Goal: Transaction & Acquisition: Purchase product/service

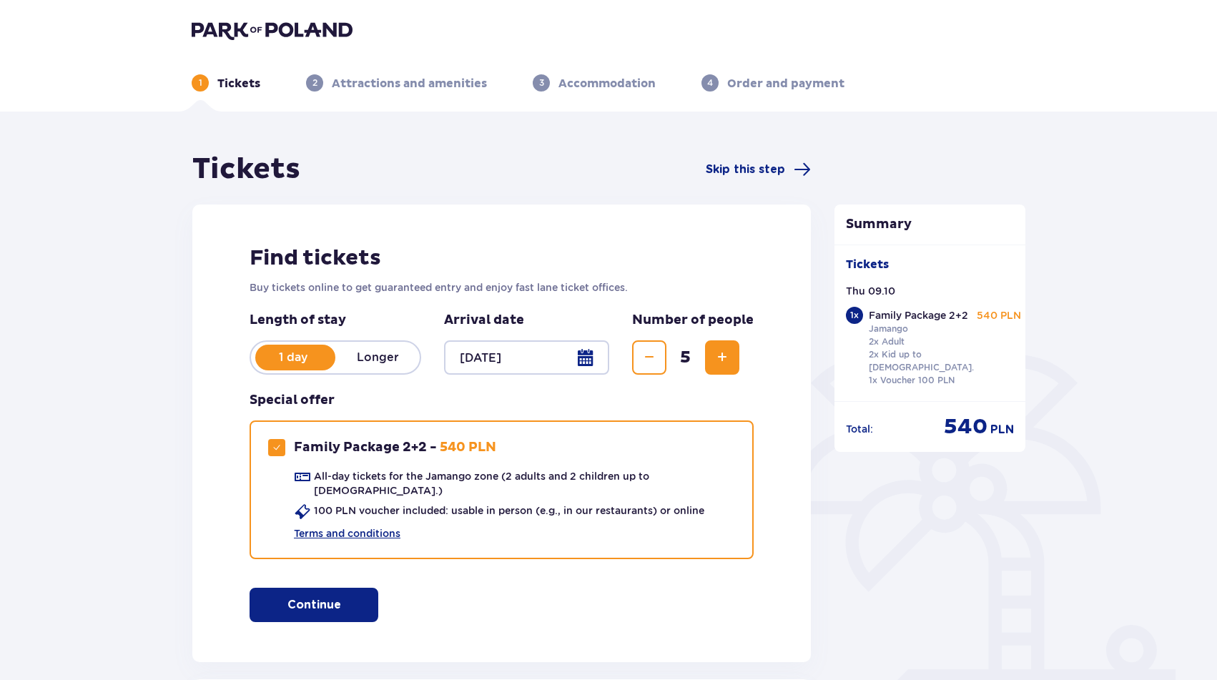
click at [337, 598] on span "button" at bounding box center [343, 604] width 17 height 17
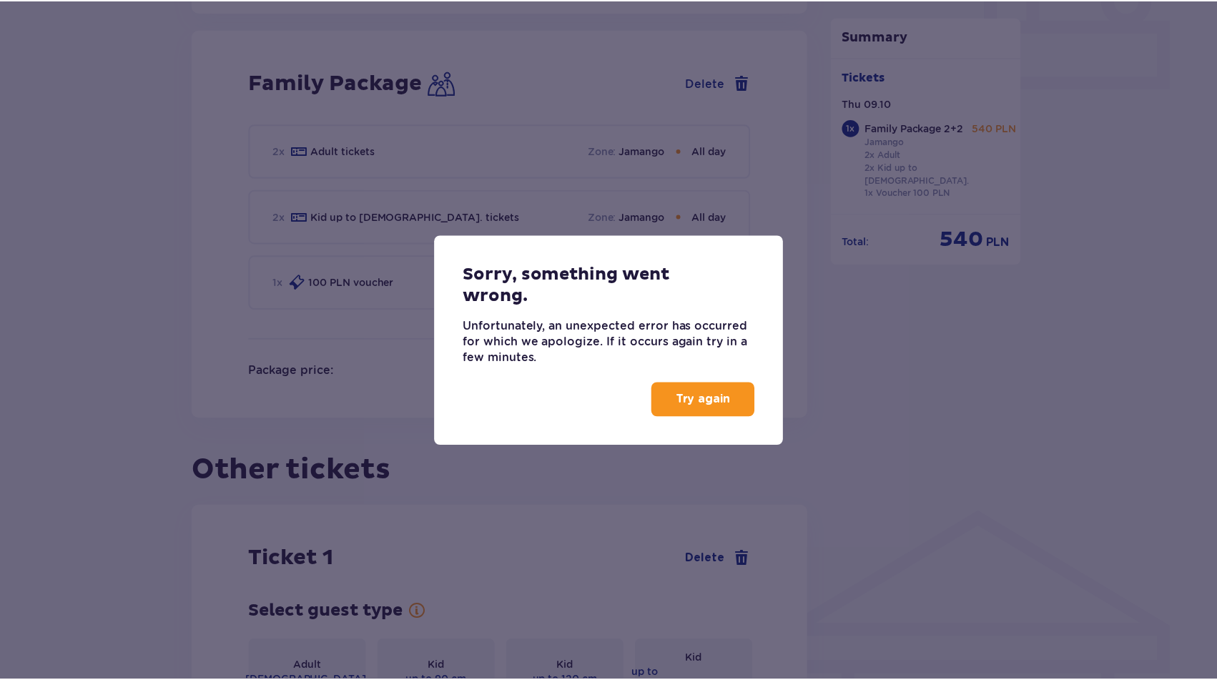
scroll to position [651, 0]
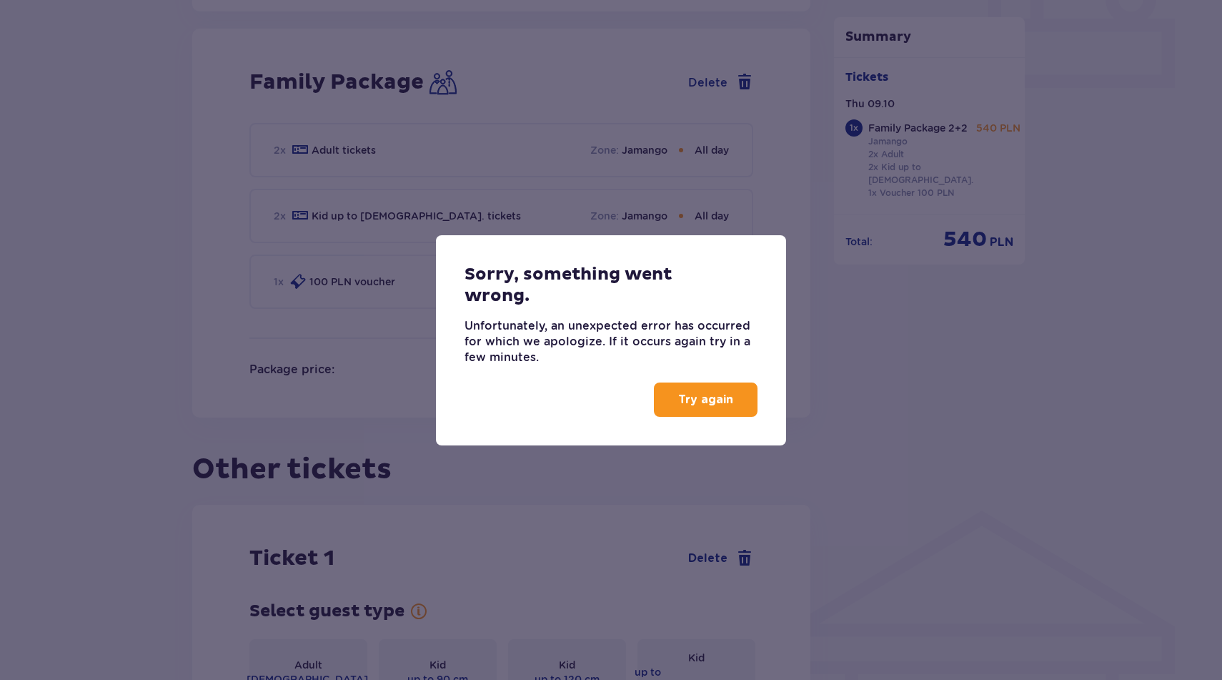
click at [696, 395] on p "Try again" at bounding box center [705, 400] width 55 height 16
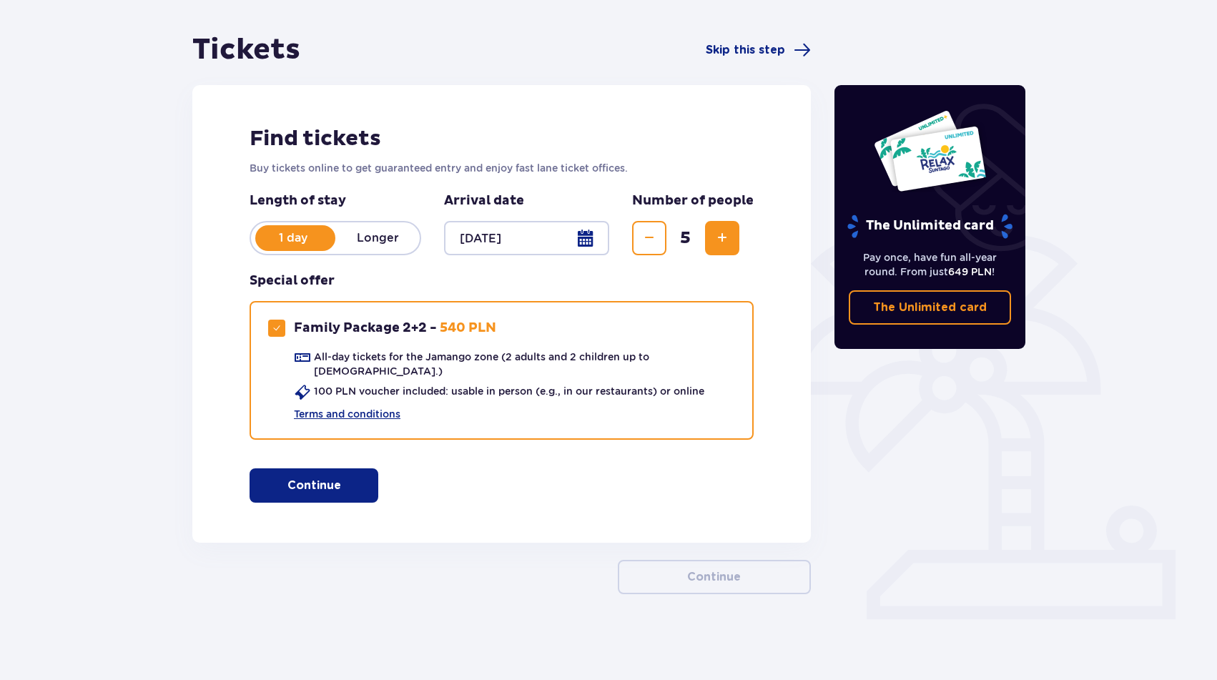
scroll to position [108, 0]
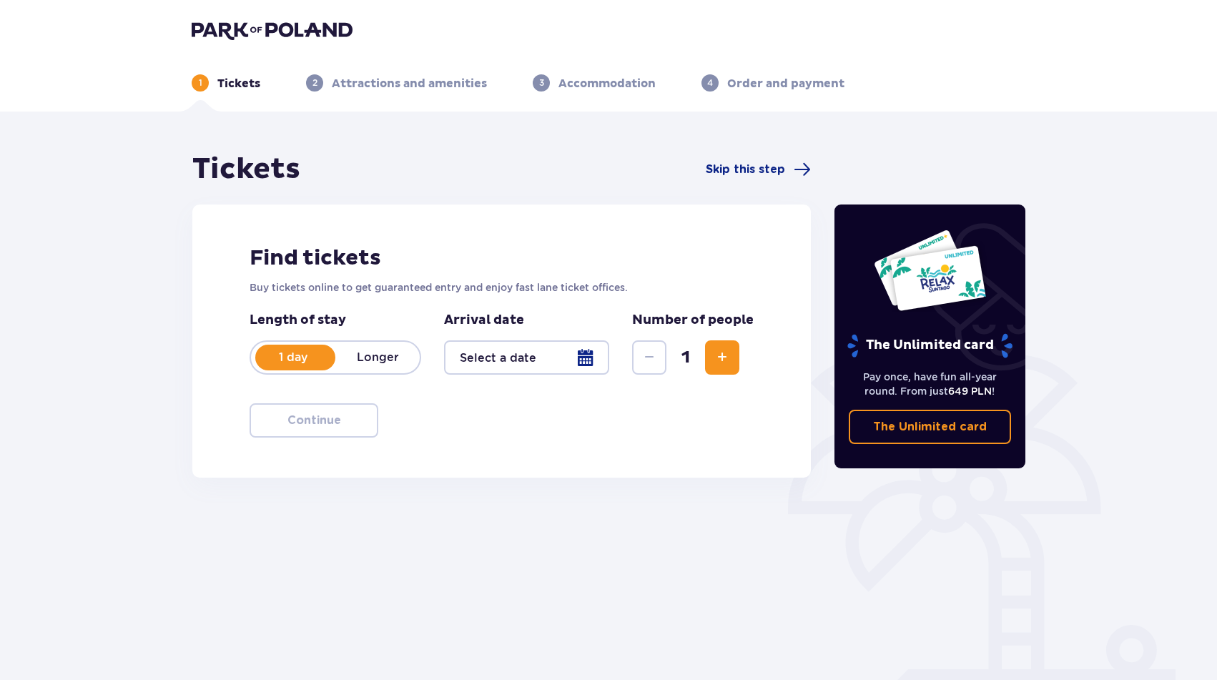
click at [542, 361] on div at bounding box center [526, 357] width 165 height 34
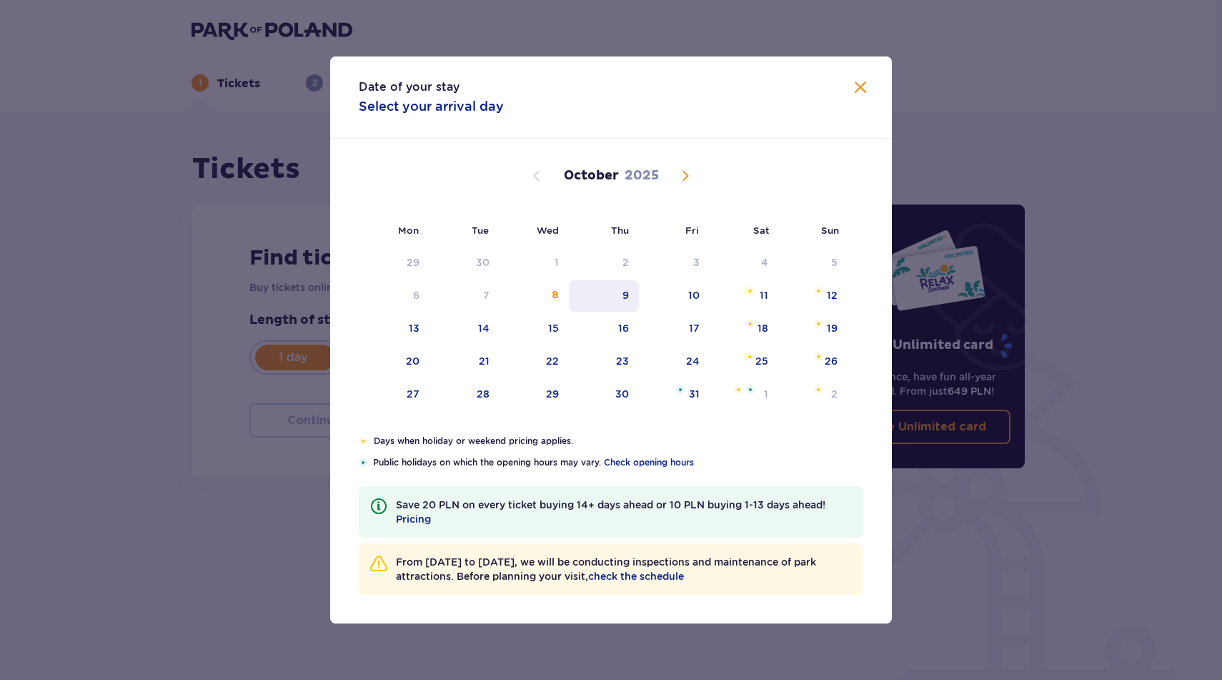
click at [628, 296] on div "9" at bounding box center [626, 295] width 6 height 14
type input "09.10.25"
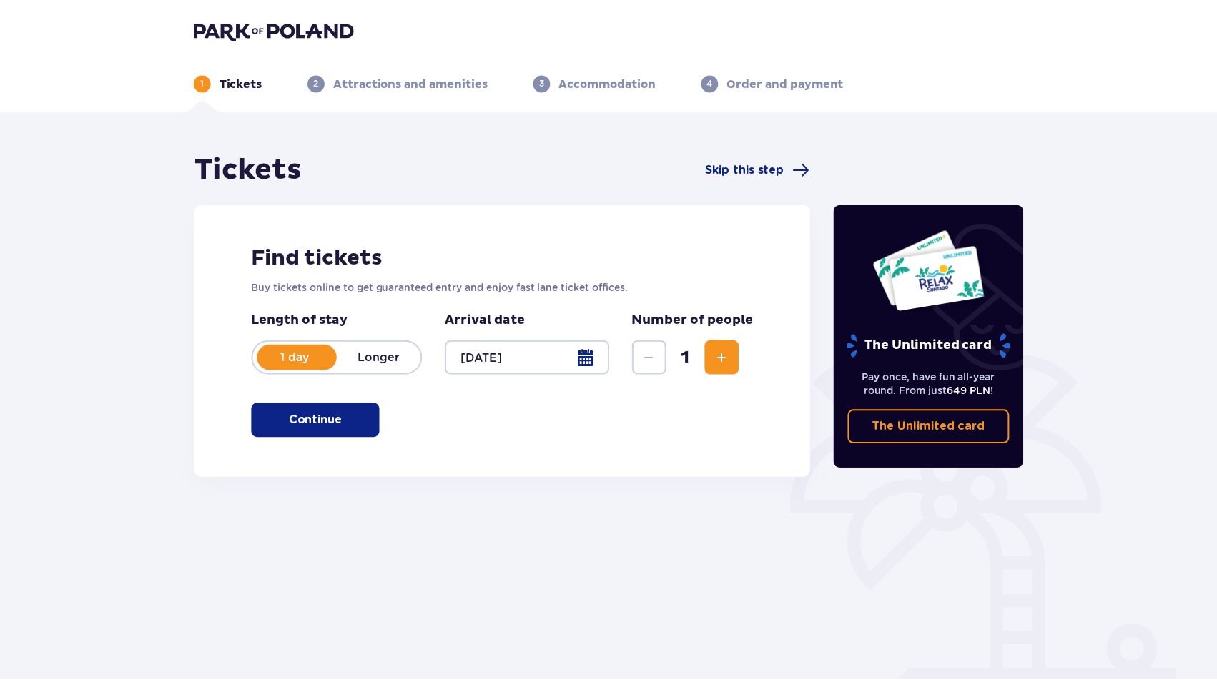
scroll to position [51, 0]
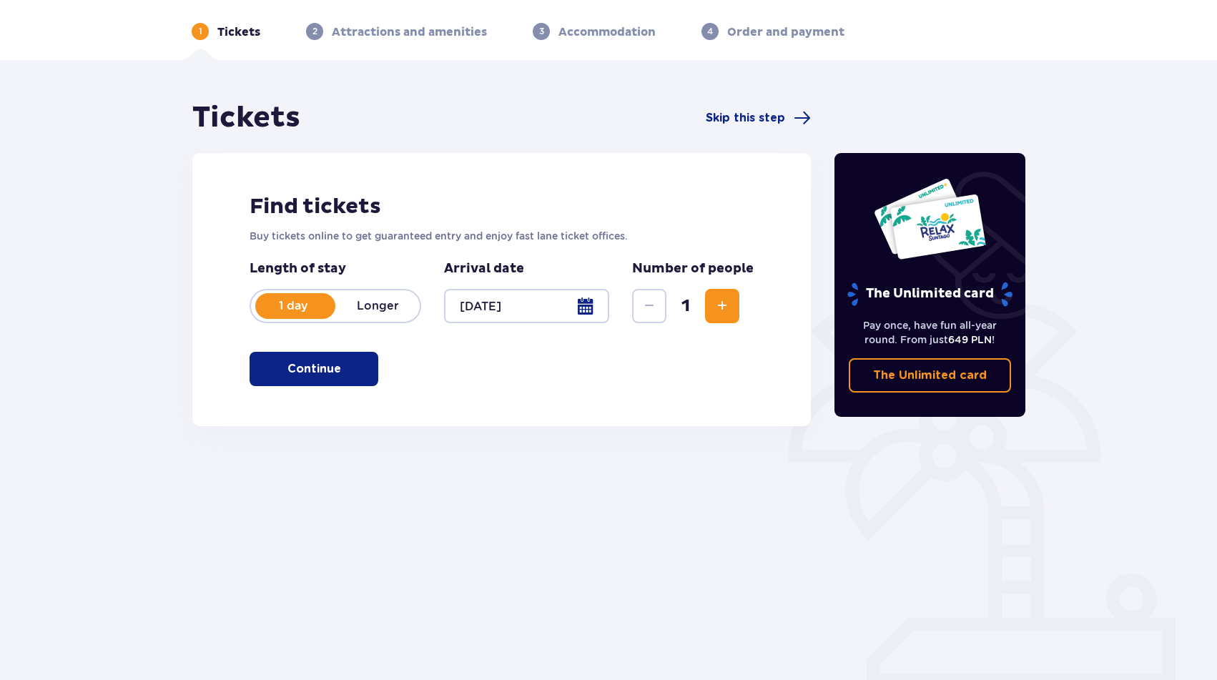
click at [714, 308] on span "Increase" at bounding box center [721, 305] width 17 height 17
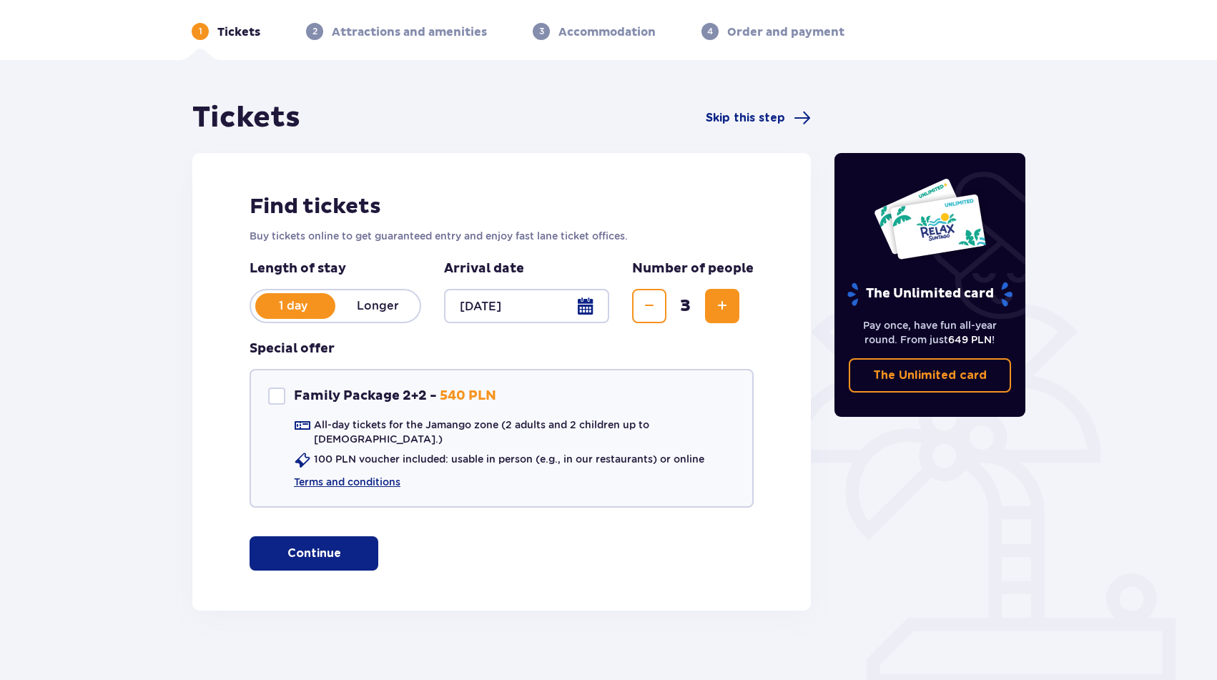
click at [714, 308] on span "Increase" at bounding box center [721, 305] width 17 height 17
click at [273, 397] on div "Family Package 2+2" at bounding box center [276, 395] width 17 height 17
checkbox input "true"
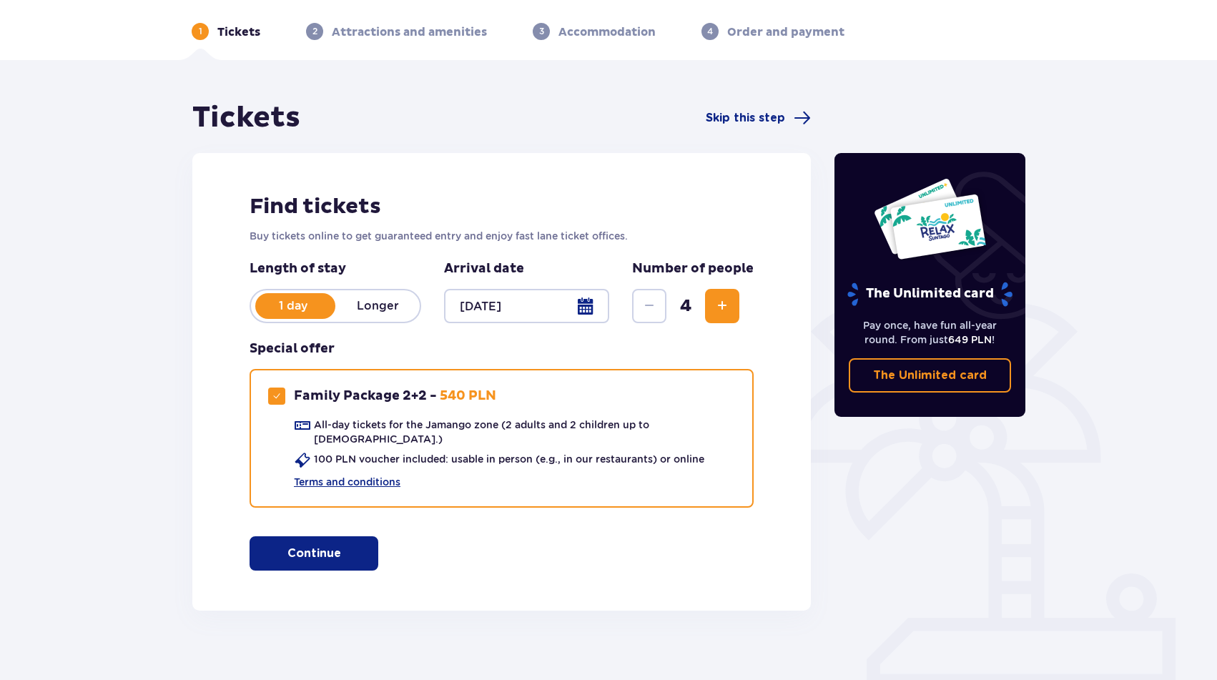
click at [333, 544] on button "Continue" at bounding box center [313, 553] width 129 height 34
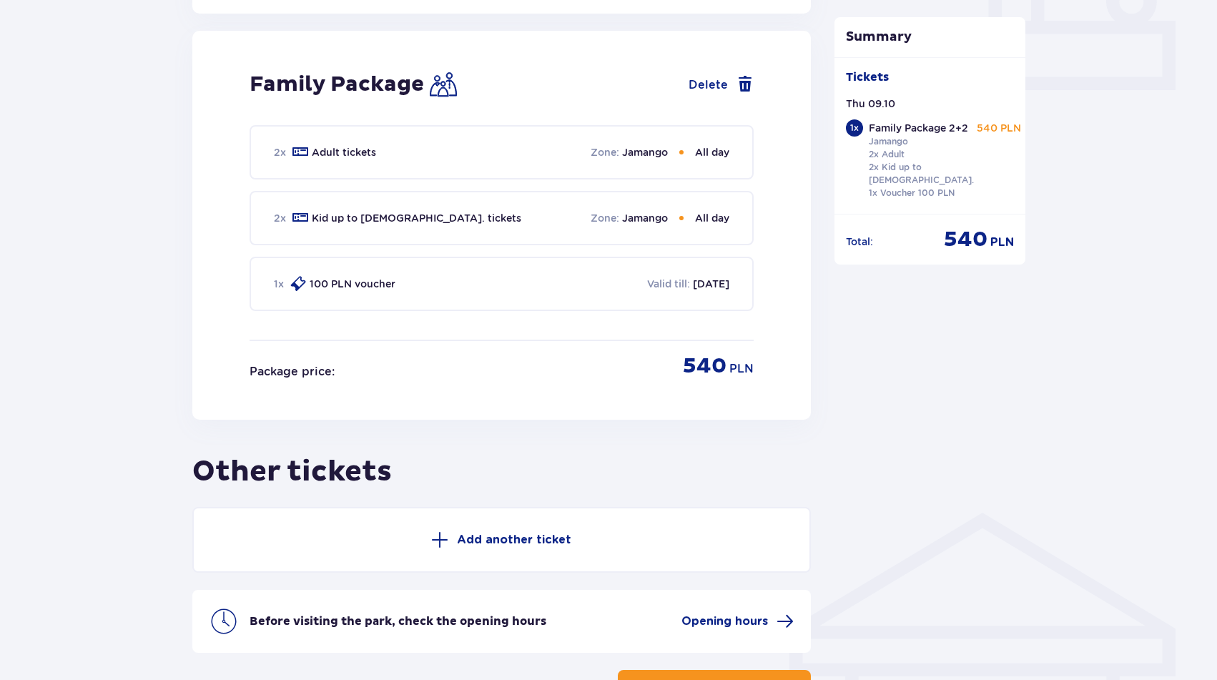
scroll to position [645, 0]
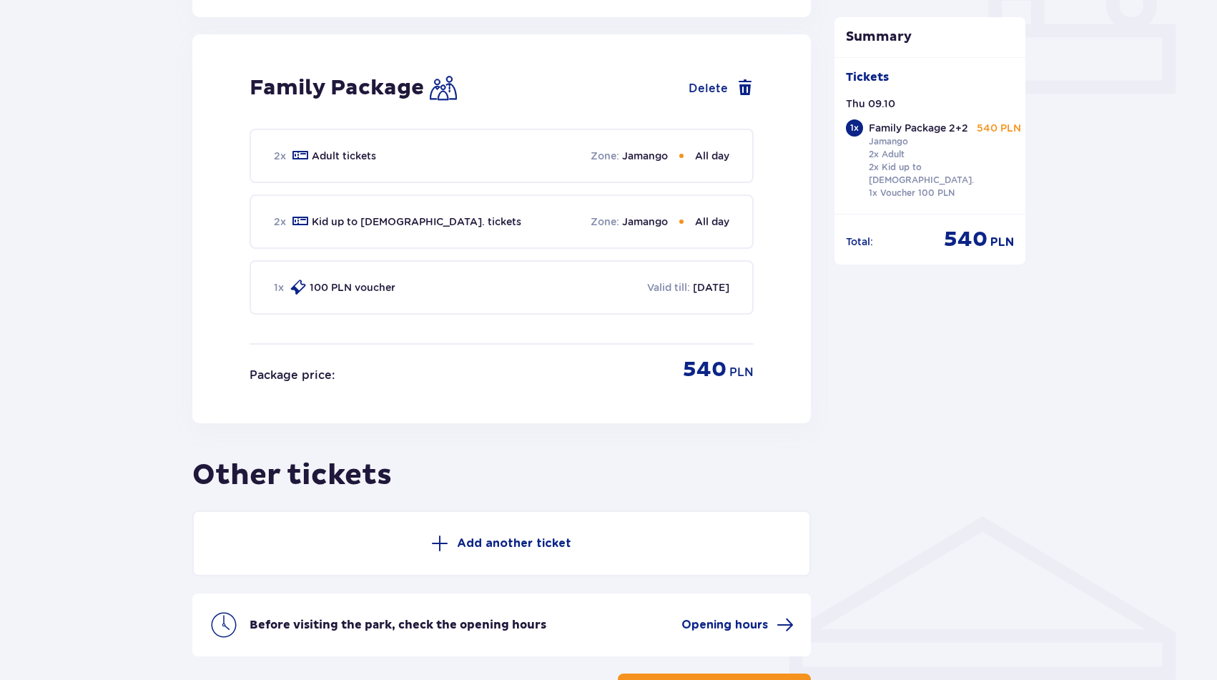
click at [366, 280] on p "100 PLN voucher" at bounding box center [353, 287] width 86 height 14
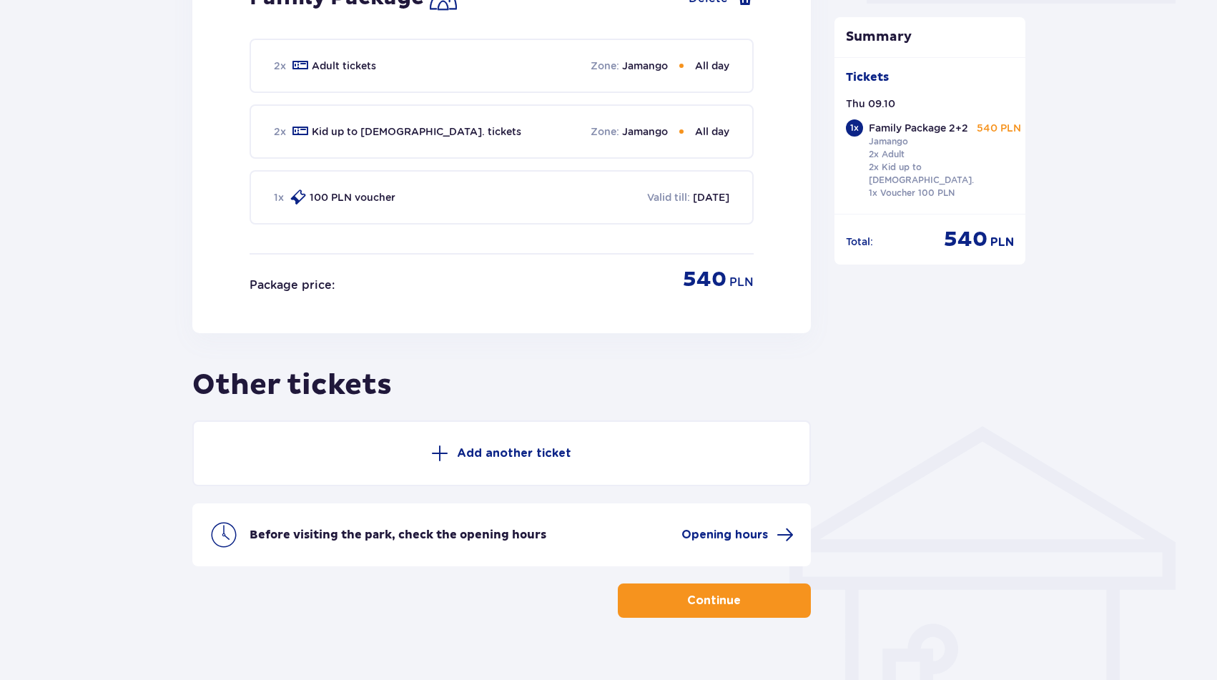
scroll to position [747, 0]
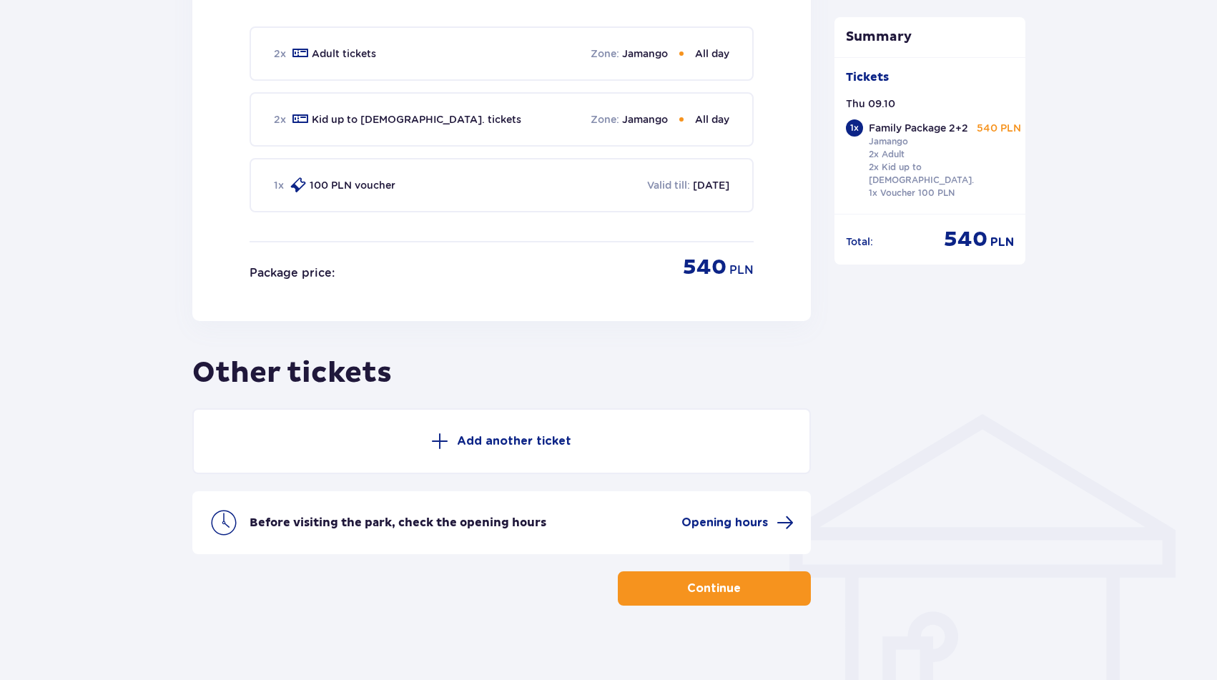
click at [500, 433] on p "Add another ticket" at bounding box center [514, 441] width 114 height 16
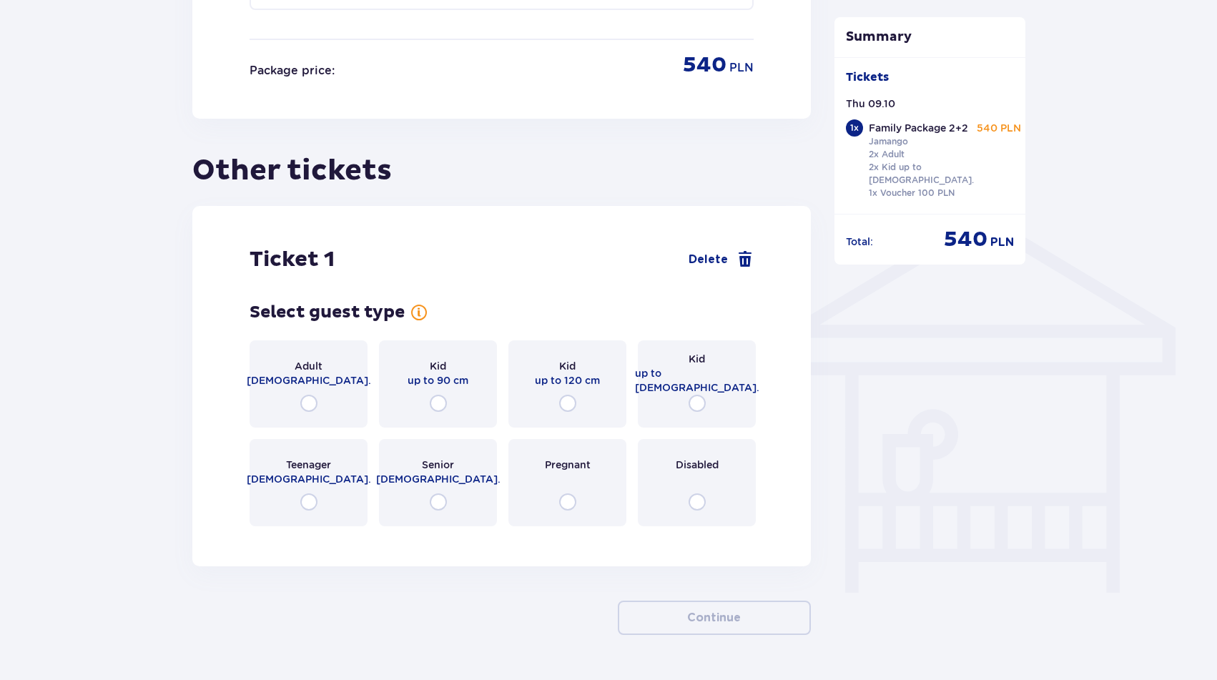
scroll to position [979, 0]
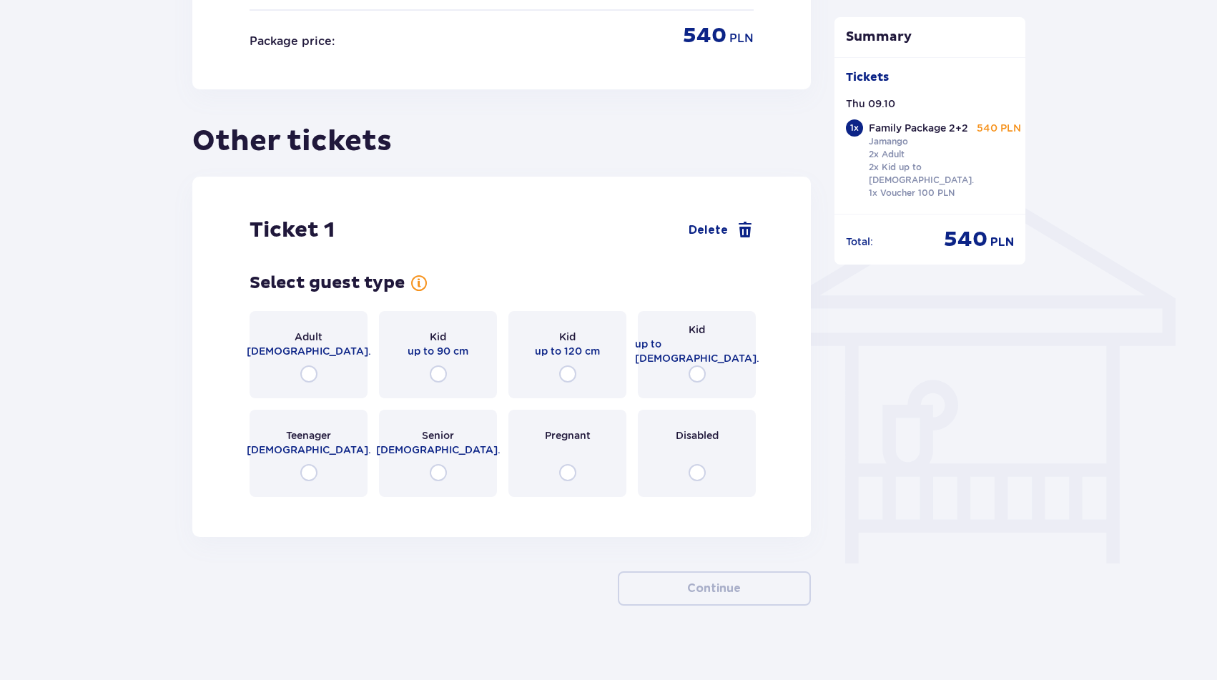
click at [703, 347] on div "Kid up to 16 y.o." at bounding box center [697, 354] width 118 height 87
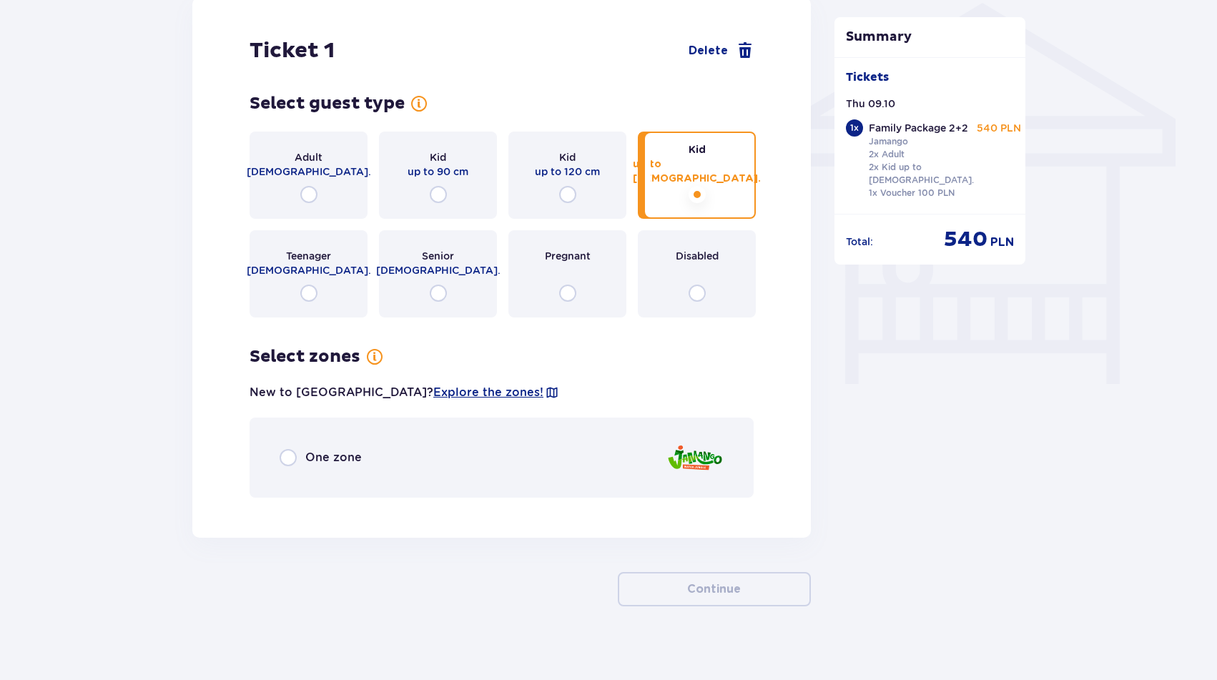
scroll to position [1159, 0]
click at [589, 447] on div "One zone" at bounding box center [501, 457] width 504 height 80
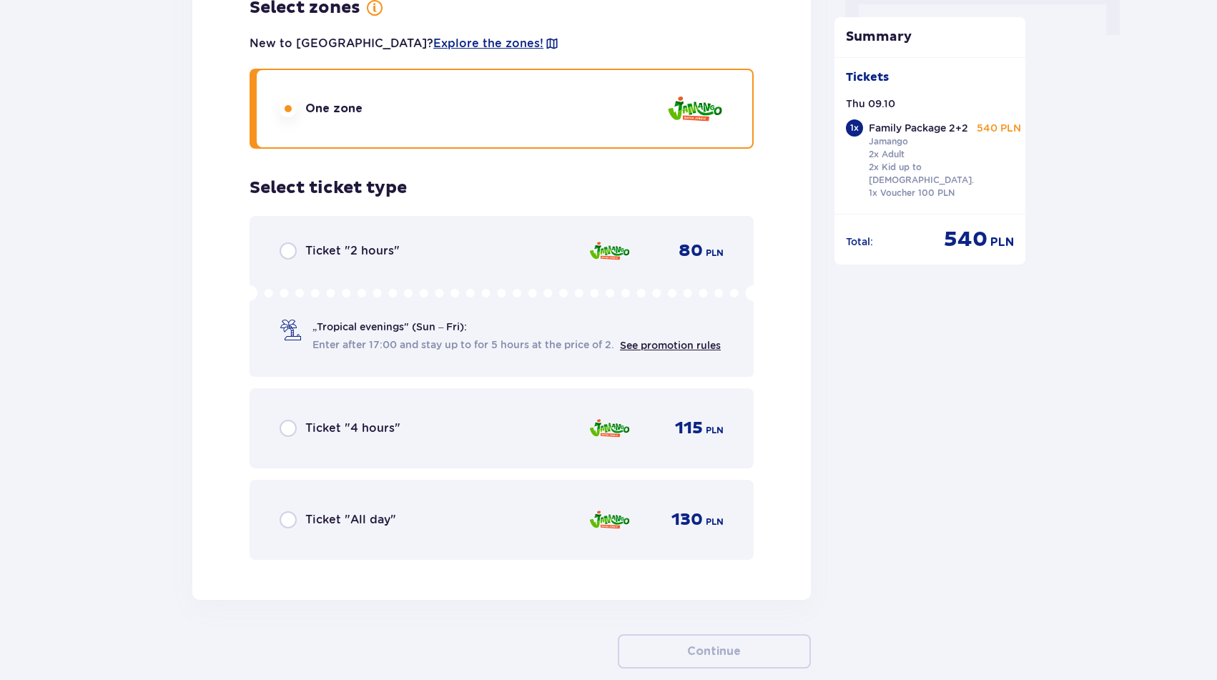
scroll to position [1570, 0]
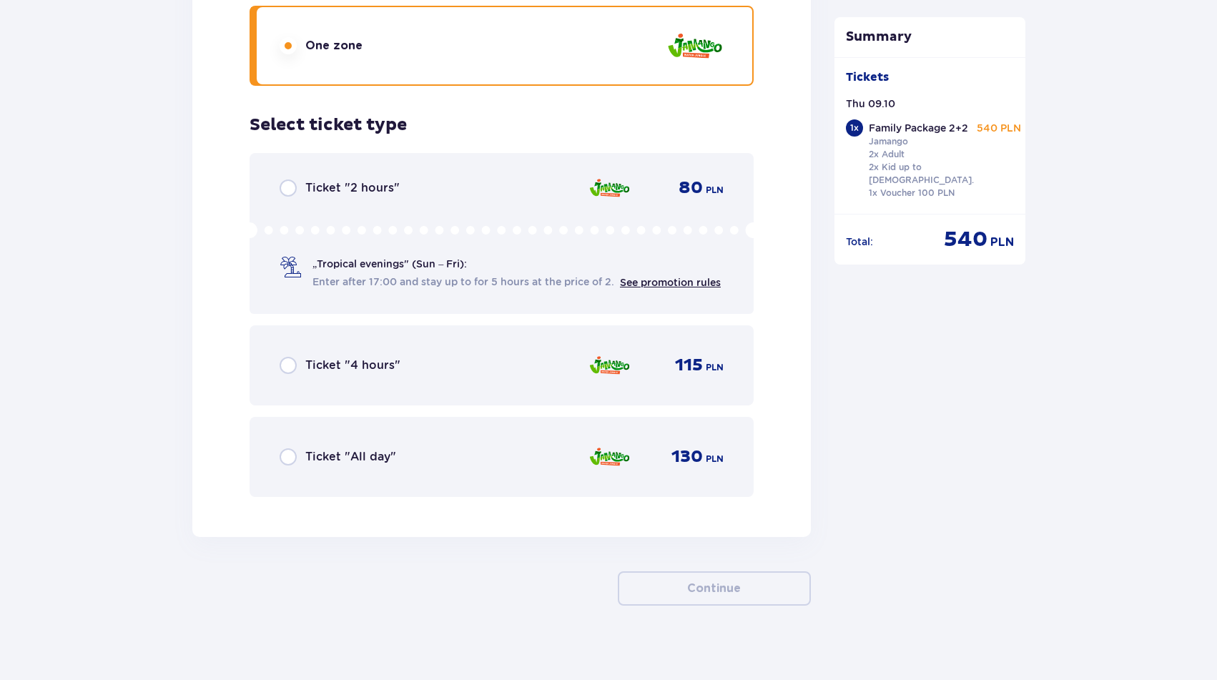
click at [327, 449] on span "Ticket "All day"" at bounding box center [350, 457] width 91 height 16
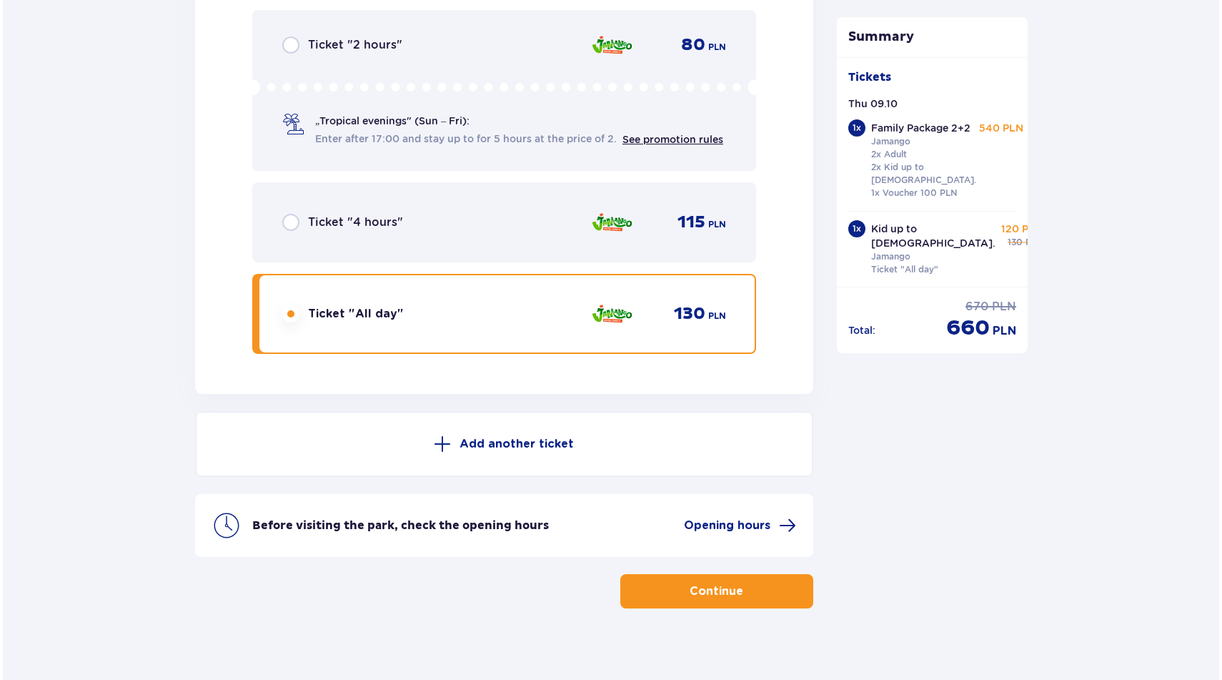
scroll to position [1716, 0]
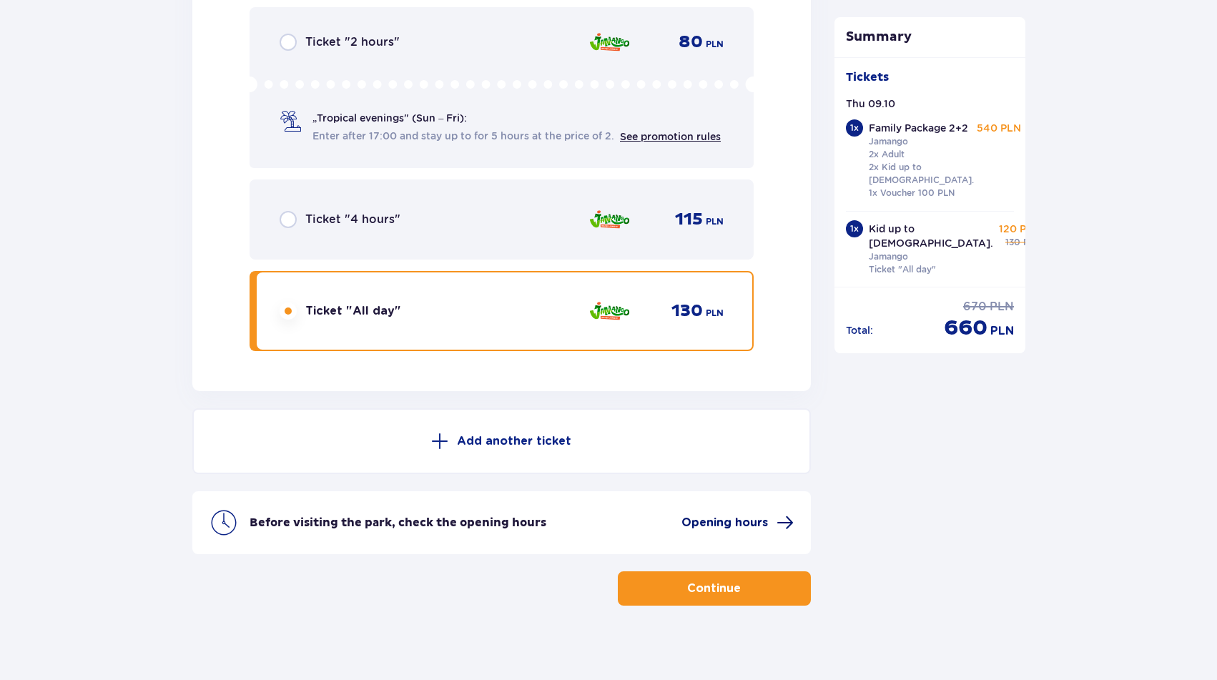
click at [731, 515] on span "Opening hours" at bounding box center [724, 523] width 86 height 16
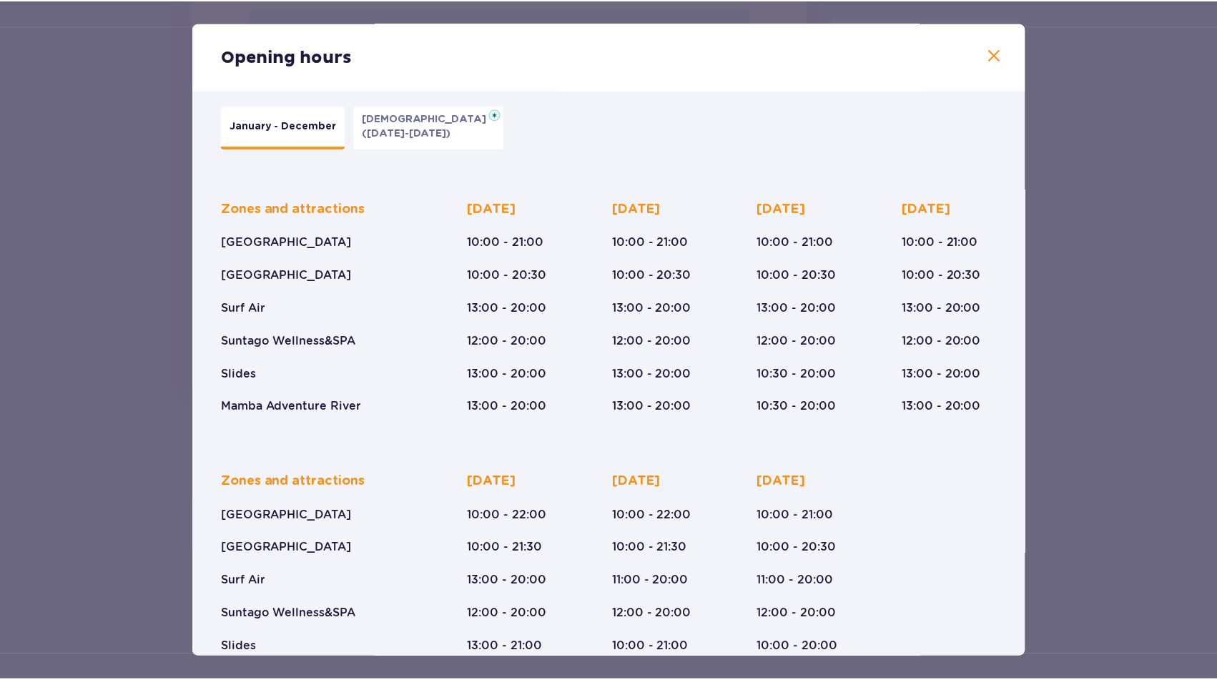
scroll to position [16, 0]
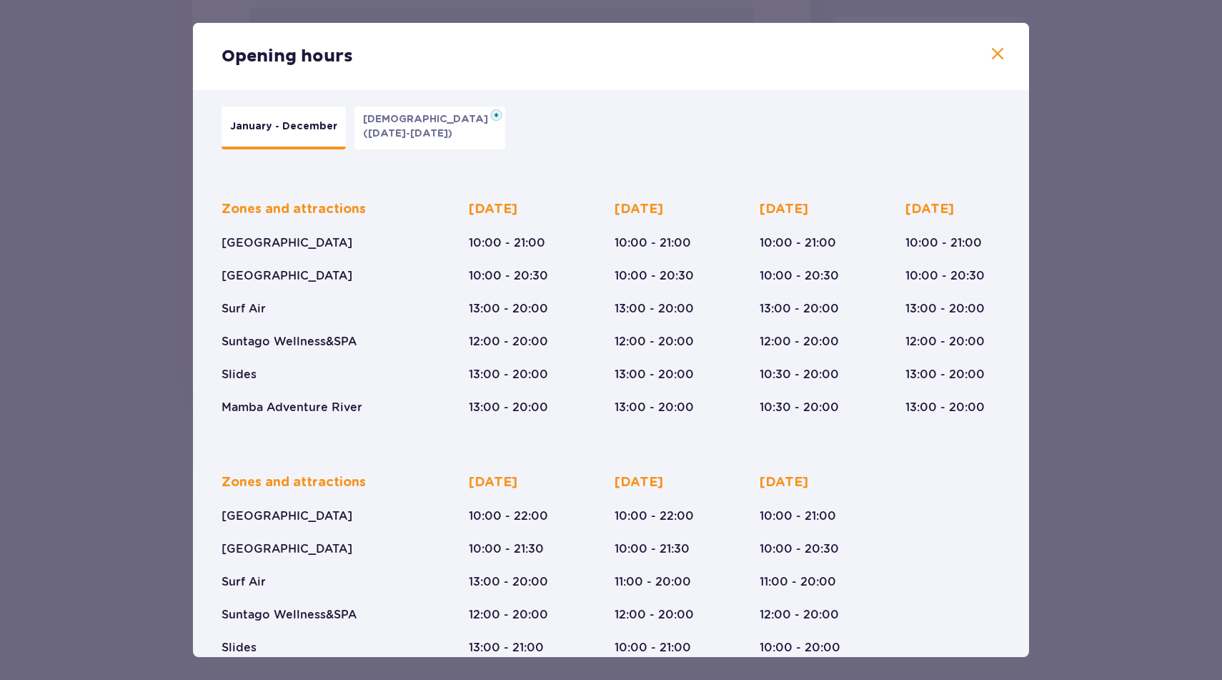
click at [999, 49] on span at bounding box center [997, 54] width 17 height 17
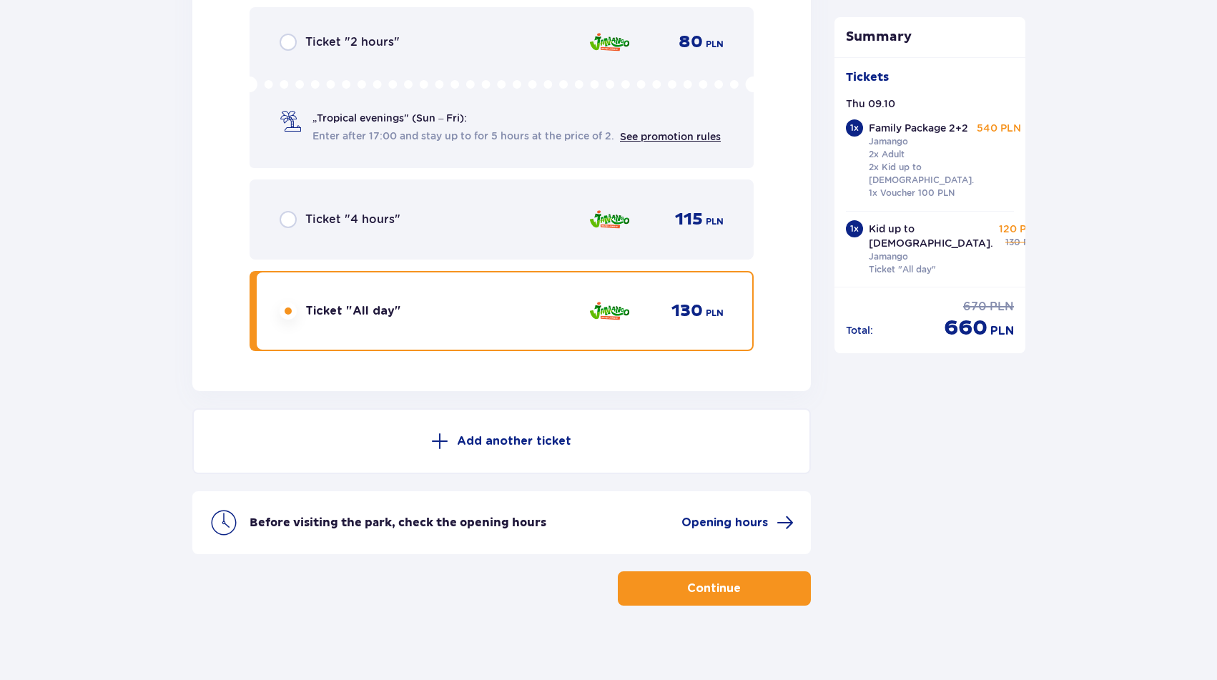
click at [728, 573] on button "Continue" at bounding box center [714, 588] width 193 height 34
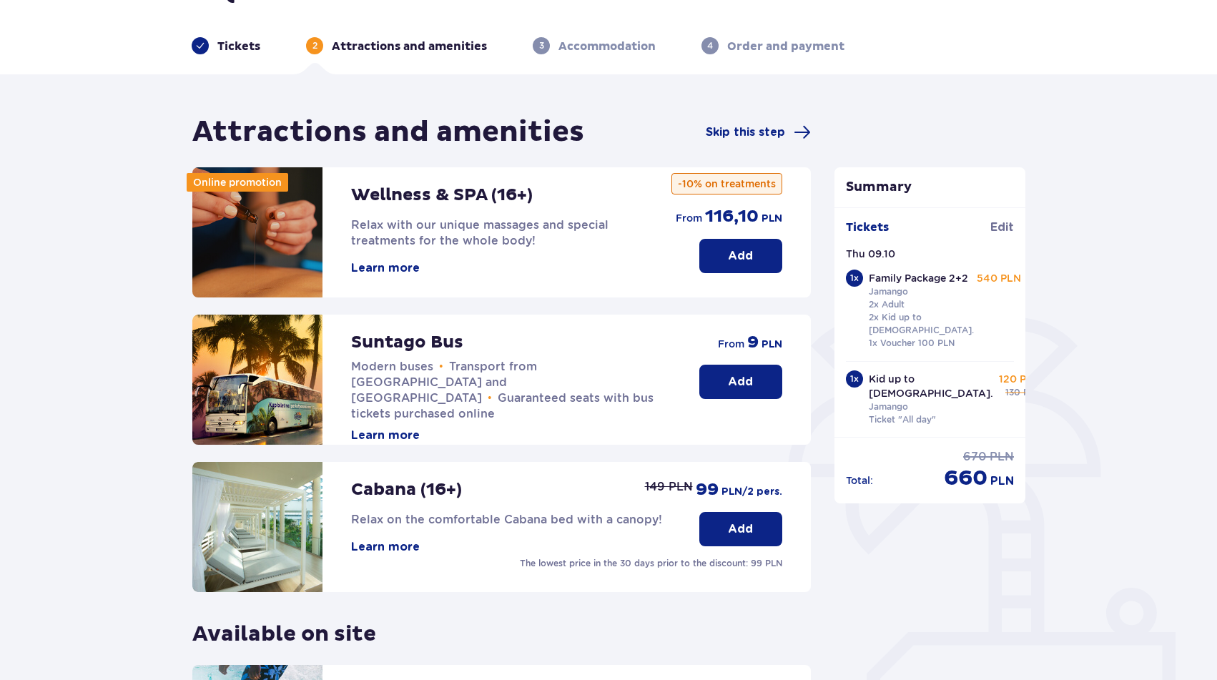
scroll to position [36, 0]
click at [742, 377] on p "Add" at bounding box center [740, 383] width 25 height 16
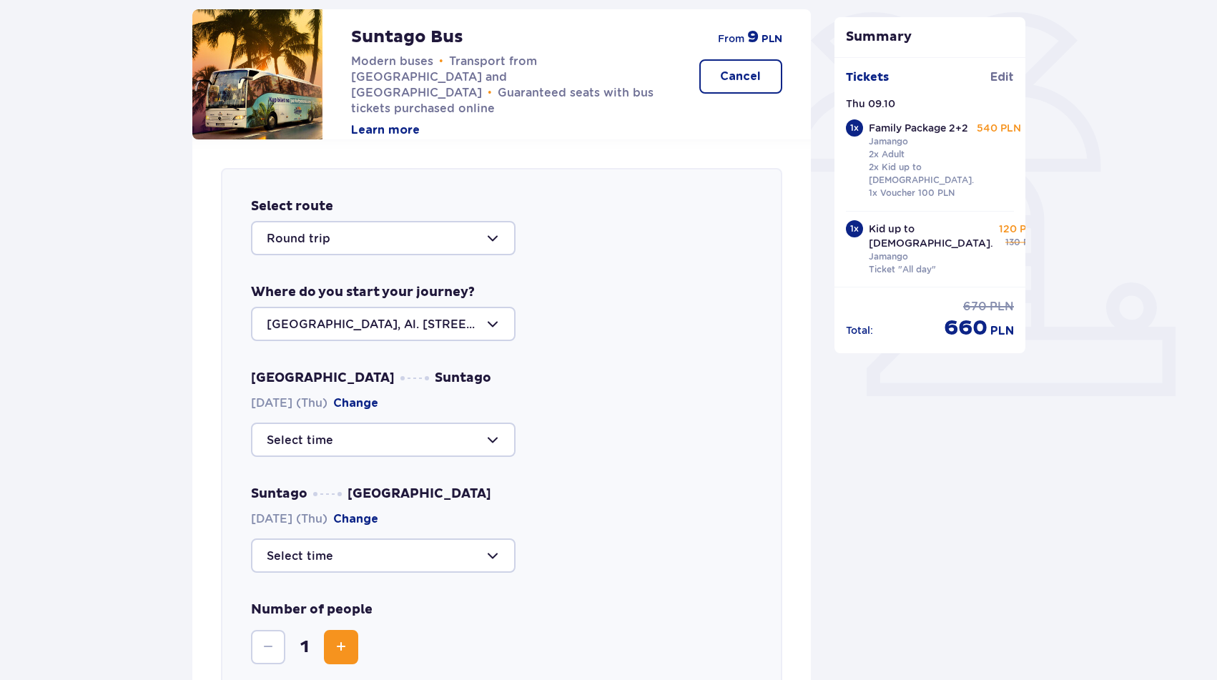
scroll to position [335, 0]
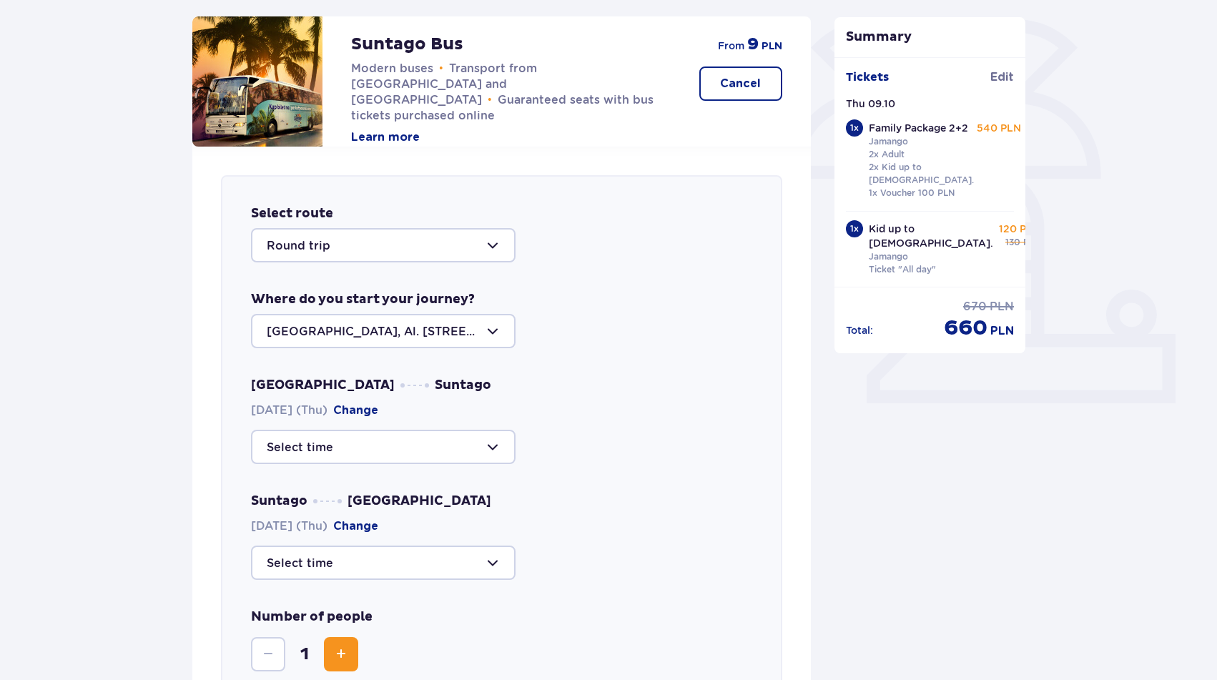
click at [444, 250] on div at bounding box center [383, 245] width 264 height 34
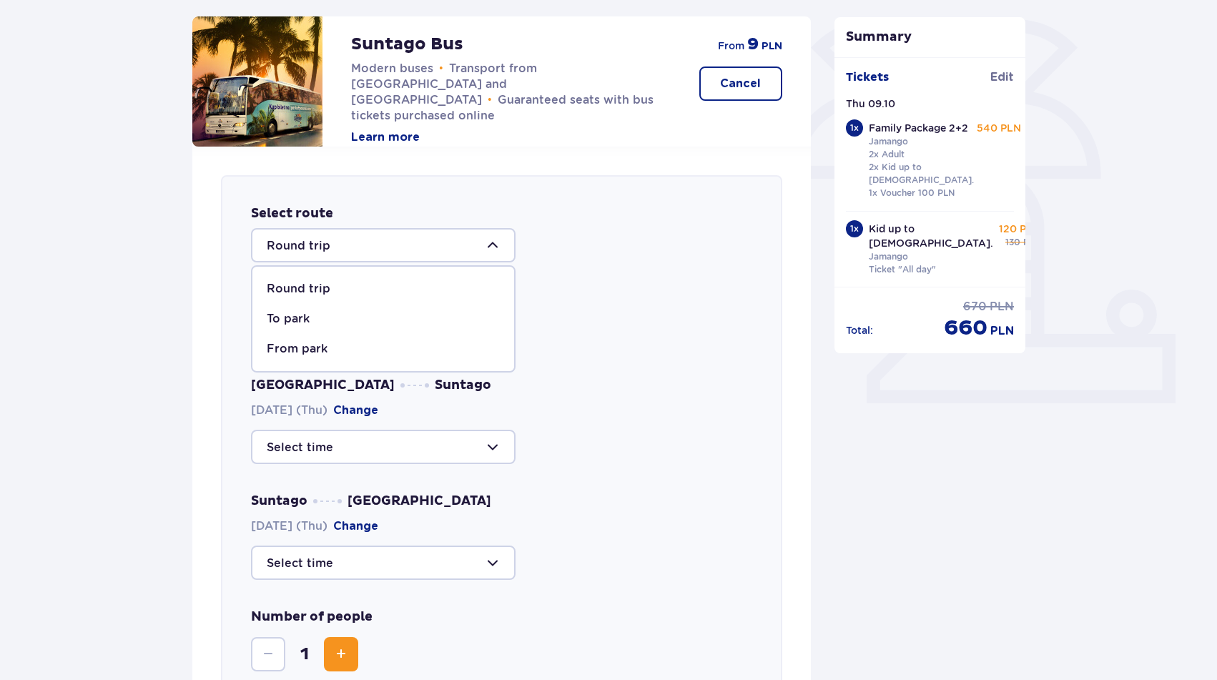
click at [317, 289] on p "Round trip" at bounding box center [299, 289] width 64 height 16
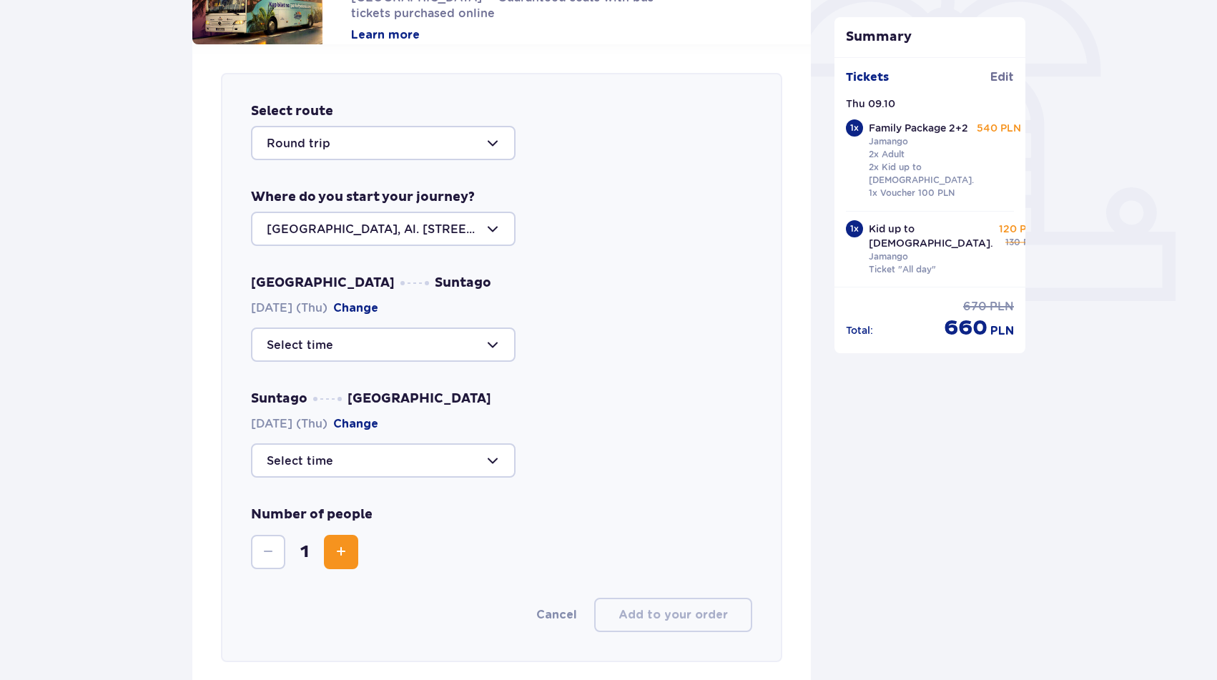
scroll to position [438, 0]
click at [380, 345] on div at bounding box center [383, 344] width 264 height 34
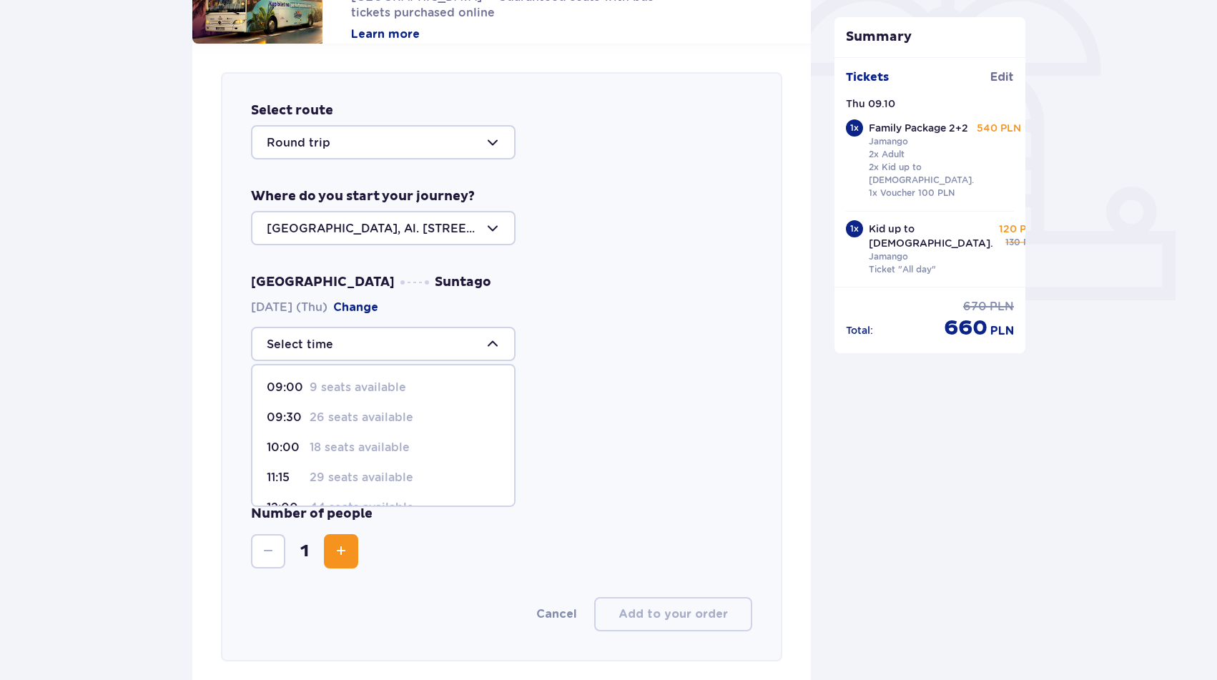
click at [383, 447] on p "18 seats available" at bounding box center [360, 448] width 100 height 16
type input "10:00"
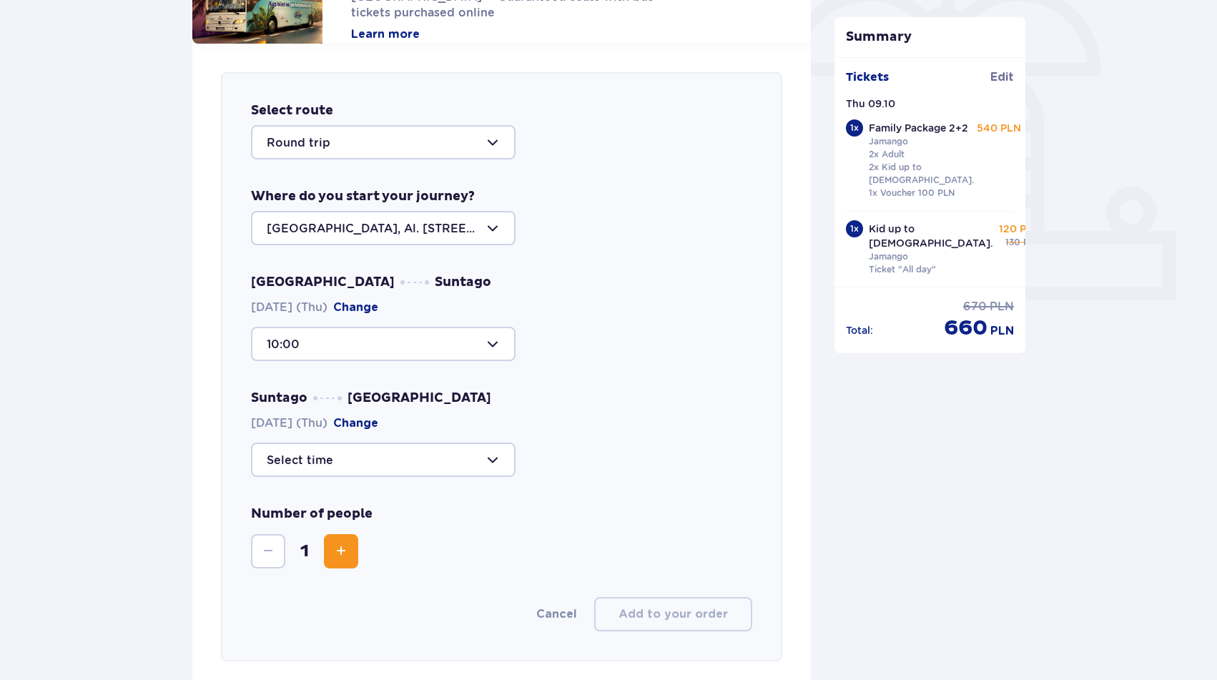
click at [414, 460] on div at bounding box center [383, 459] width 264 height 34
click at [592, 394] on div "Suntago Warsaw 09.10.2025 (Thu) Change" at bounding box center [501, 433] width 501 height 87
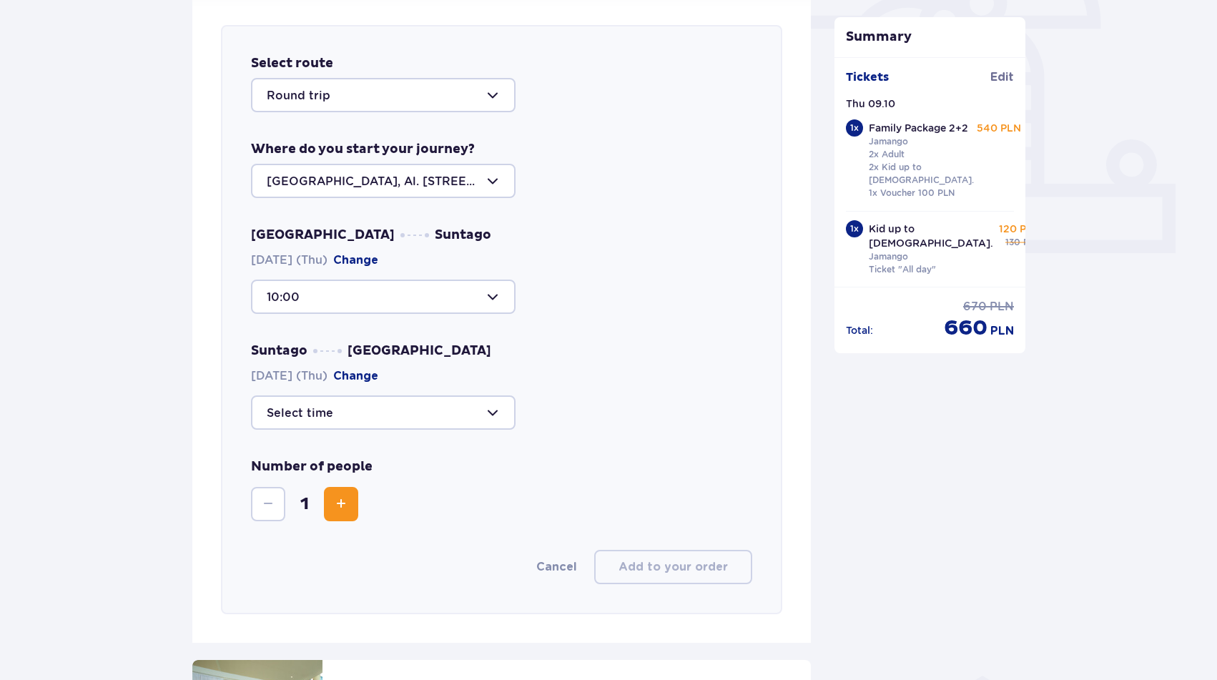
scroll to position [487, 0]
click at [475, 299] on div at bounding box center [383, 295] width 264 height 34
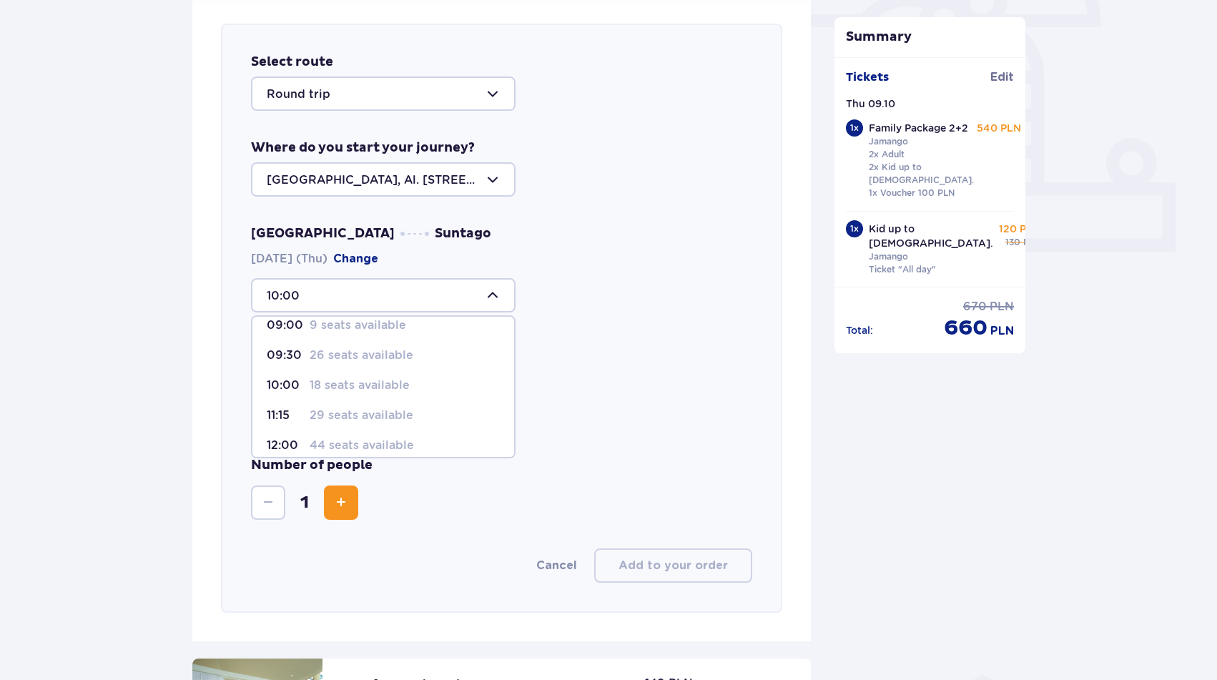
scroll to position [1, 0]
click at [570, 267] on div "Warsaw Suntago 09.10.2025 (Thu) Change 10:00 09:00 9 seats available 09:30 26 s…" at bounding box center [501, 268] width 501 height 87
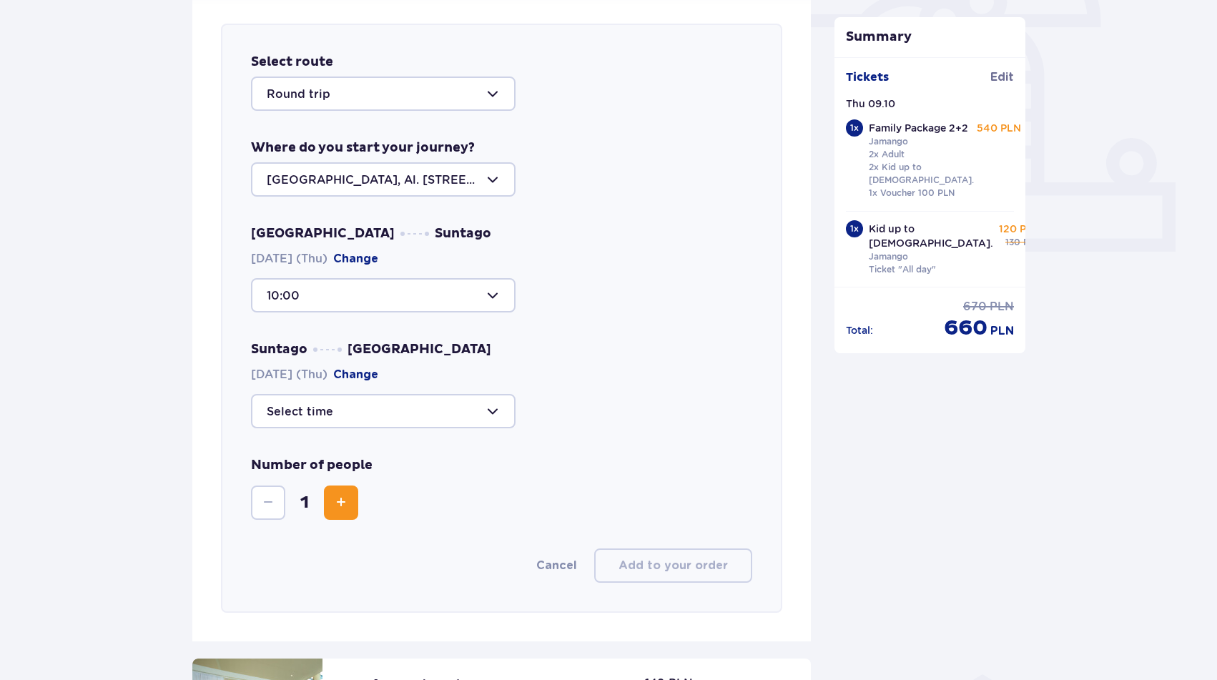
click at [407, 412] on div at bounding box center [383, 411] width 264 height 34
click at [382, 488] on p "26 seats available" at bounding box center [362, 491] width 104 height 16
type input "19:30"
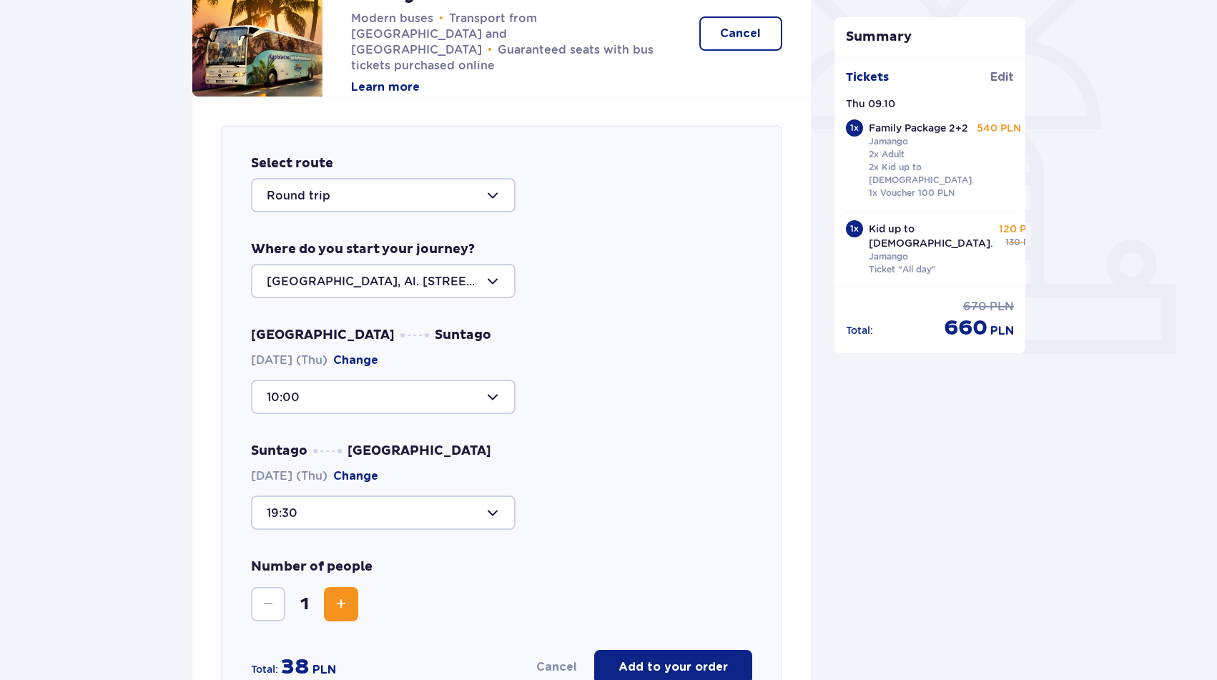
scroll to position [384, 0]
click at [450, 204] on div at bounding box center [383, 196] width 264 height 34
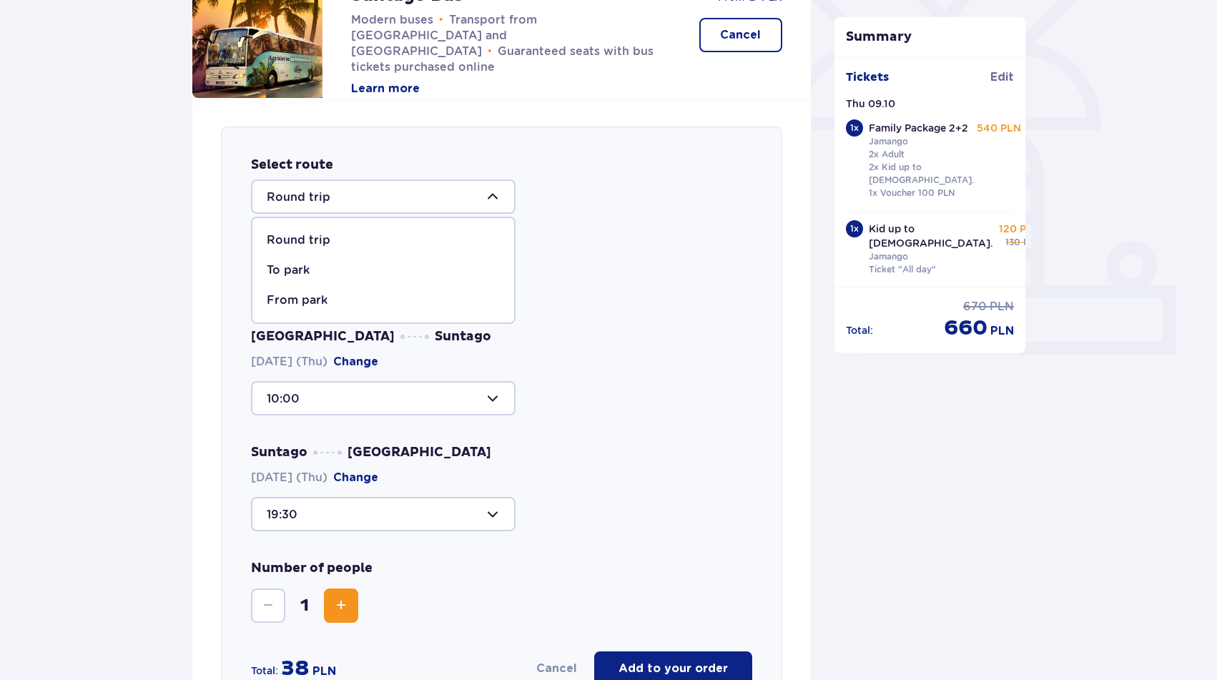
click at [404, 275] on div "To park" at bounding box center [383, 270] width 233 height 16
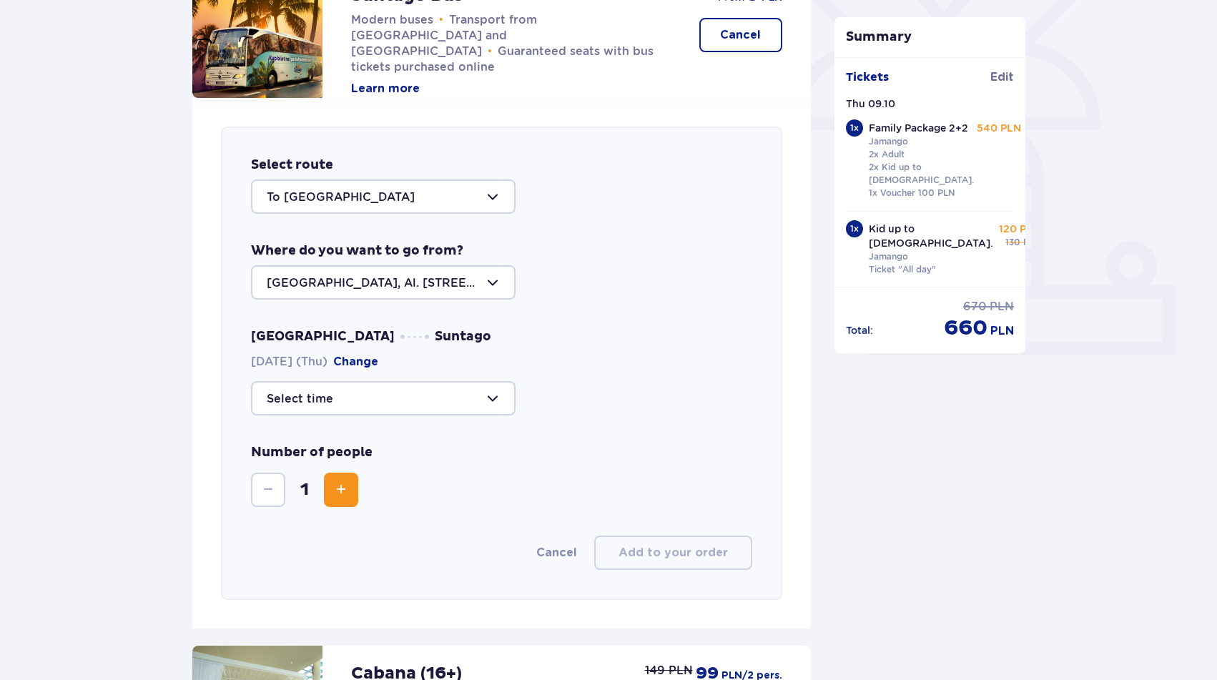
click at [449, 404] on div at bounding box center [383, 398] width 264 height 34
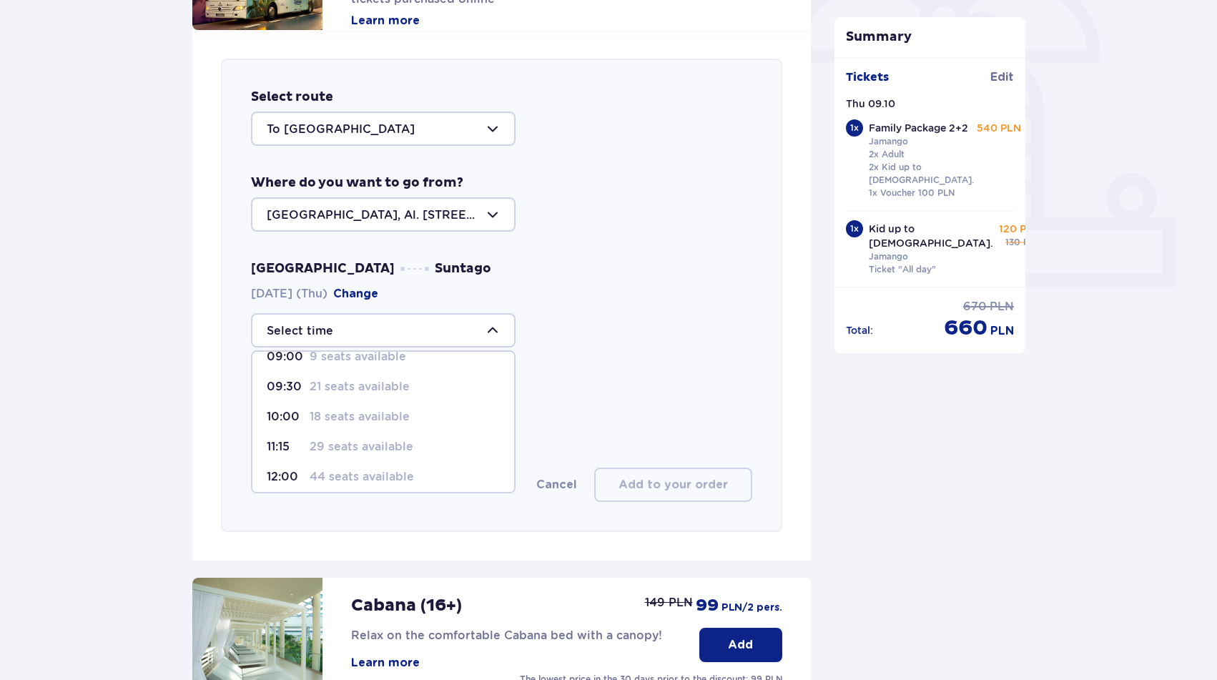
scroll to position [29, 0]
click at [588, 330] on div at bounding box center [501, 330] width 501 height 34
click at [432, 132] on div at bounding box center [383, 129] width 264 height 34
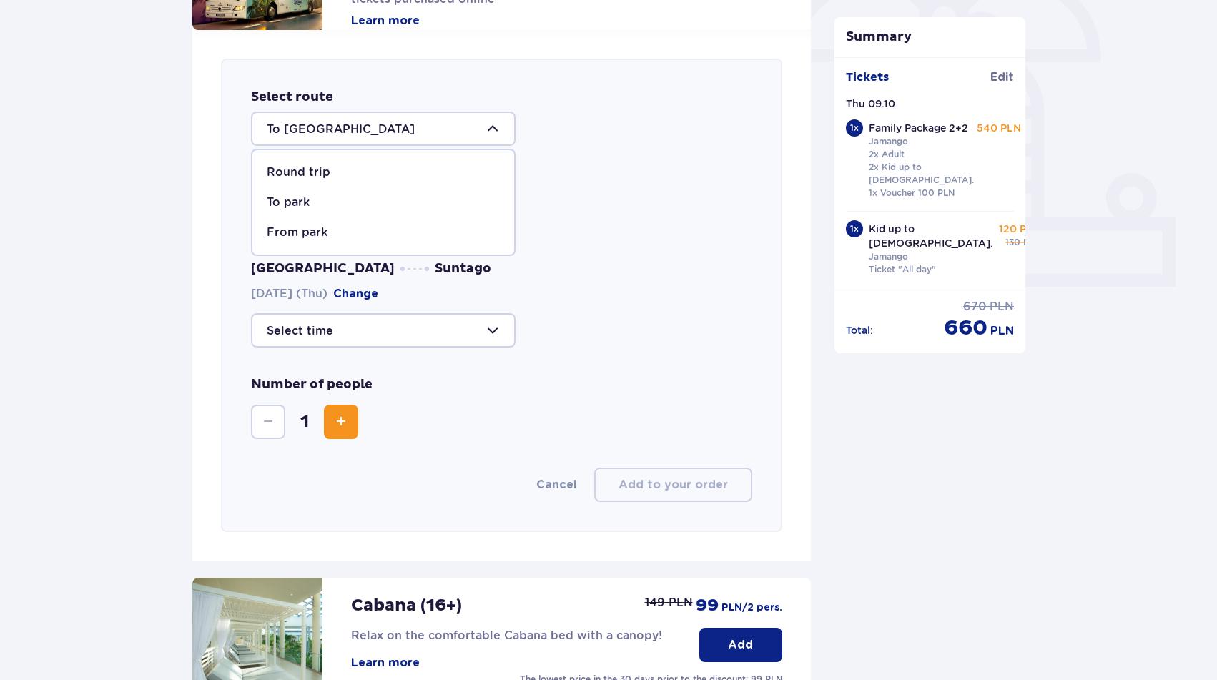
click at [371, 176] on div "Round trip" at bounding box center [383, 172] width 233 height 16
type input "Round trip"
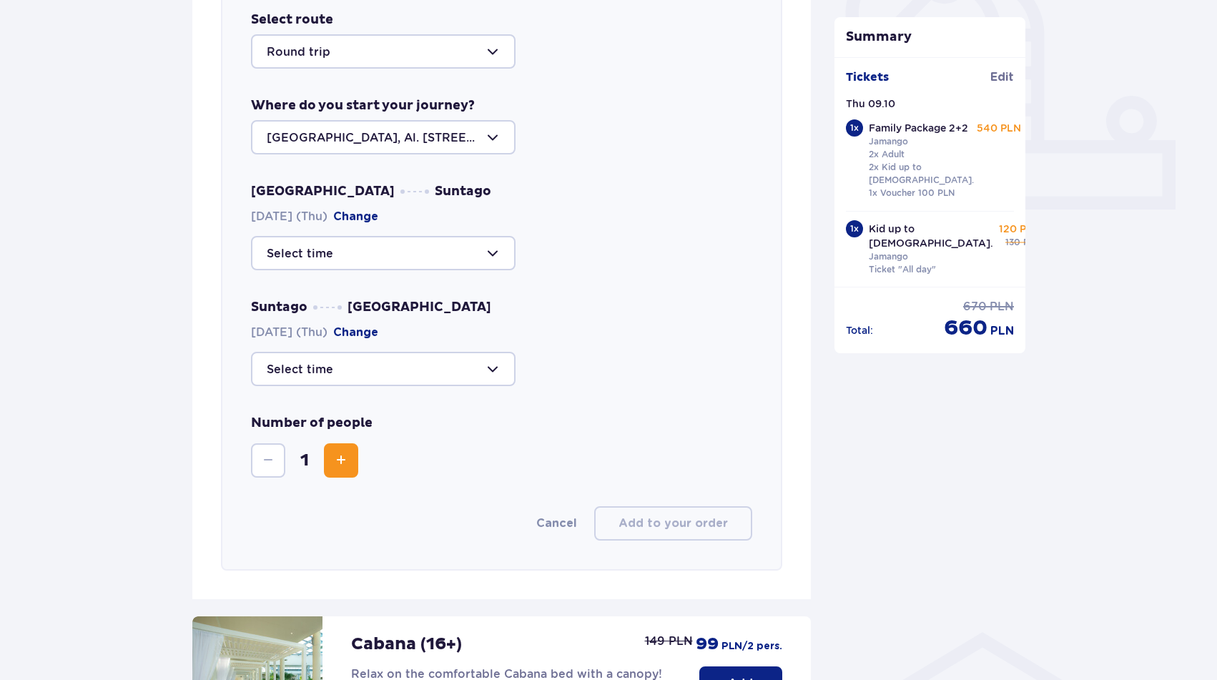
scroll to position [533, 0]
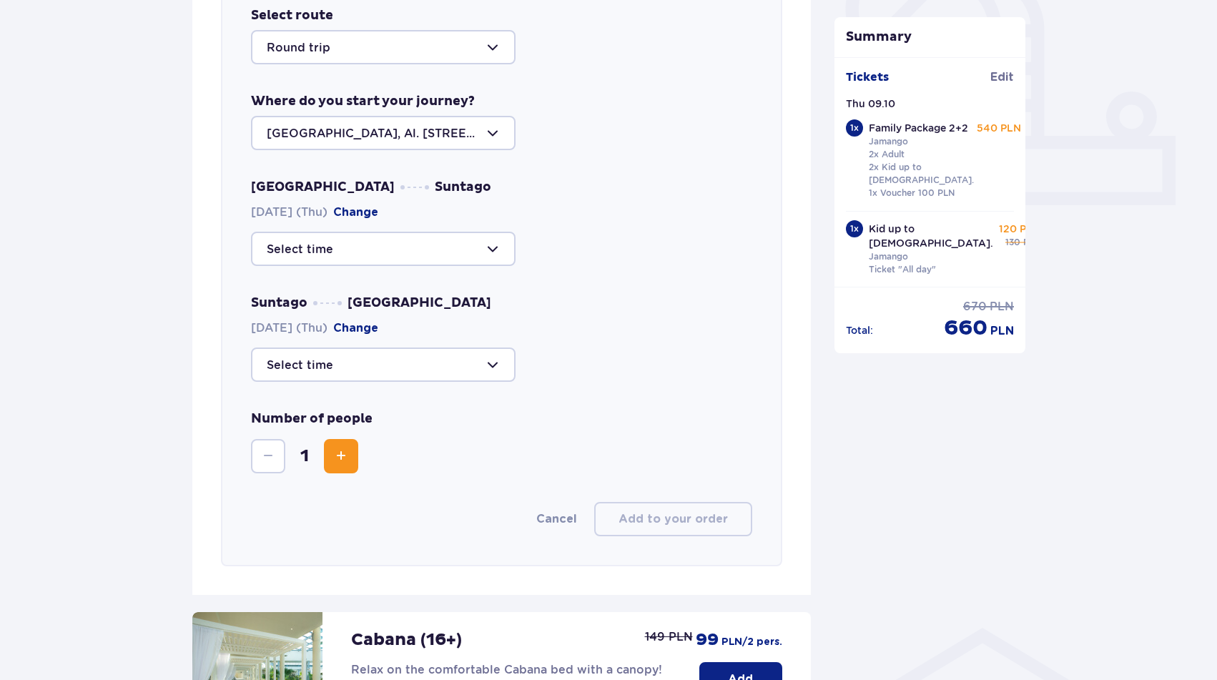
click at [417, 364] on div at bounding box center [383, 364] width 264 height 34
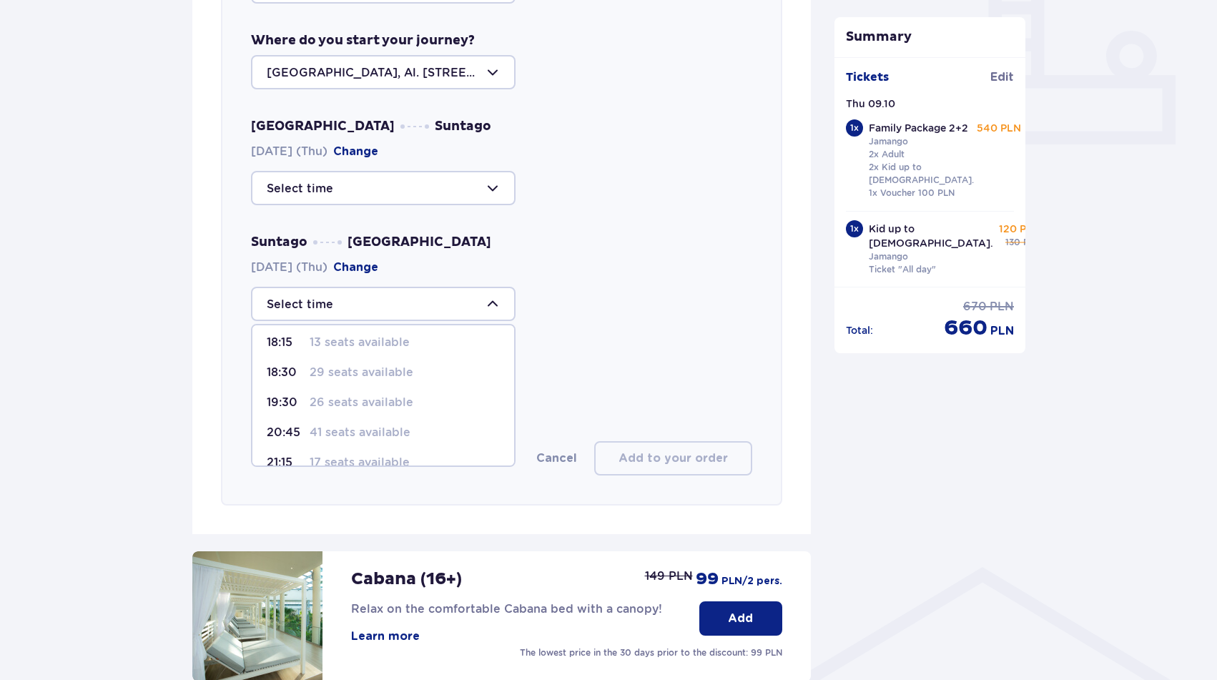
scroll to position [64, 0]
click at [453, 192] on div at bounding box center [383, 188] width 264 height 34
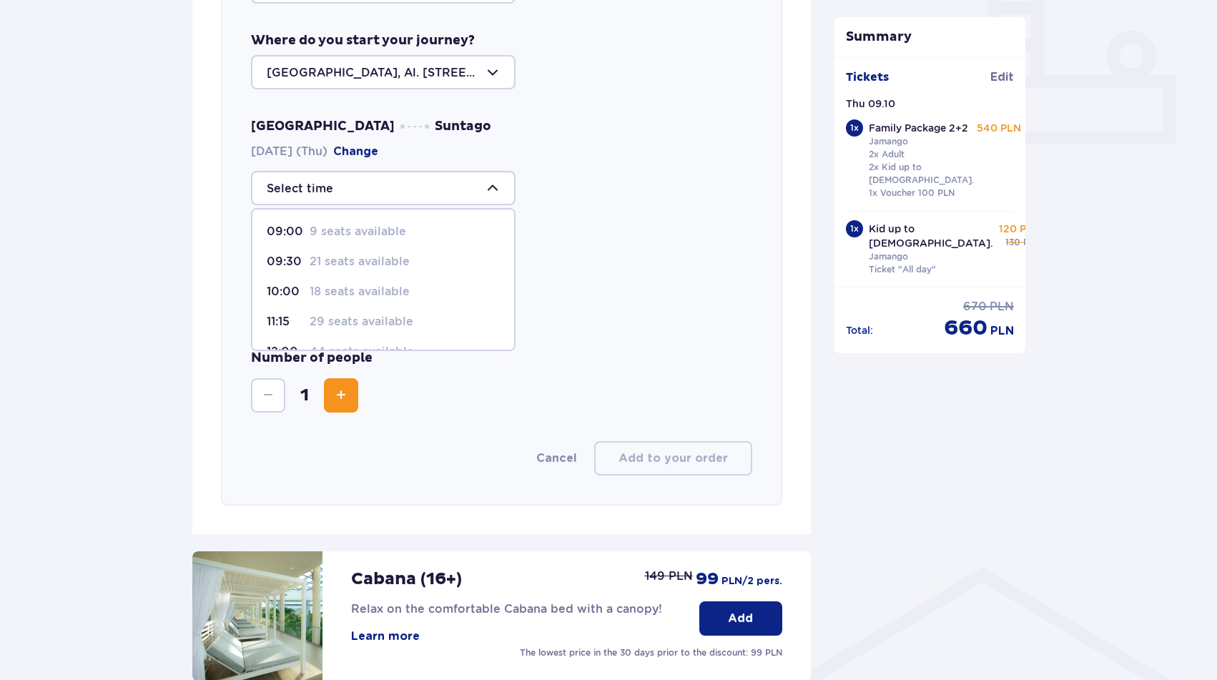
click at [375, 320] on p "29 seats available" at bounding box center [362, 322] width 104 height 16
type input "11:15"
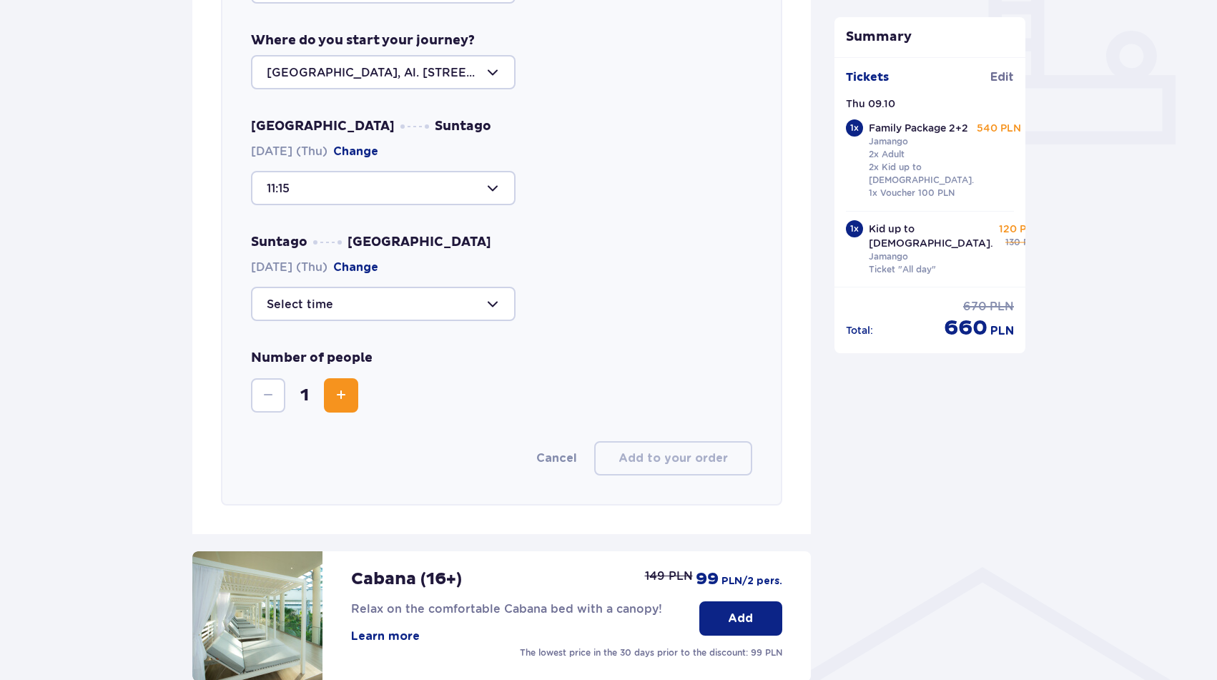
click at [386, 314] on div at bounding box center [383, 304] width 264 height 34
click at [375, 438] on p "29 seats available" at bounding box center [362, 438] width 104 height 16
type input "18:30"
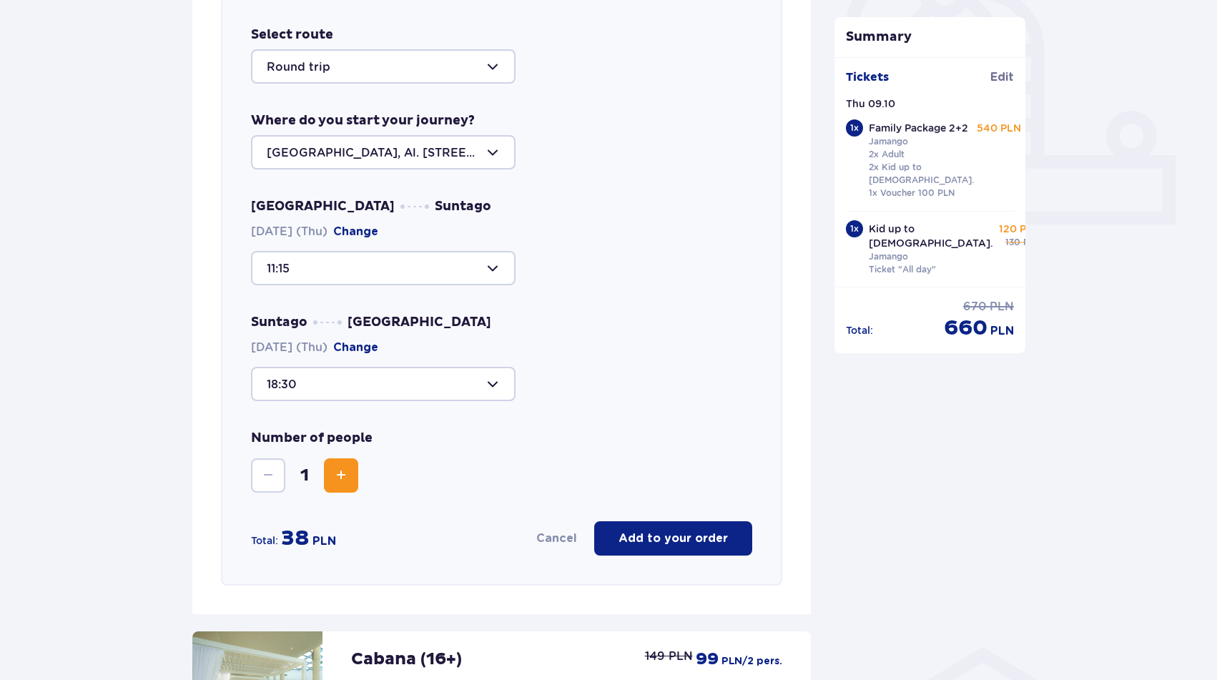
scroll to position [523, 0]
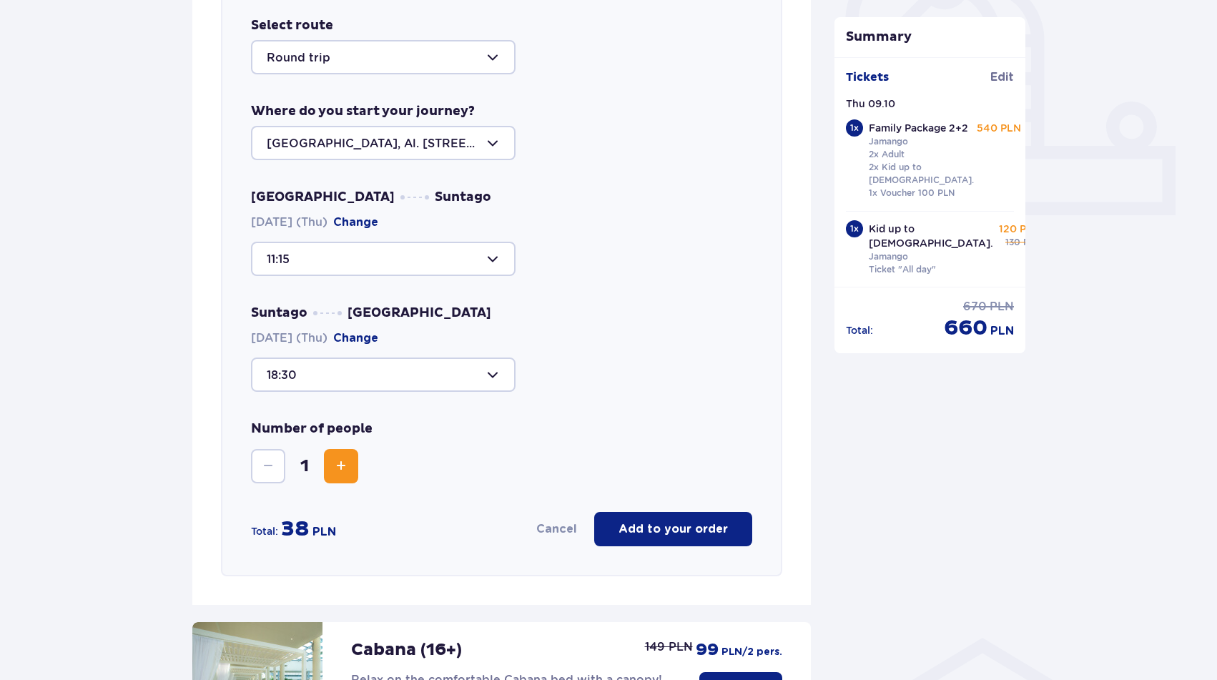
click at [340, 466] on span "Increase" at bounding box center [340, 466] width 17 height 17
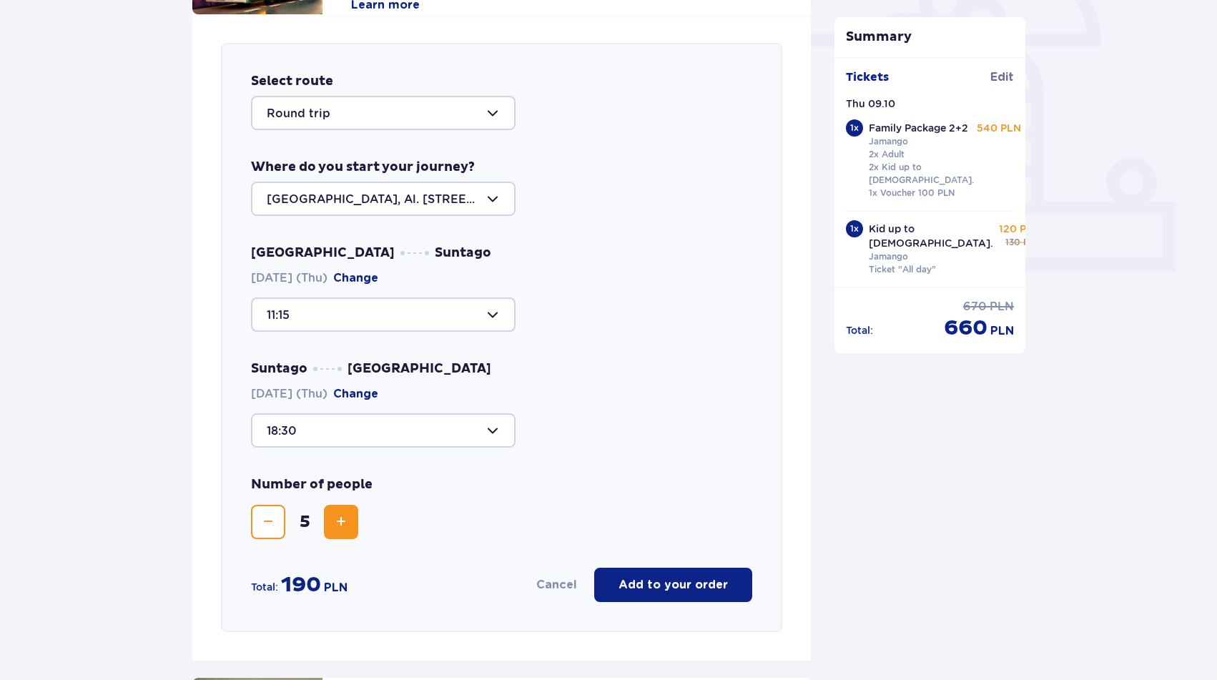
scroll to position [498, 0]
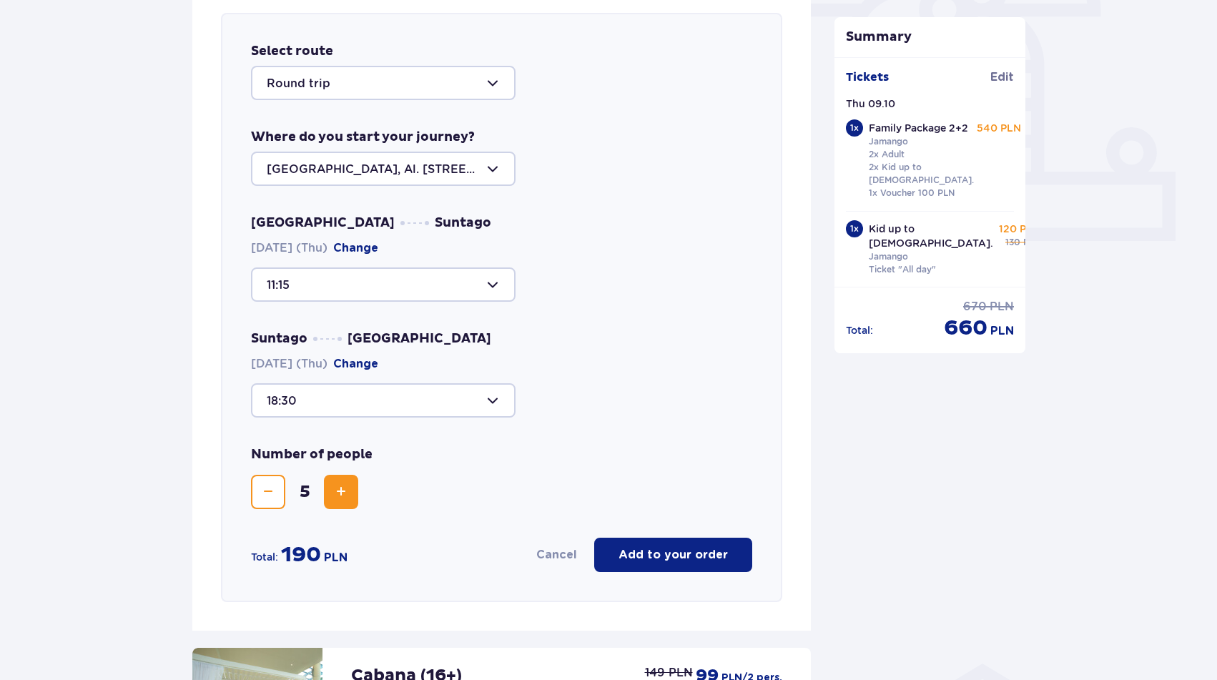
click at [437, 292] on div at bounding box center [383, 284] width 264 height 34
click at [385, 387] on p "18 seats available" at bounding box center [360, 388] width 100 height 16
type input "10:00"
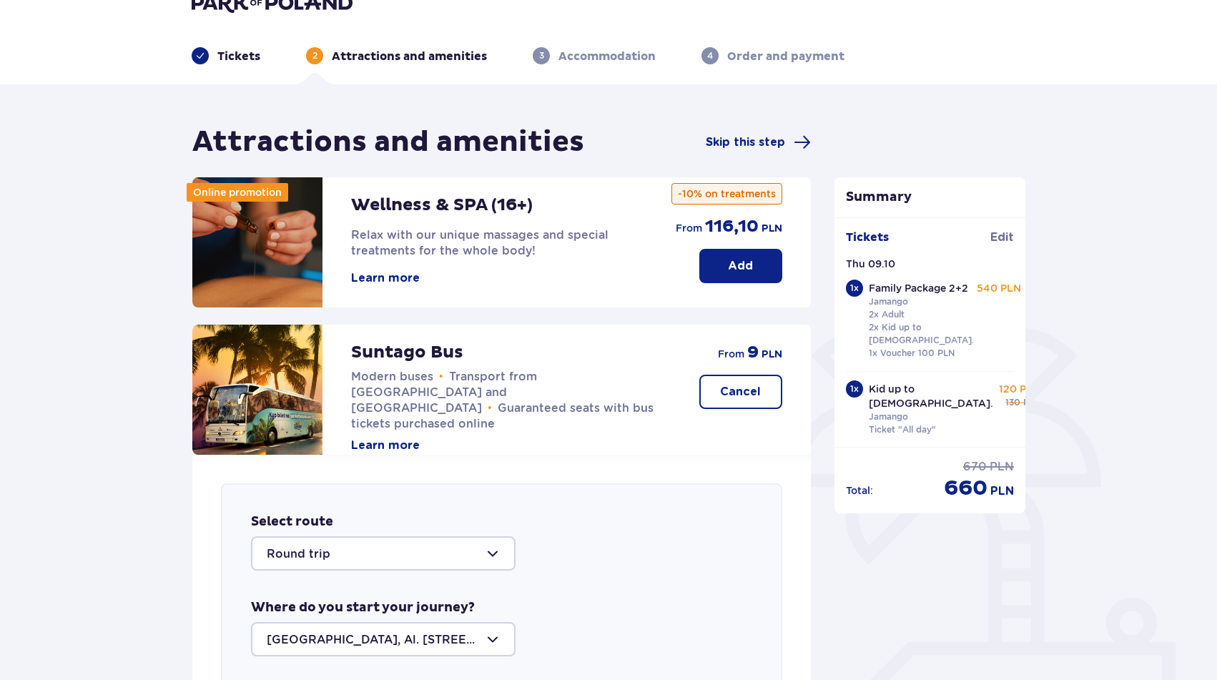
scroll to position [0, 0]
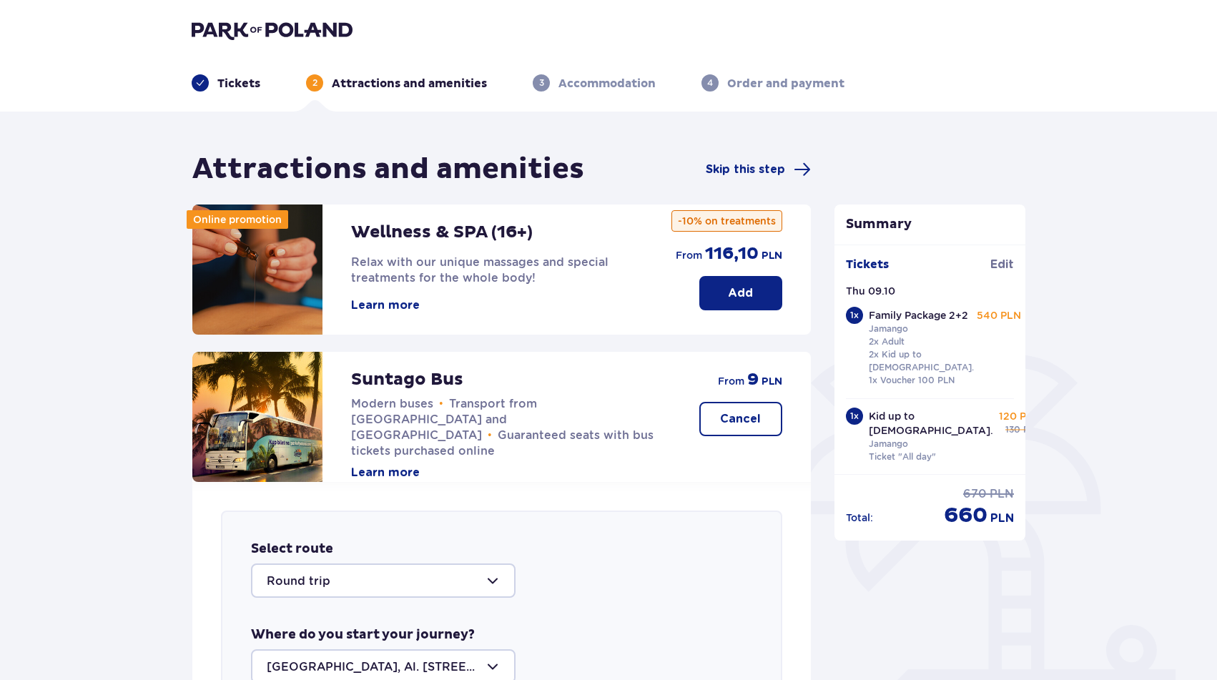
click at [747, 417] on p "Cancel" at bounding box center [740, 419] width 41 height 16
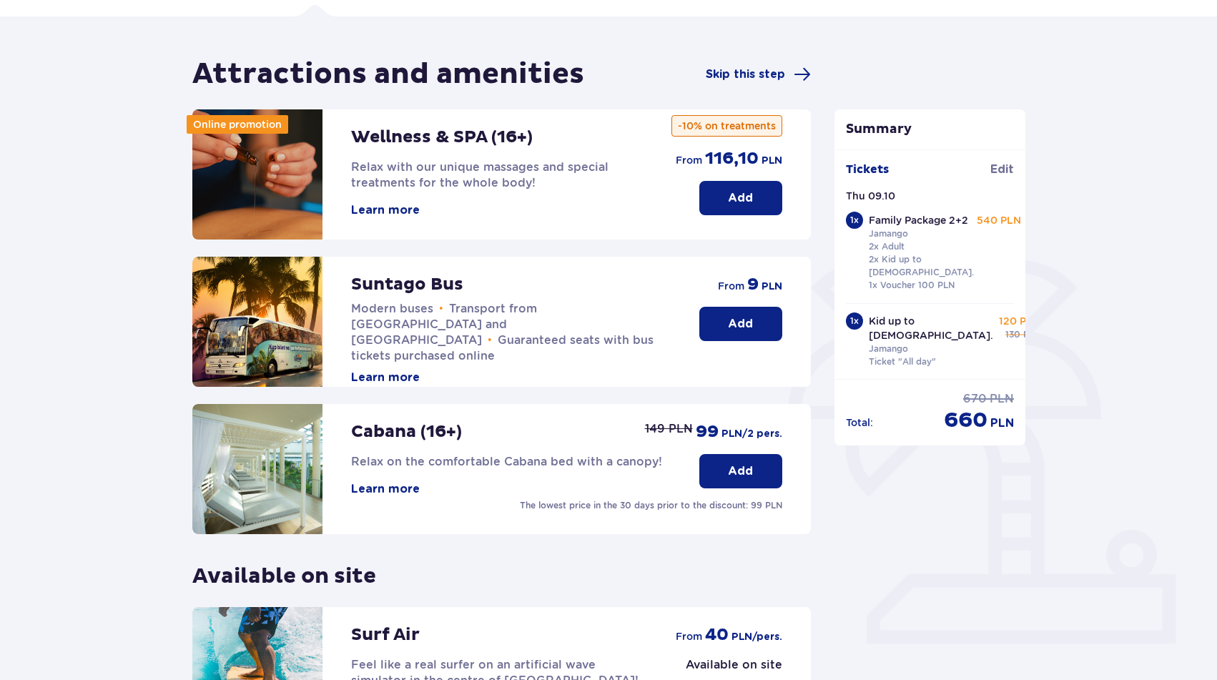
scroll to position [97, 0]
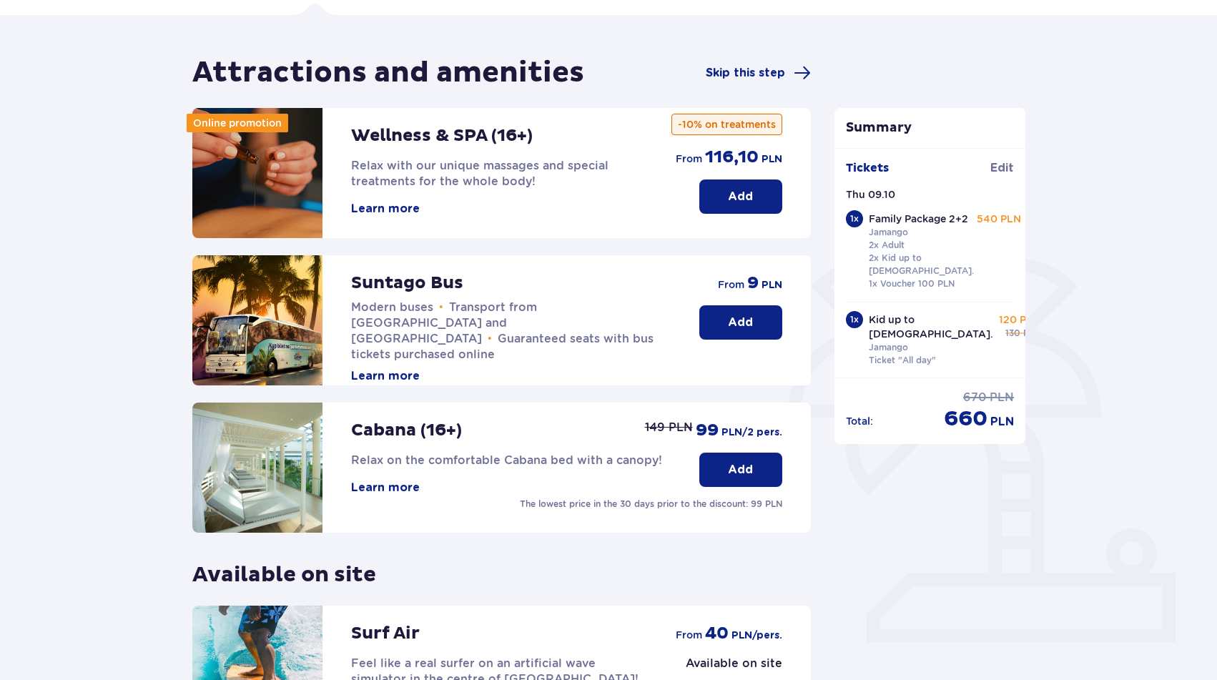
click at [725, 321] on button "Add" at bounding box center [740, 322] width 83 height 34
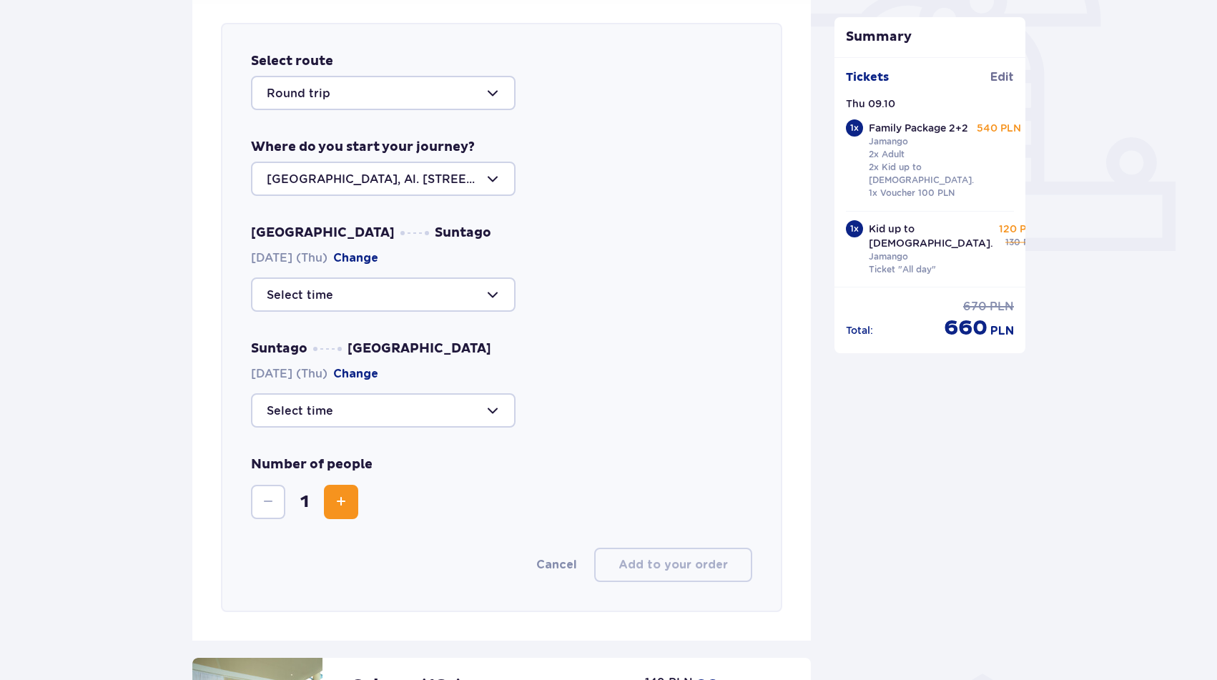
scroll to position [488, 0]
click at [430, 290] on div at bounding box center [383, 294] width 264 height 34
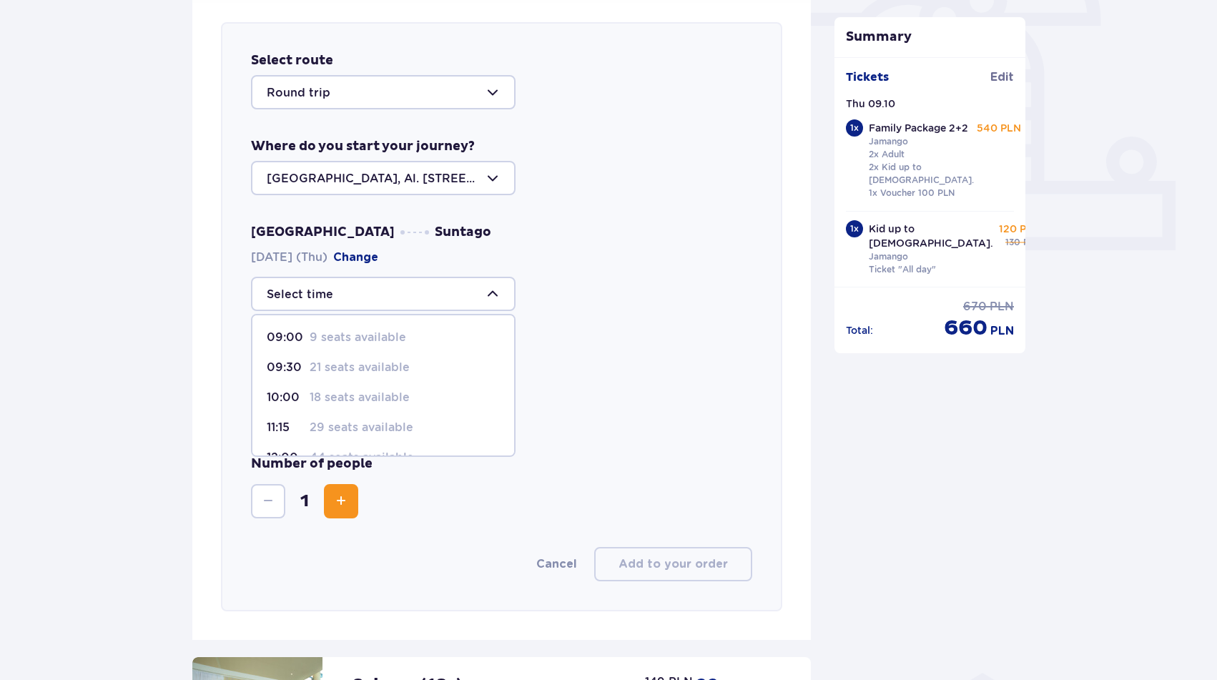
click at [347, 428] on p "29 seats available" at bounding box center [362, 428] width 104 height 16
type input "11:15"
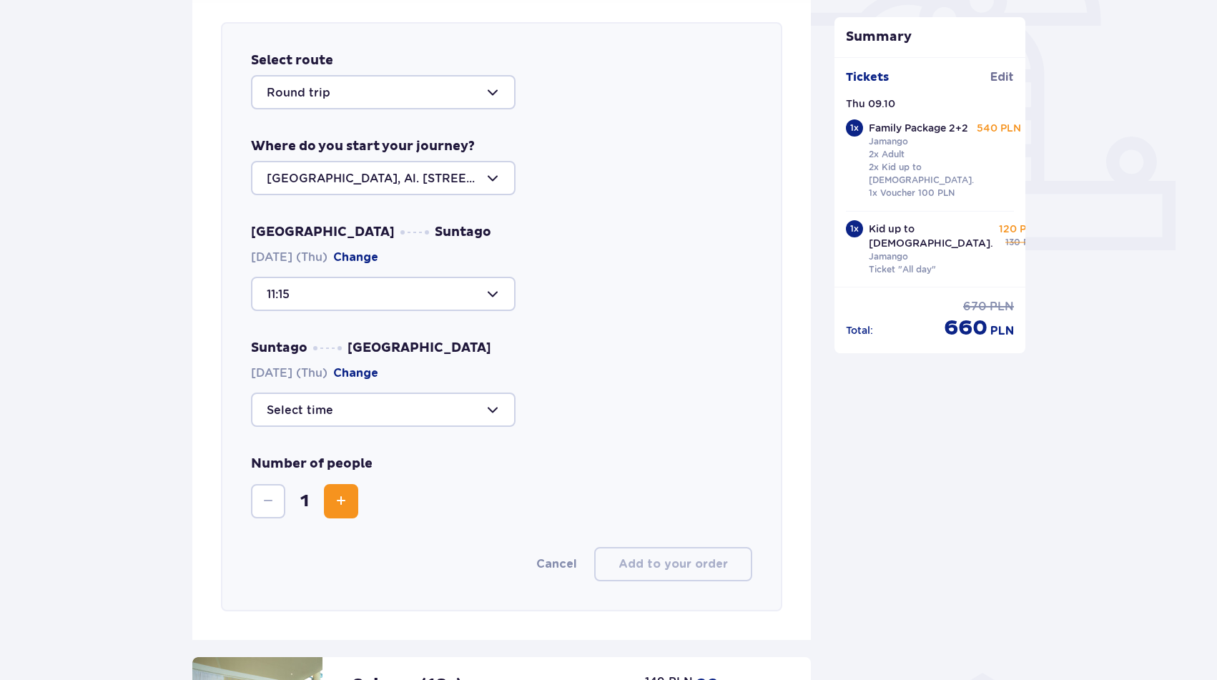
click at [365, 409] on div at bounding box center [383, 409] width 264 height 34
click at [343, 540] on p "29 seats available" at bounding box center [362, 543] width 104 height 16
type input "18:30"
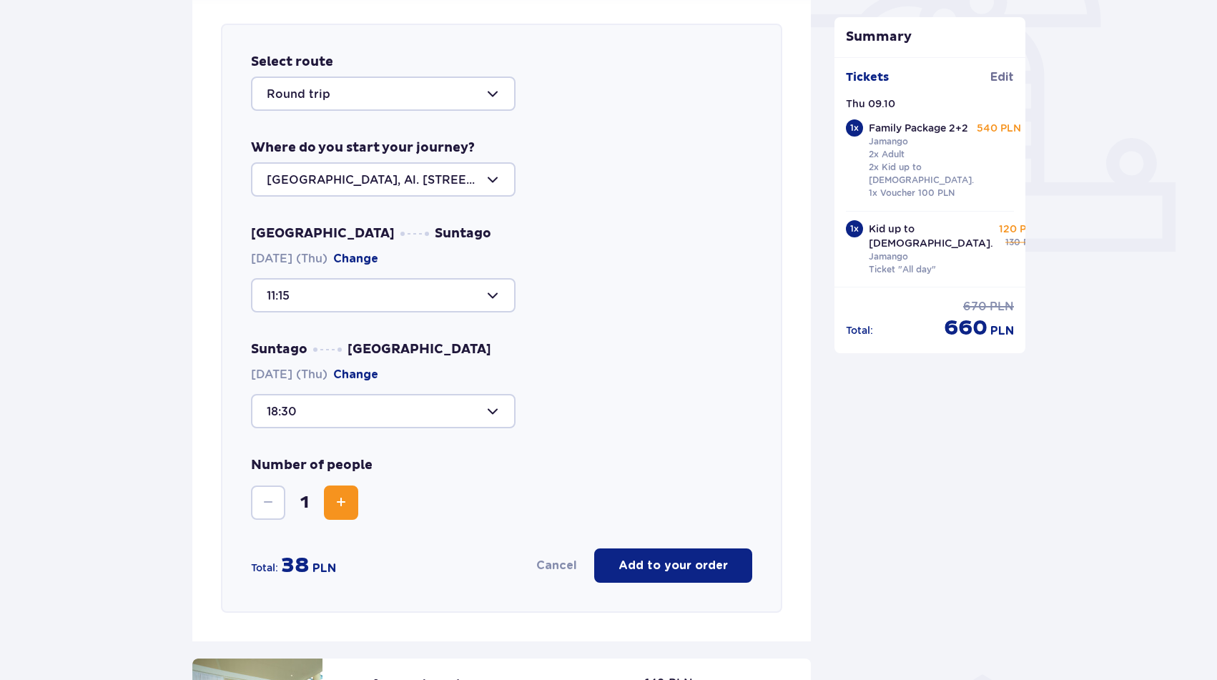
scroll to position [482, 0]
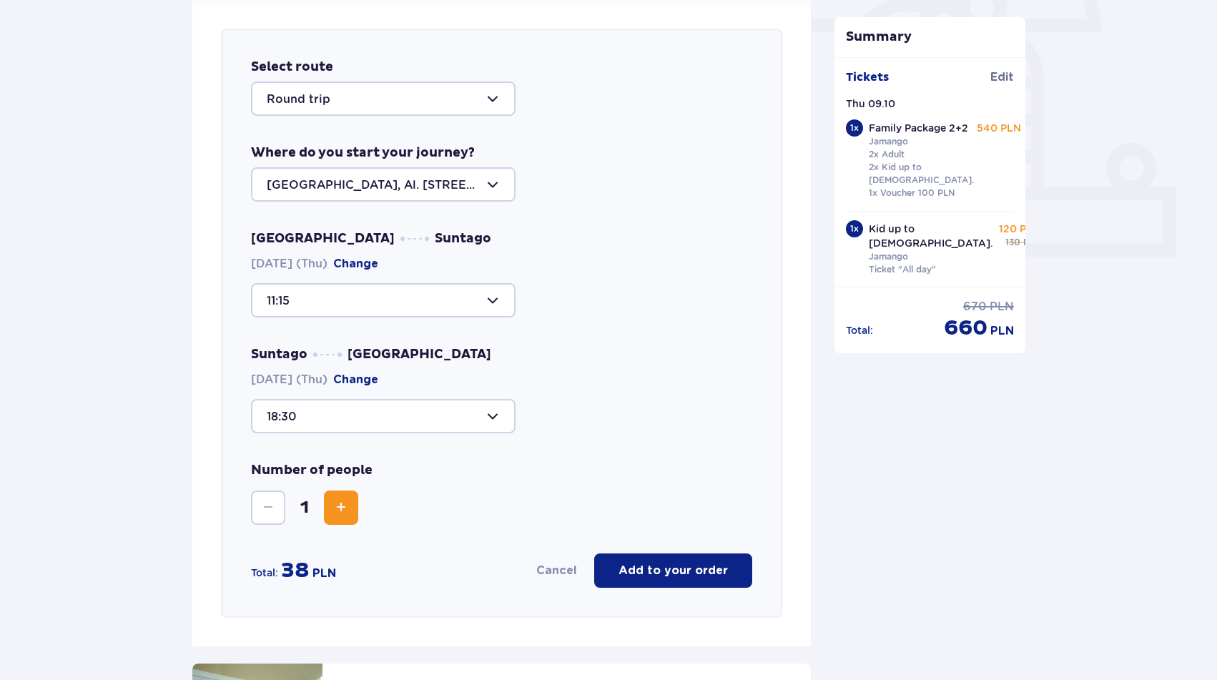
click at [341, 509] on span "Increase" at bounding box center [340, 507] width 17 height 17
click at [683, 570] on p "Add to your order" at bounding box center [672, 571] width 109 height 16
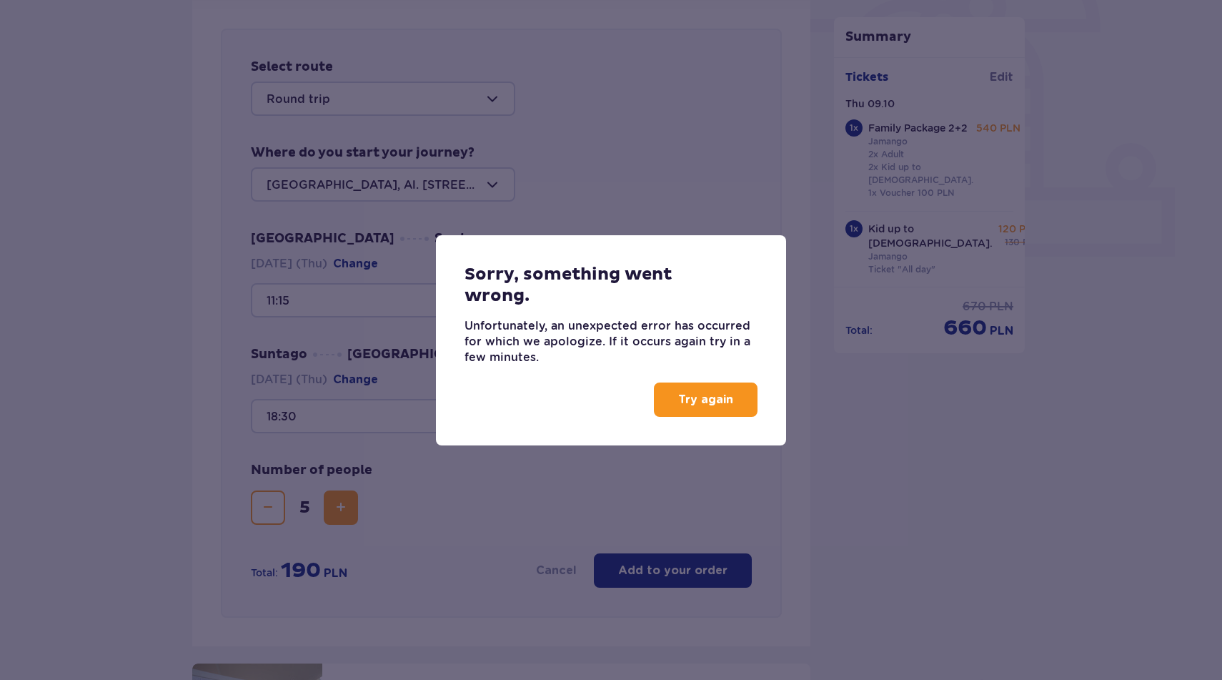
click at [699, 399] on p "Try again" at bounding box center [705, 400] width 55 height 16
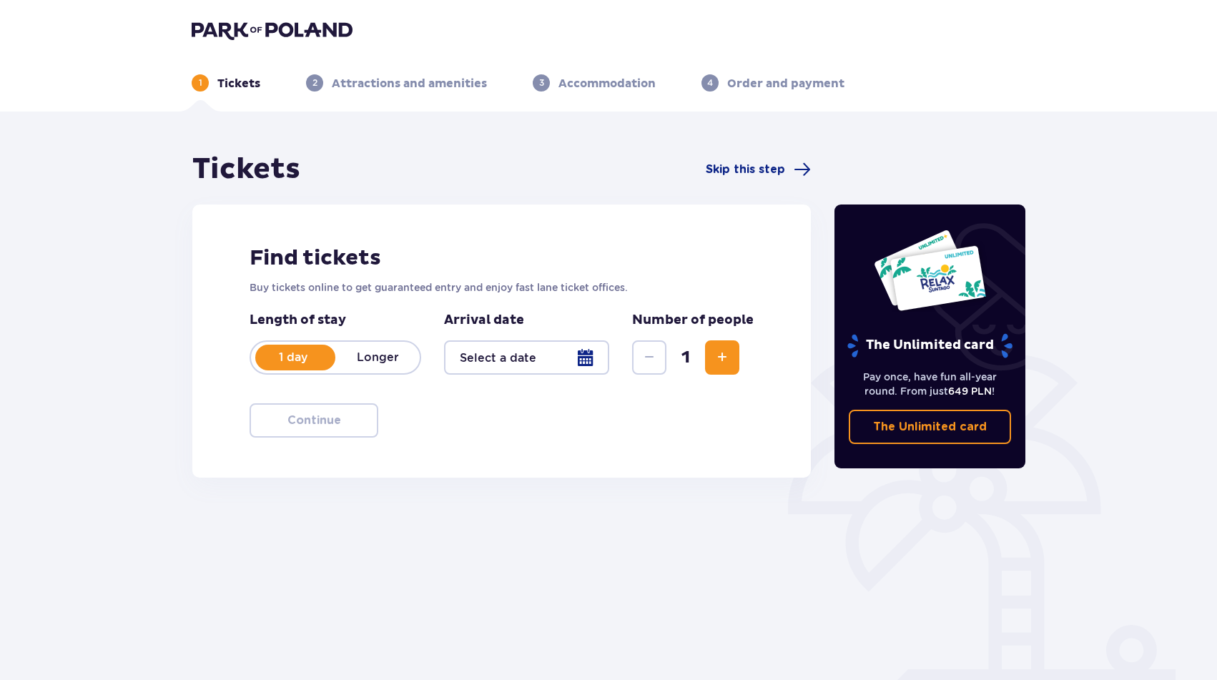
click at [519, 362] on div at bounding box center [526, 357] width 165 height 34
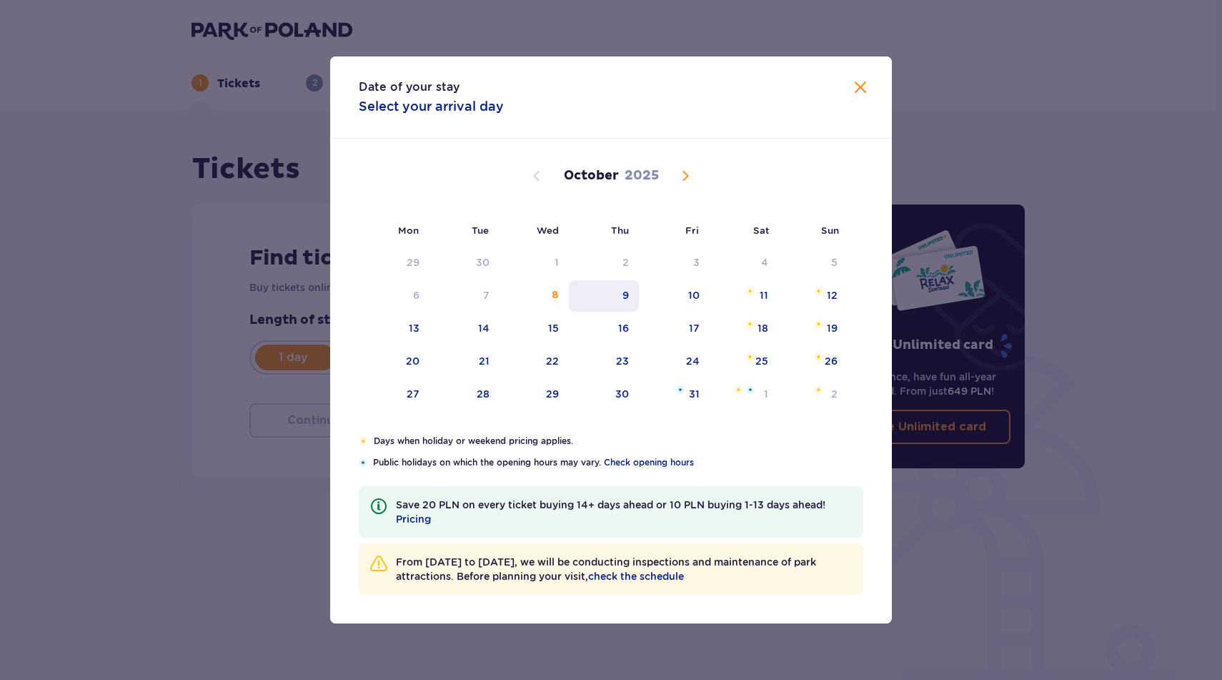
click at [625, 301] on div "9" at bounding box center [626, 295] width 6 height 14
type input "09.10.25"
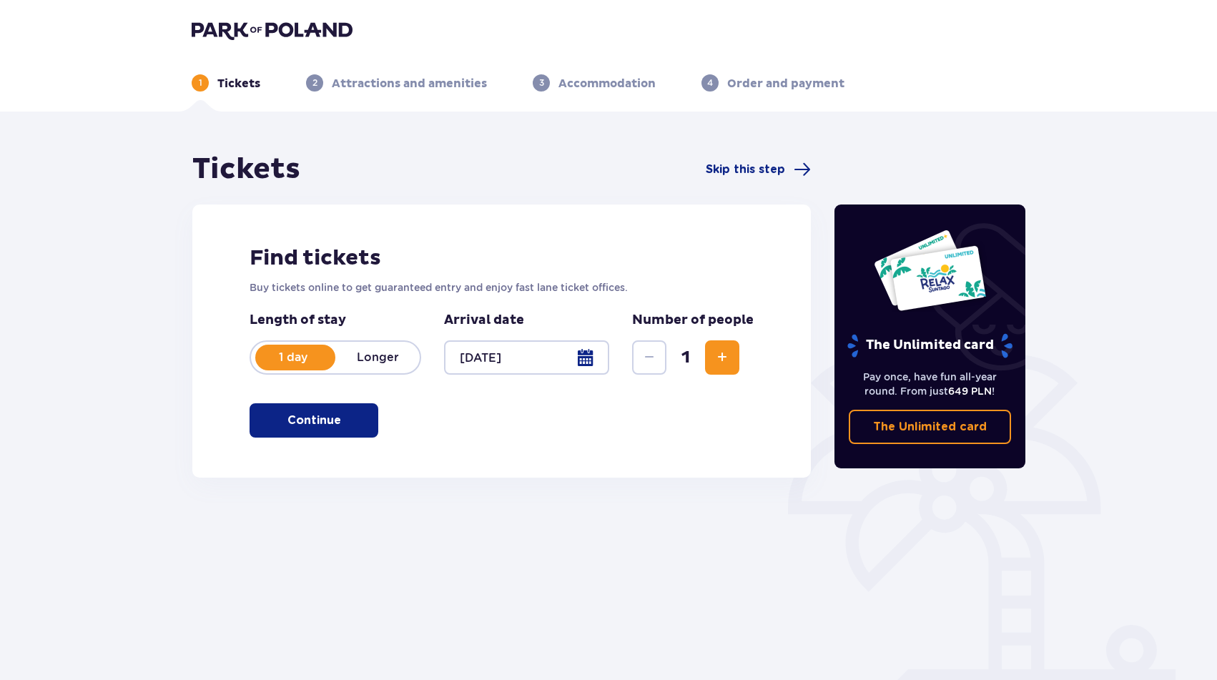
click at [724, 357] on span "Increase" at bounding box center [721, 357] width 17 height 17
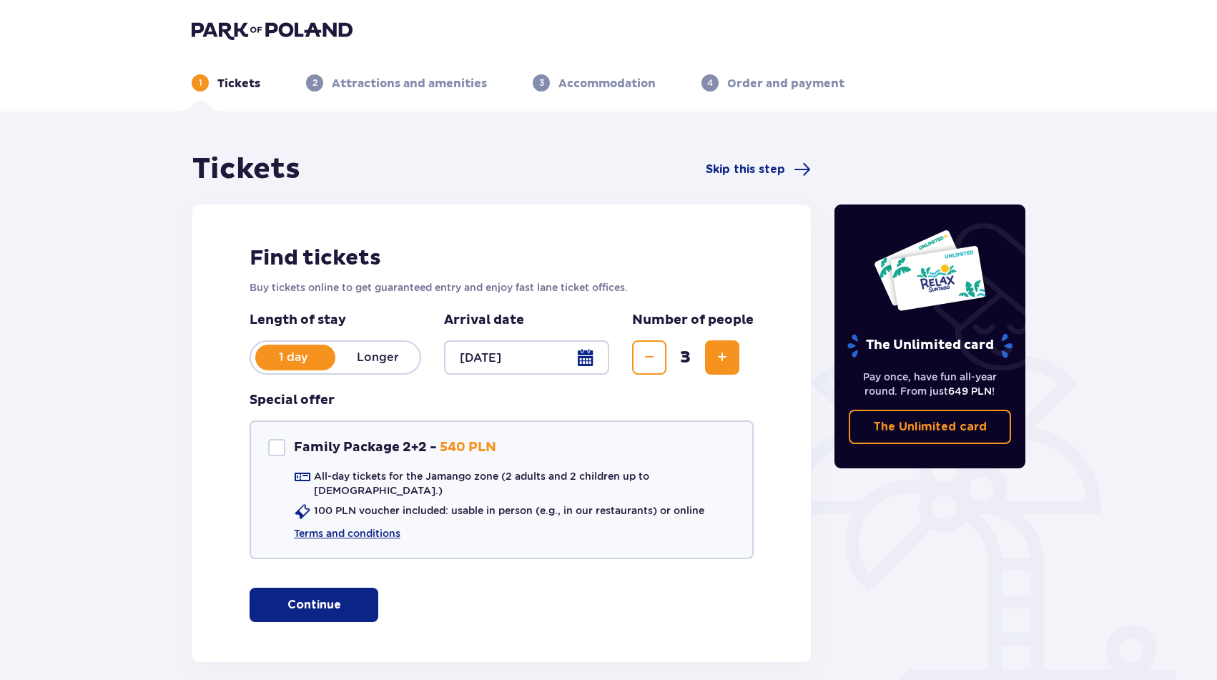
click at [724, 357] on span "Increase" at bounding box center [721, 357] width 17 height 17
click at [279, 447] on div "Family Package 2+2" at bounding box center [276, 447] width 17 height 17
checkbox input "true"
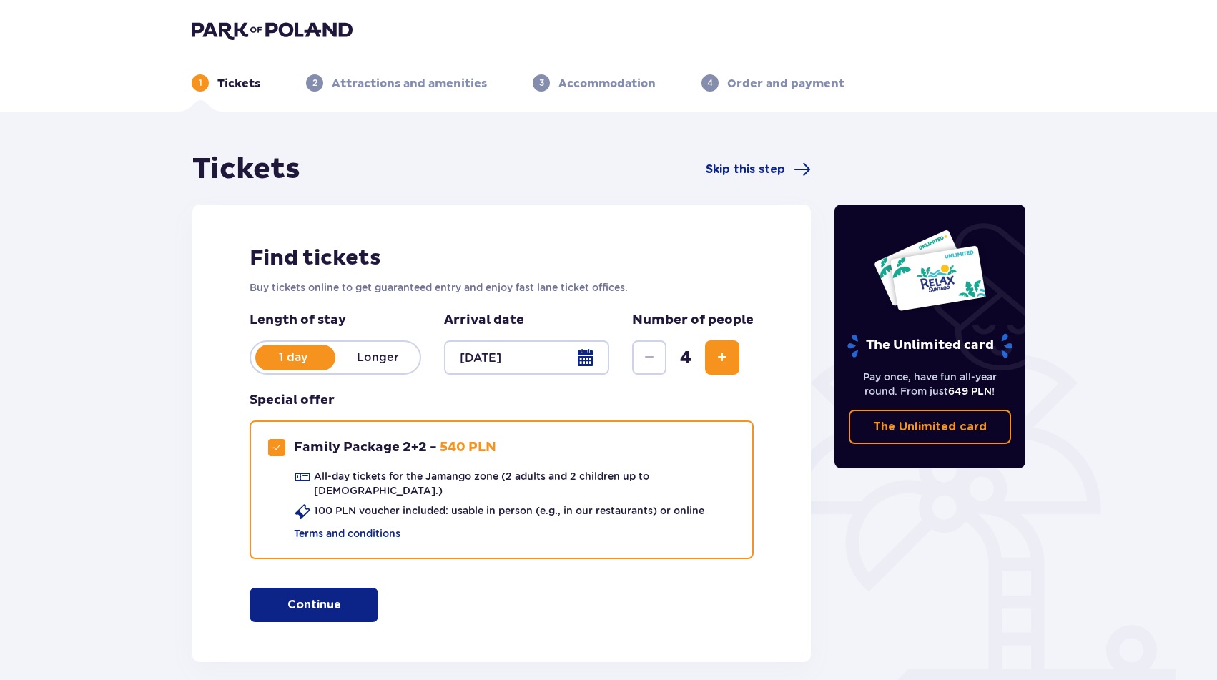
click at [721, 360] on span "Increase" at bounding box center [721, 357] width 17 height 17
click at [302, 600] on p "Continue" at bounding box center [314, 605] width 54 height 16
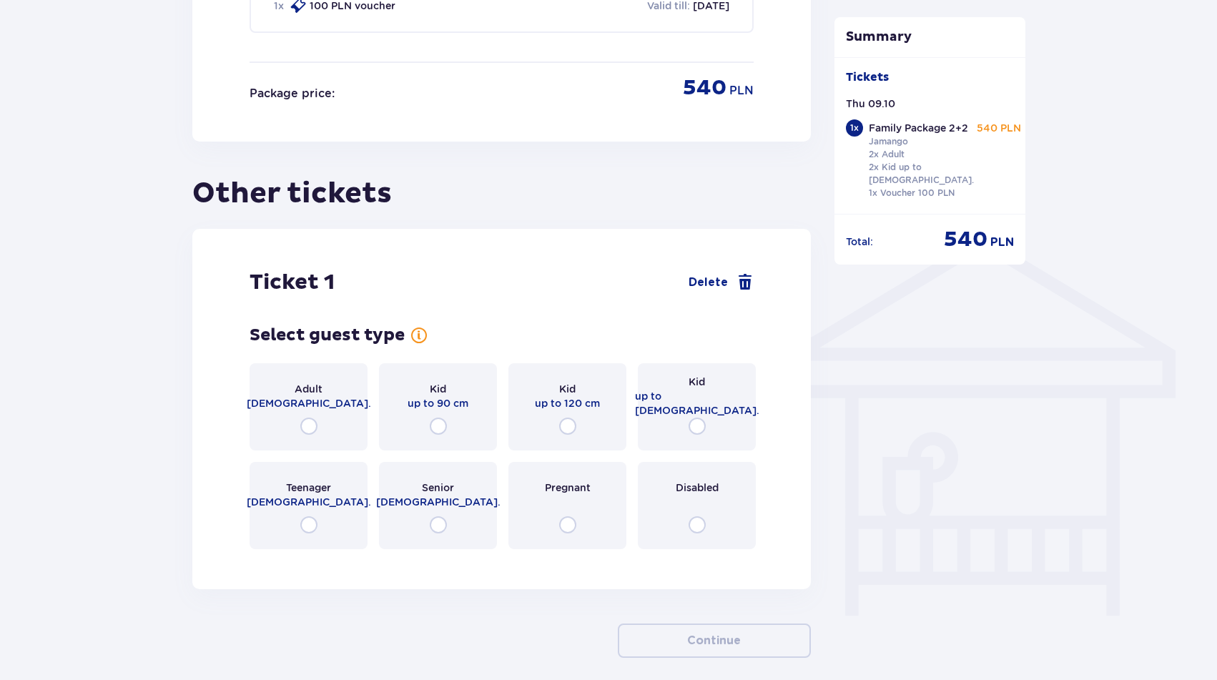
scroll to position [941, 0]
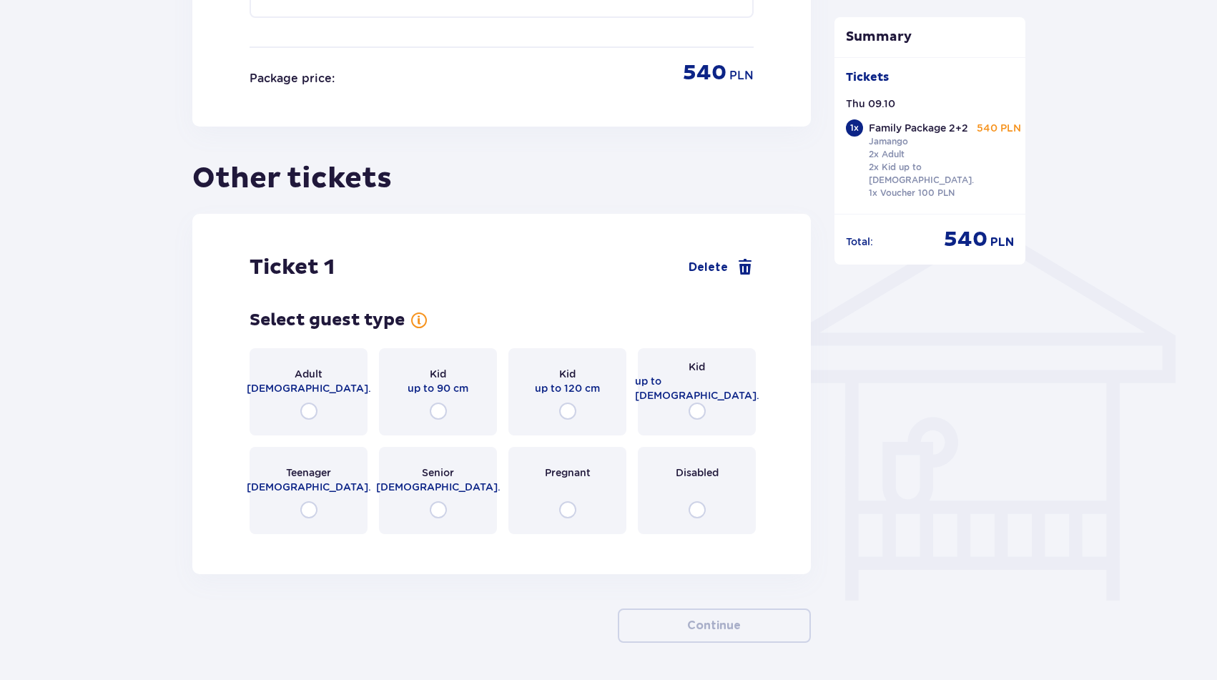
click at [701, 383] on span "up to 16 y.o." at bounding box center [697, 388] width 124 height 29
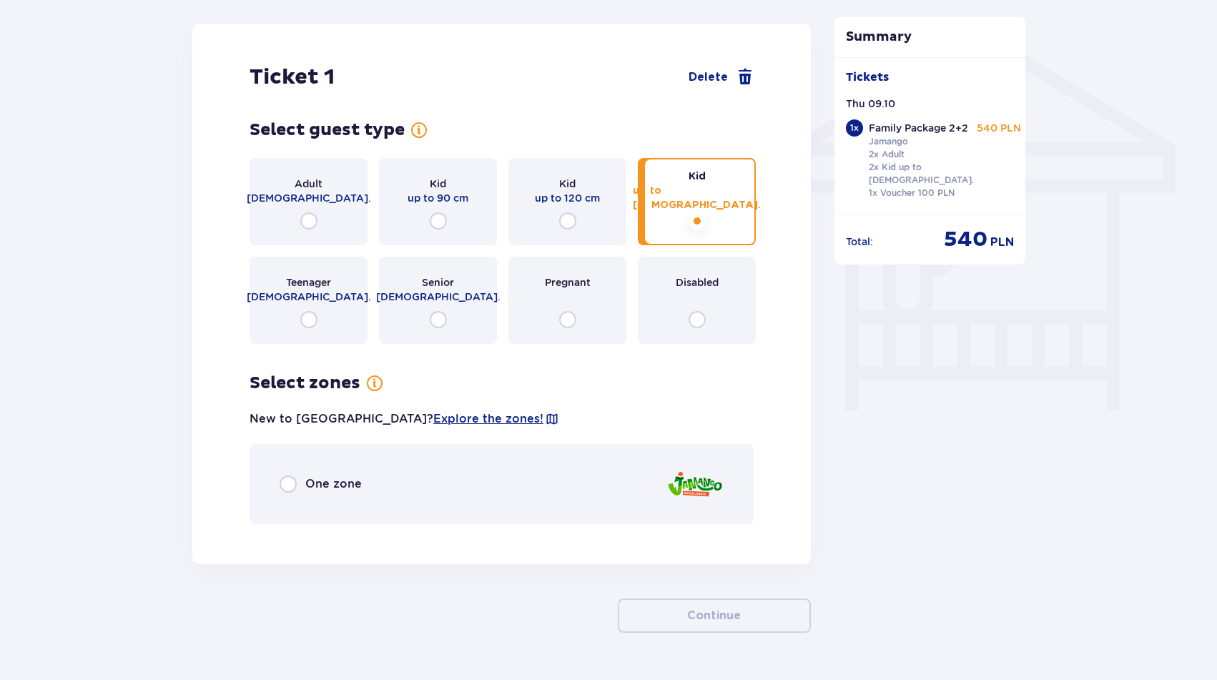
scroll to position [1159, 0]
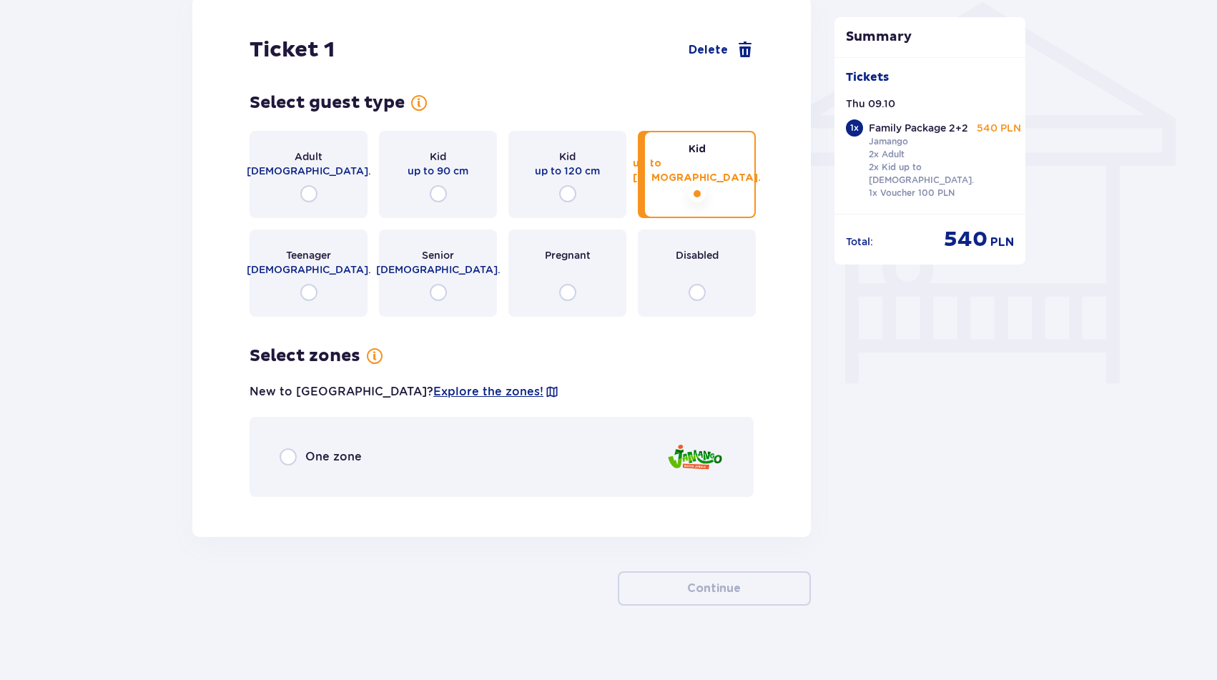
click at [379, 427] on div "One zone" at bounding box center [501, 457] width 504 height 80
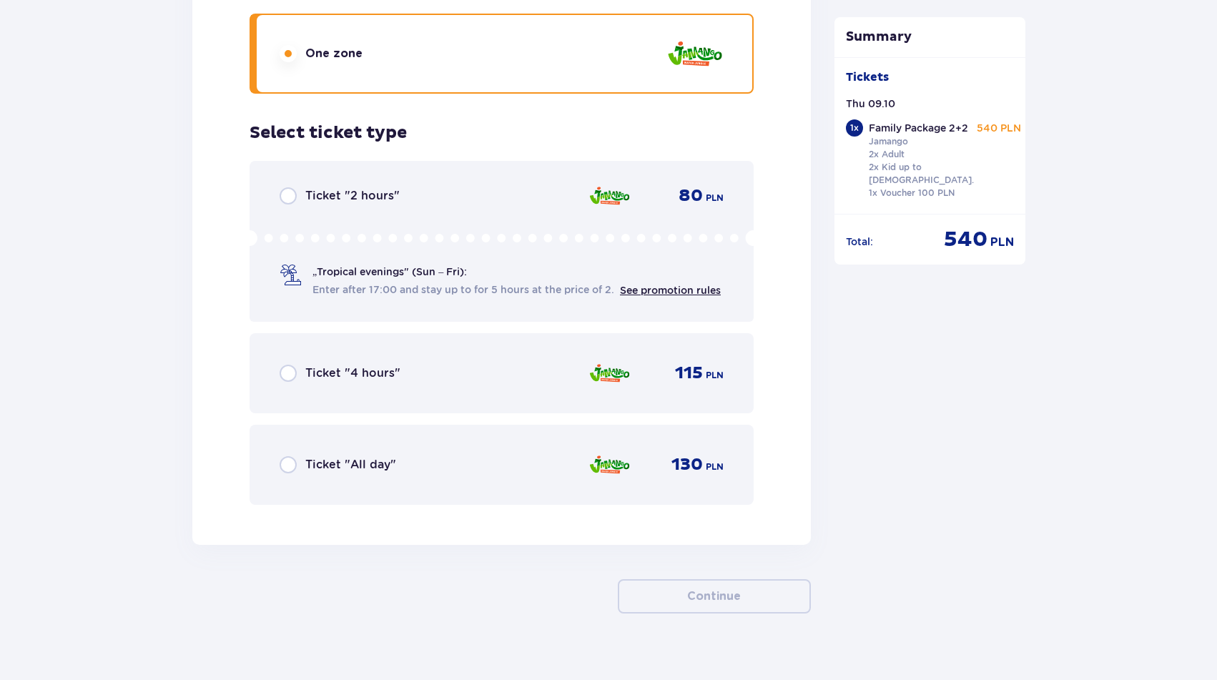
scroll to position [1570, 0]
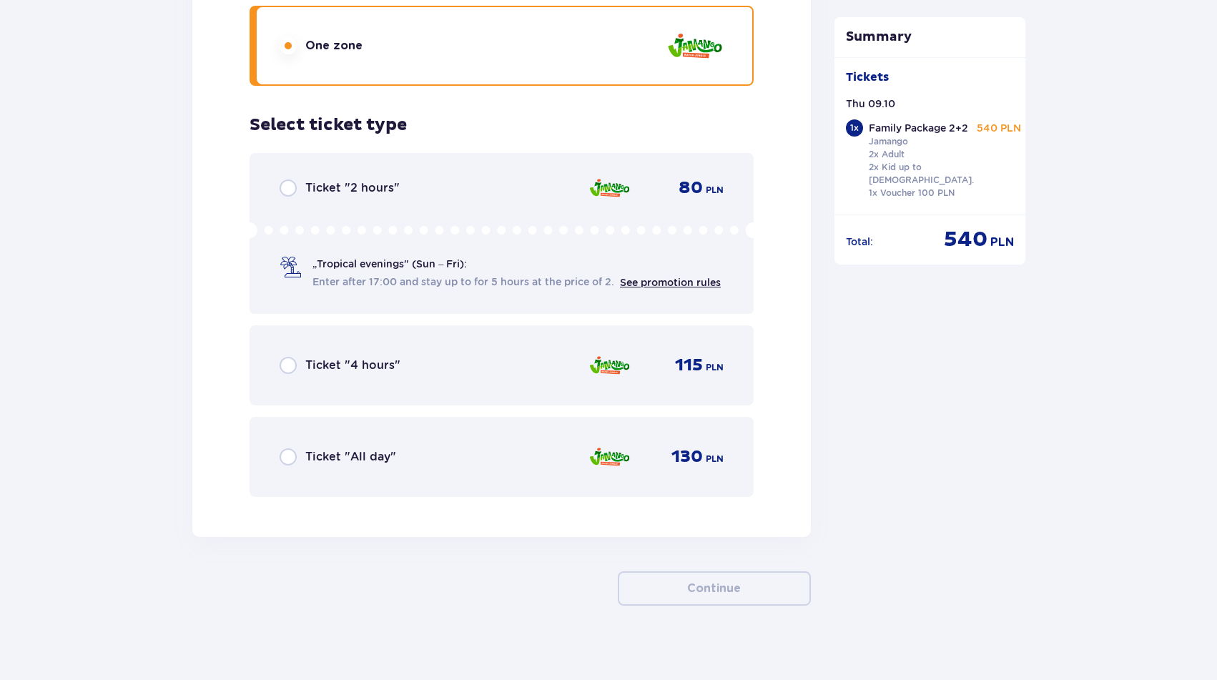
click at [377, 449] on span "Ticket "All day"" at bounding box center [350, 457] width 91 height 16
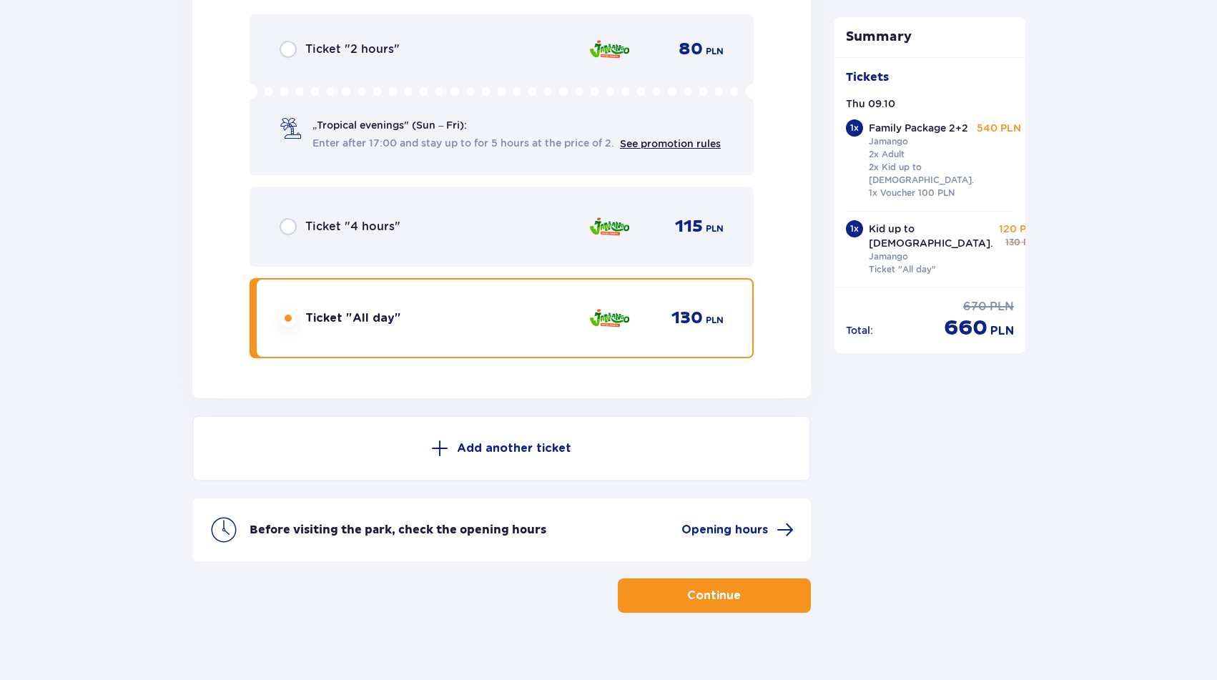
scroll to position [1716, 0]
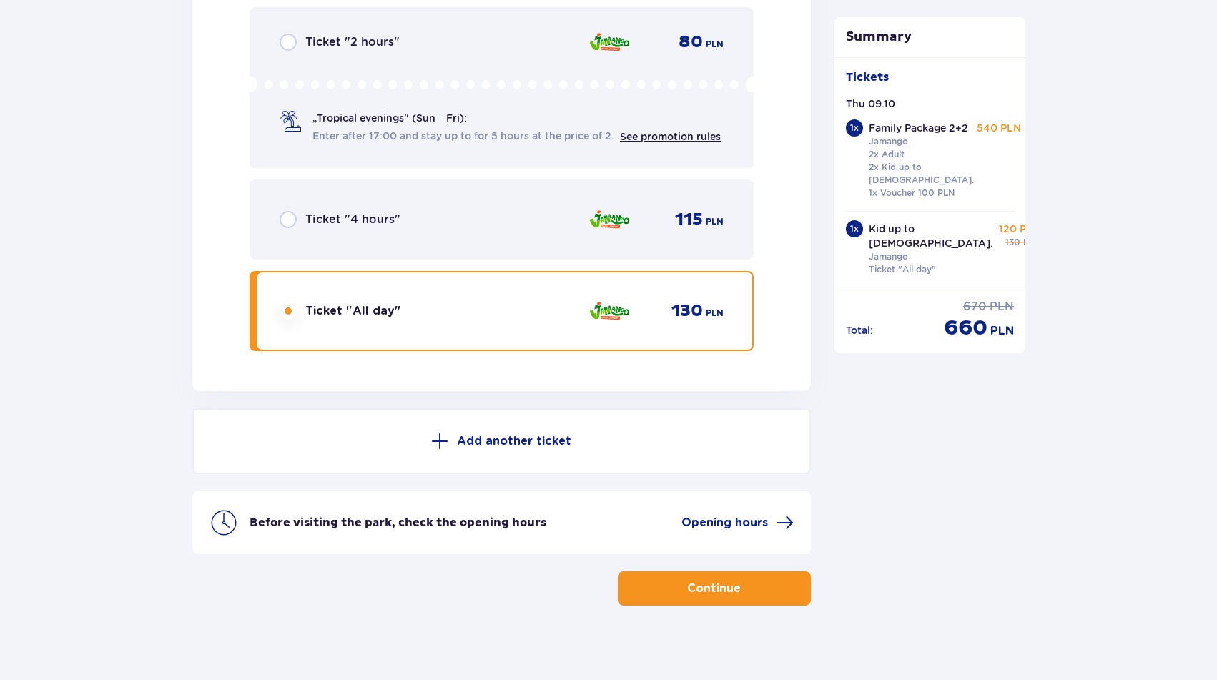
click at [724, 580] on p "Continue" at bounding box center [714, 588] width 54 height 16
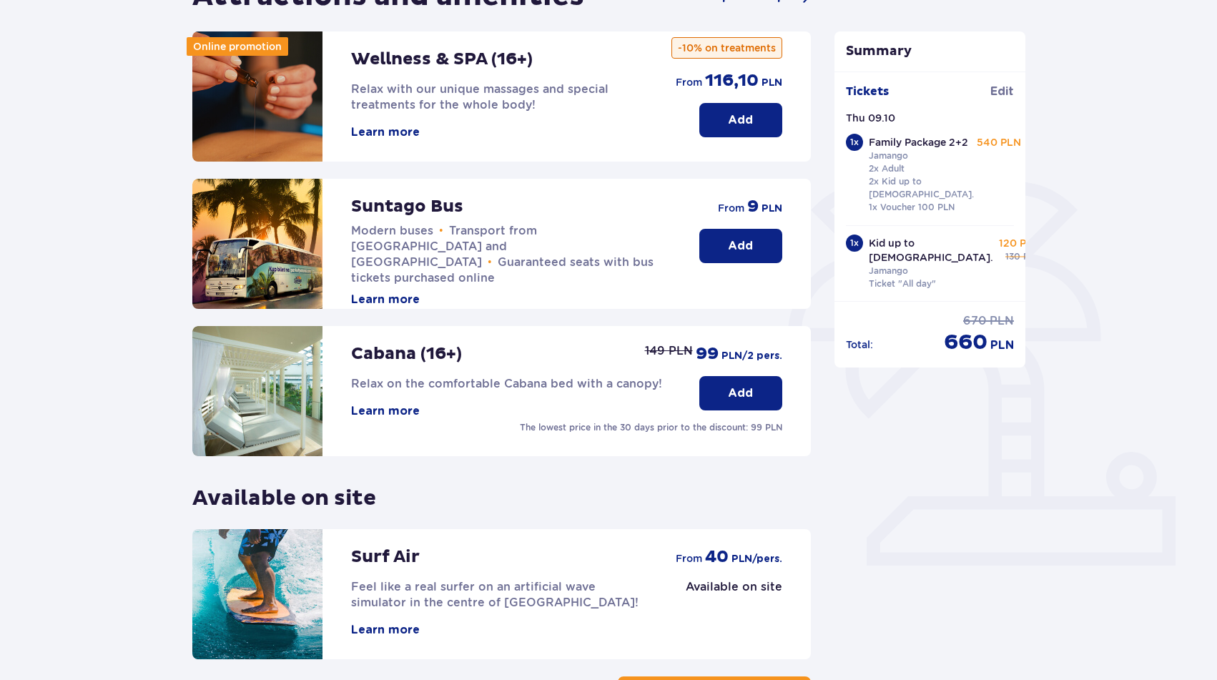
scroll to position [177, 0]
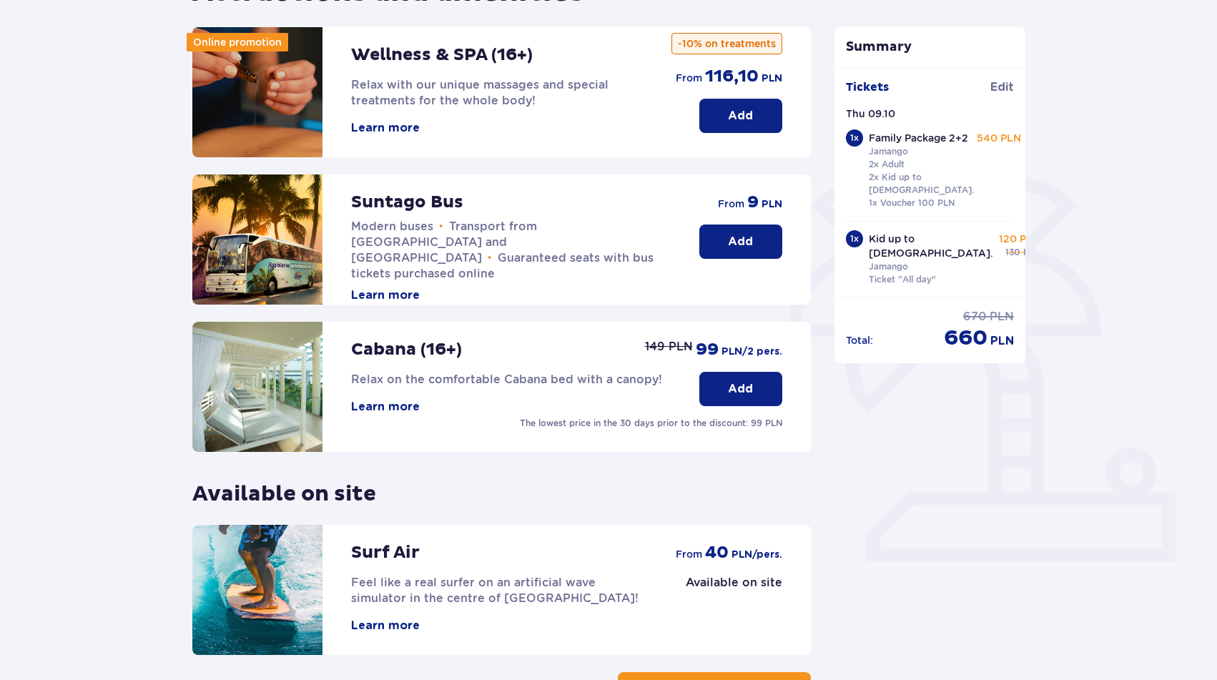
click at [741, 239] on p "Add" at bounding box center [740, 242] width 25 height 16
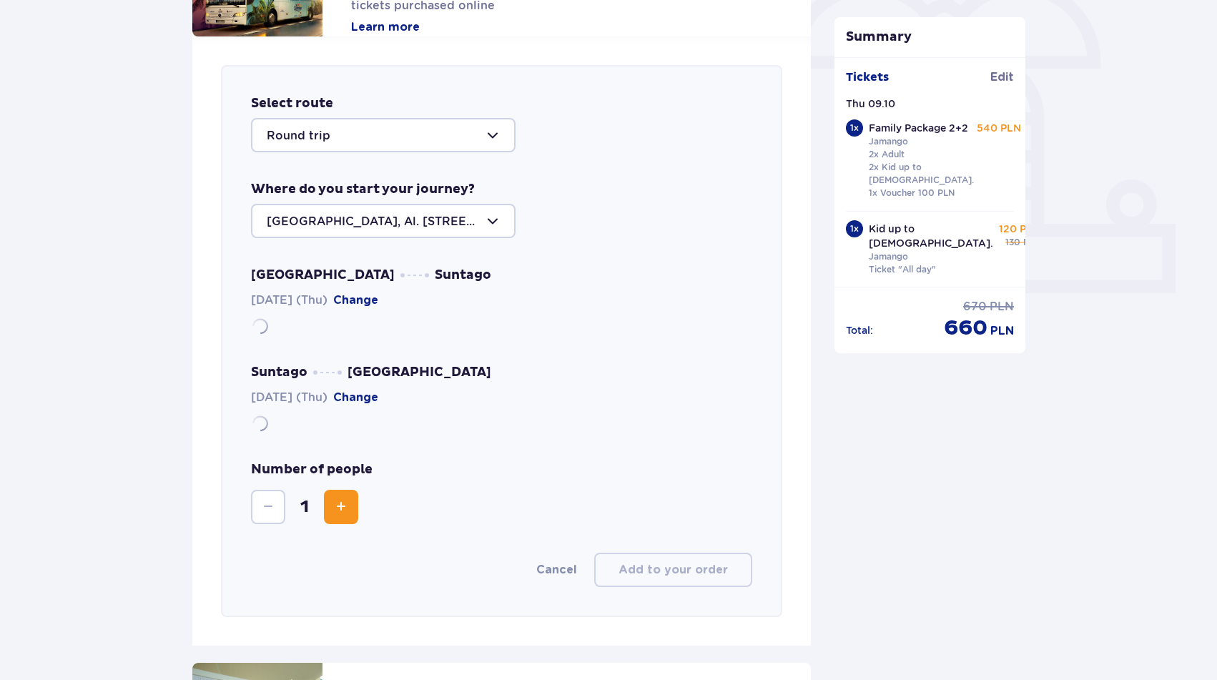
scroll to position [493, 0]
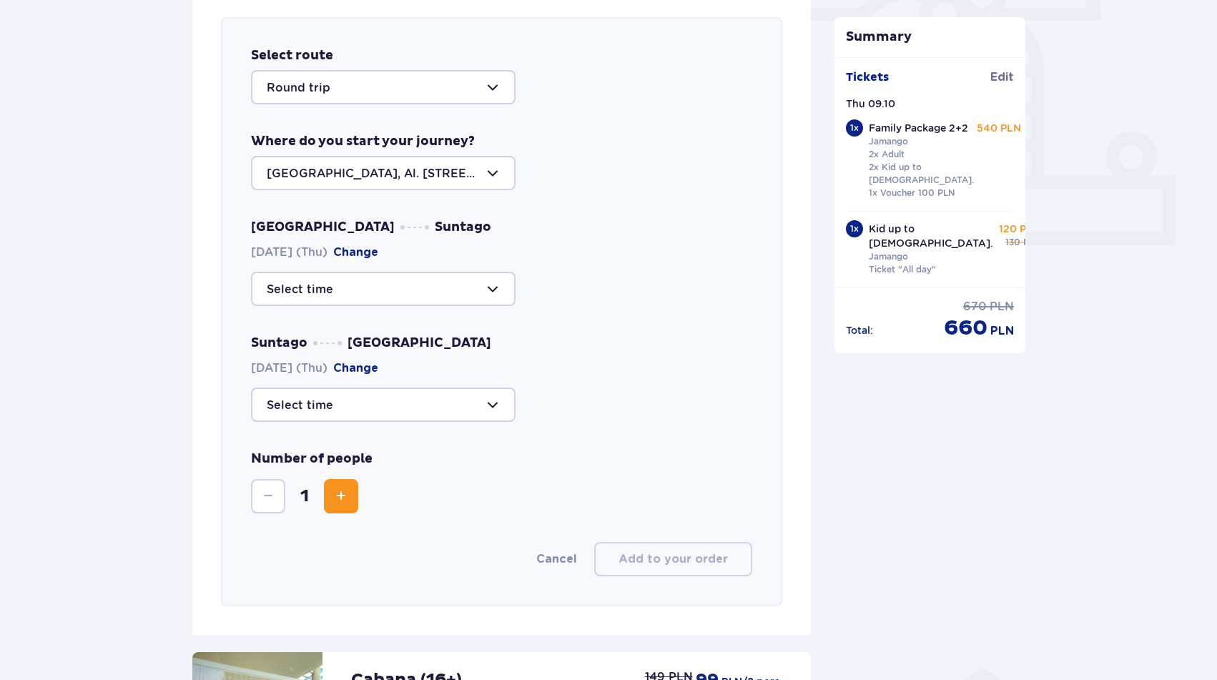
click at [403, 287] on div at bounding box center [383, 289] width 264 height 34
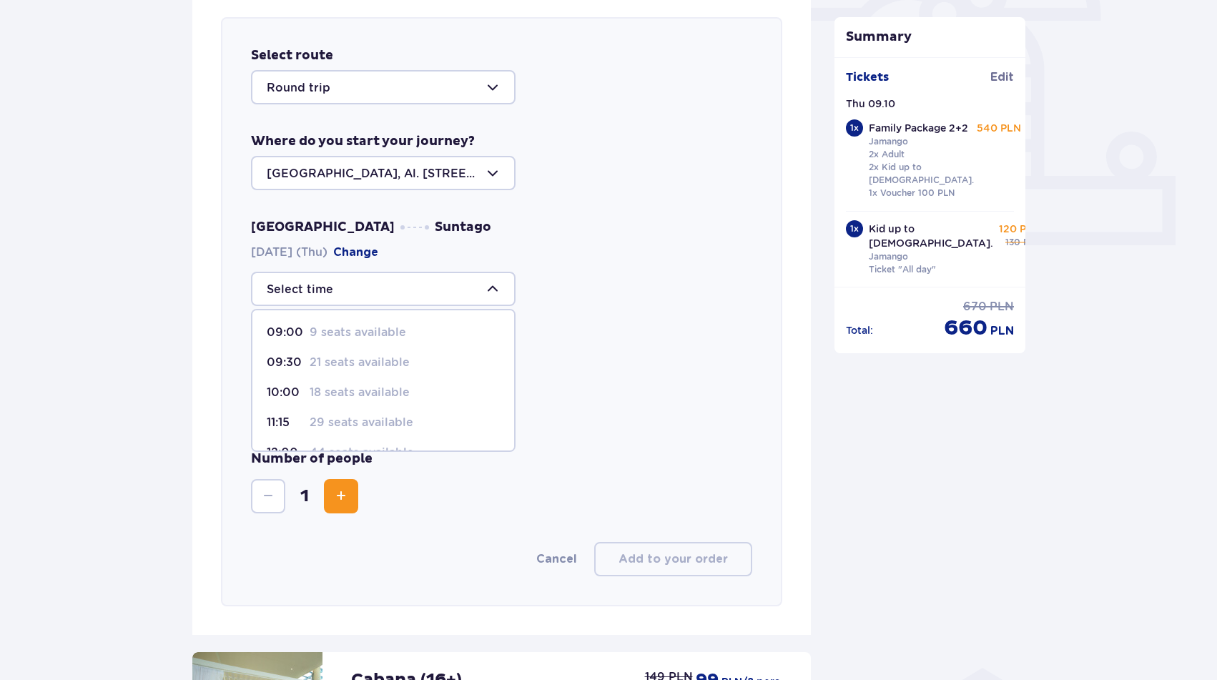
click at [365, 418] on p "29 seats available" at bounding box center [362, 423] width 104 height 16
type input "11:15"
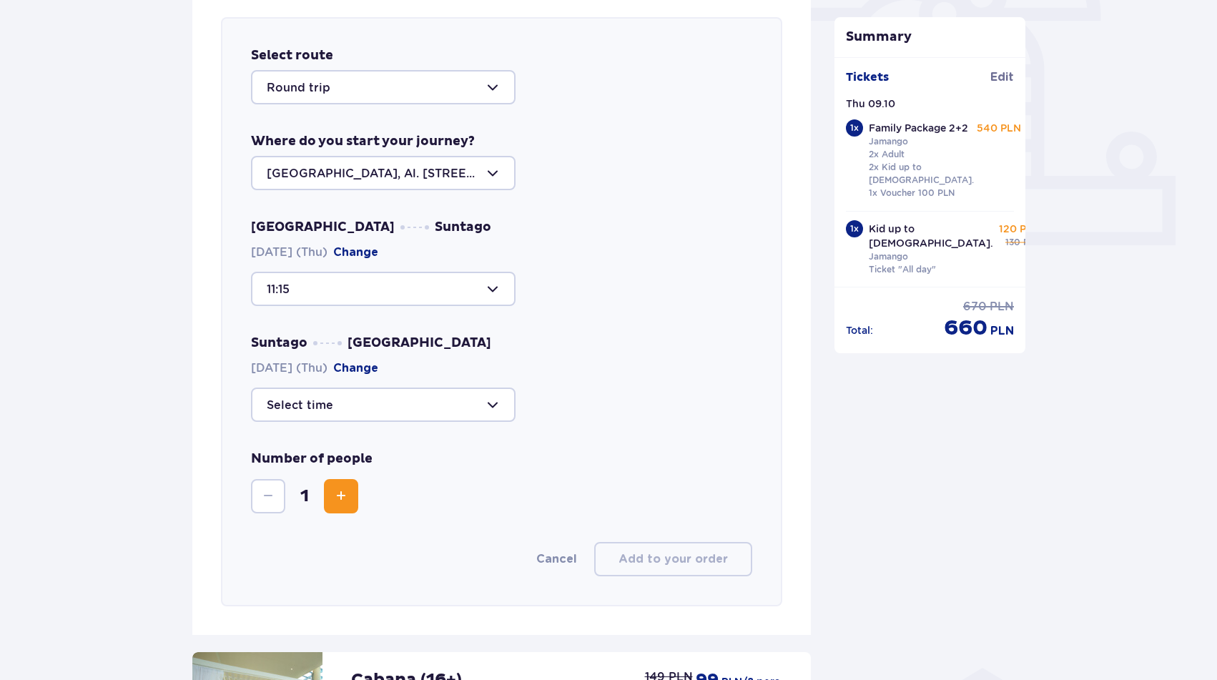
click at [380, 402] on div at bounding box center [383, 404] width 264 height 34
click at [340, 538] on p "29 seats available" at bounding box center [362, 538] width 104 height 16
type input "18:30"
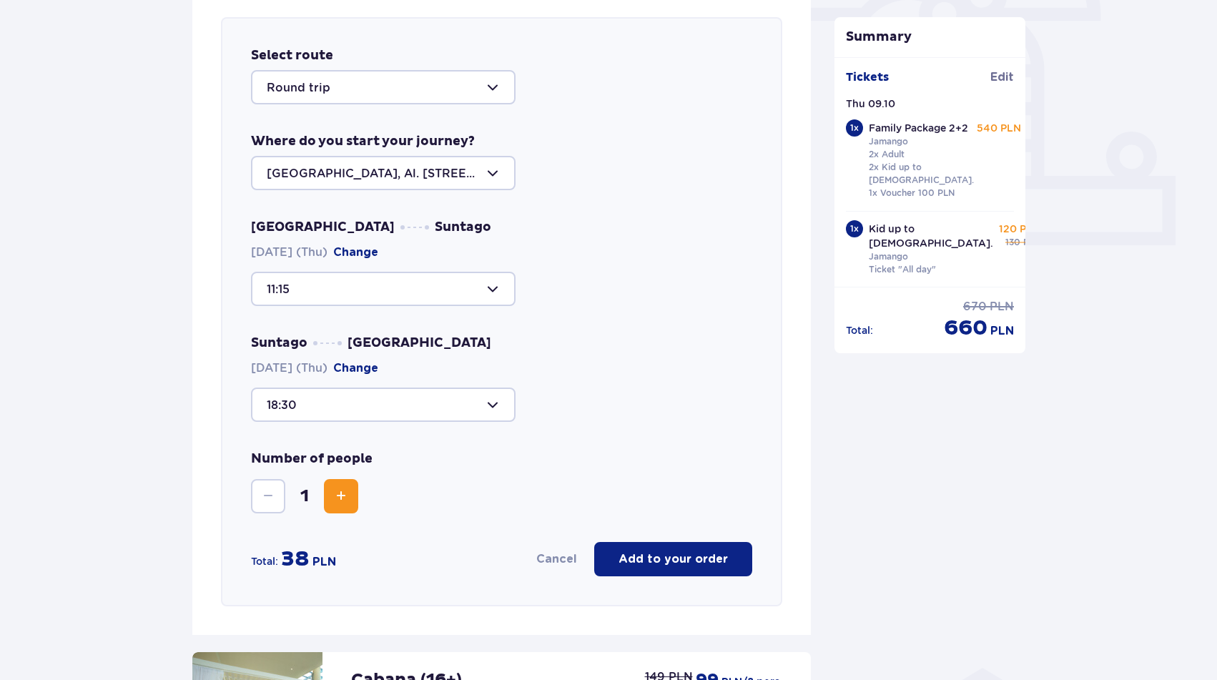
click at [338, 494] on span "Increase" at bounding box center [340, 496] width 17 height 17
click at [661, 561] on p "Add to your order" at bounding box center [672, 559] width 109 height 16
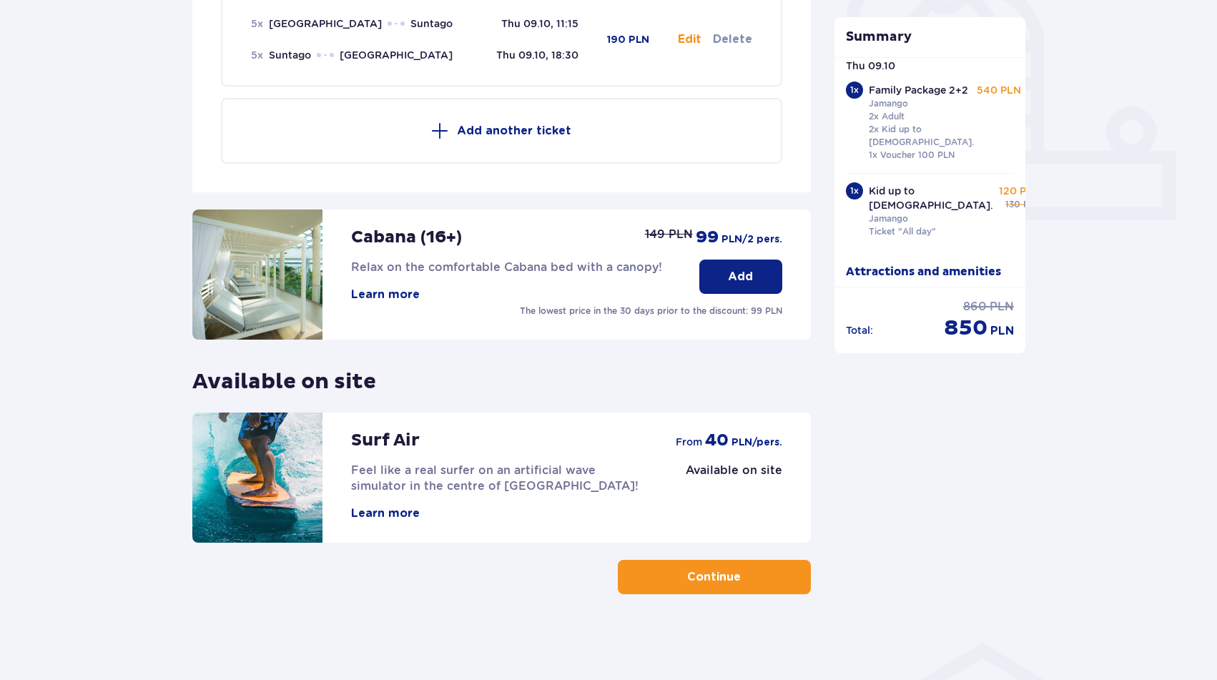
scroll to position [0, 0]
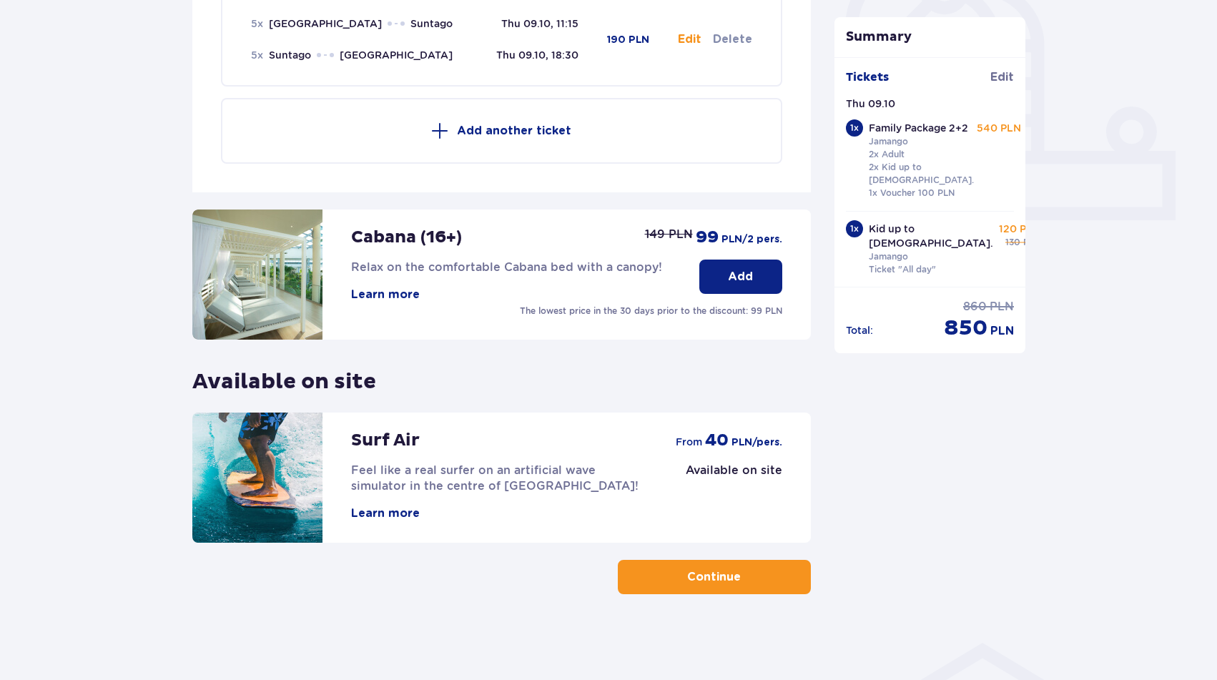
click at [743, 570] on span "button" at bounding box center [743, 576] width 17 height 17
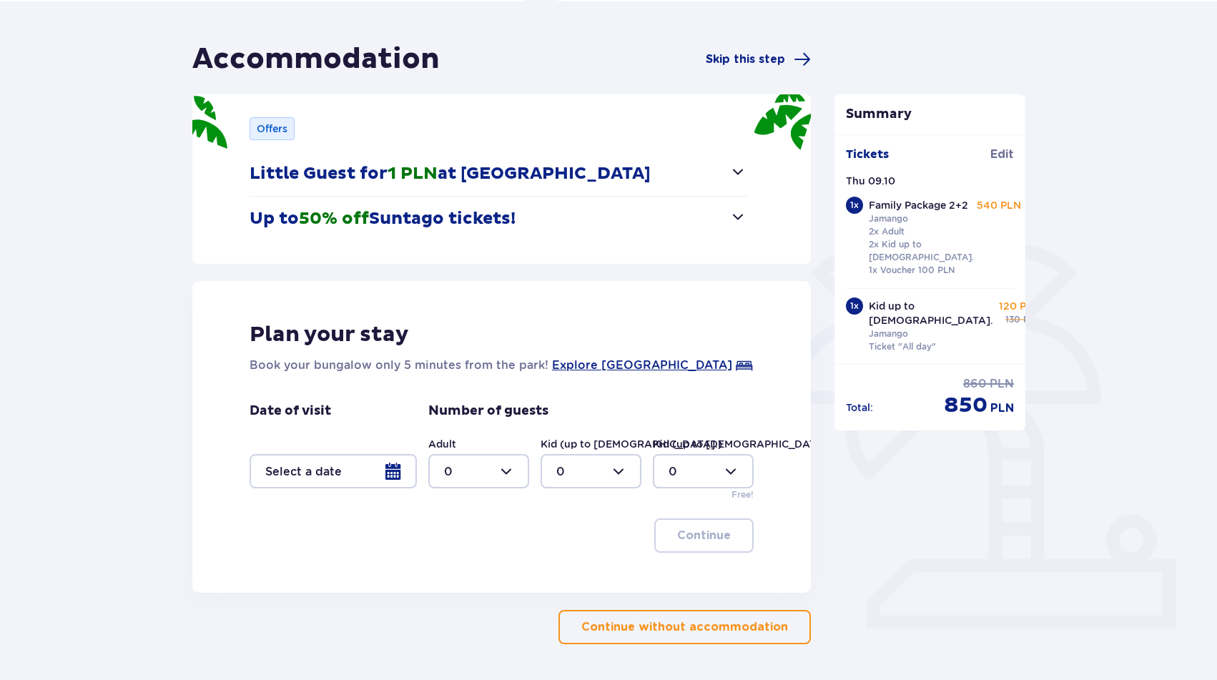
scroll to position [160, 0]
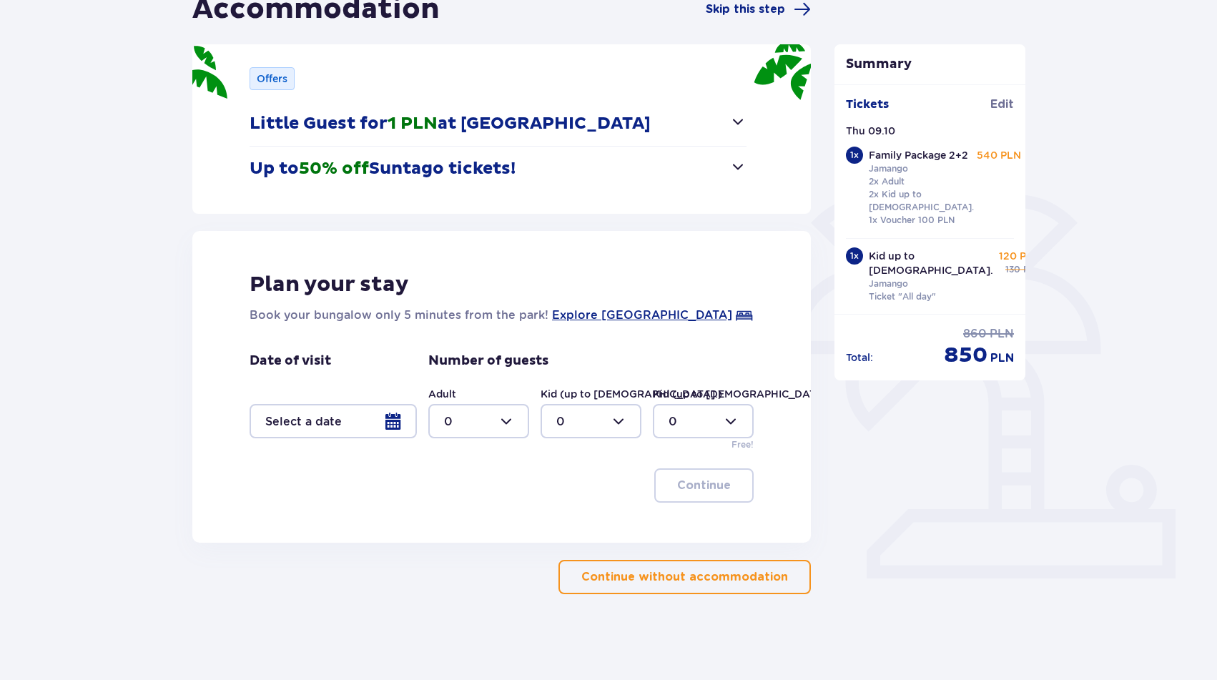
click at [667, 583] on p "Continue without accommodation" at bounding box center [684, 577] width 207 height 16
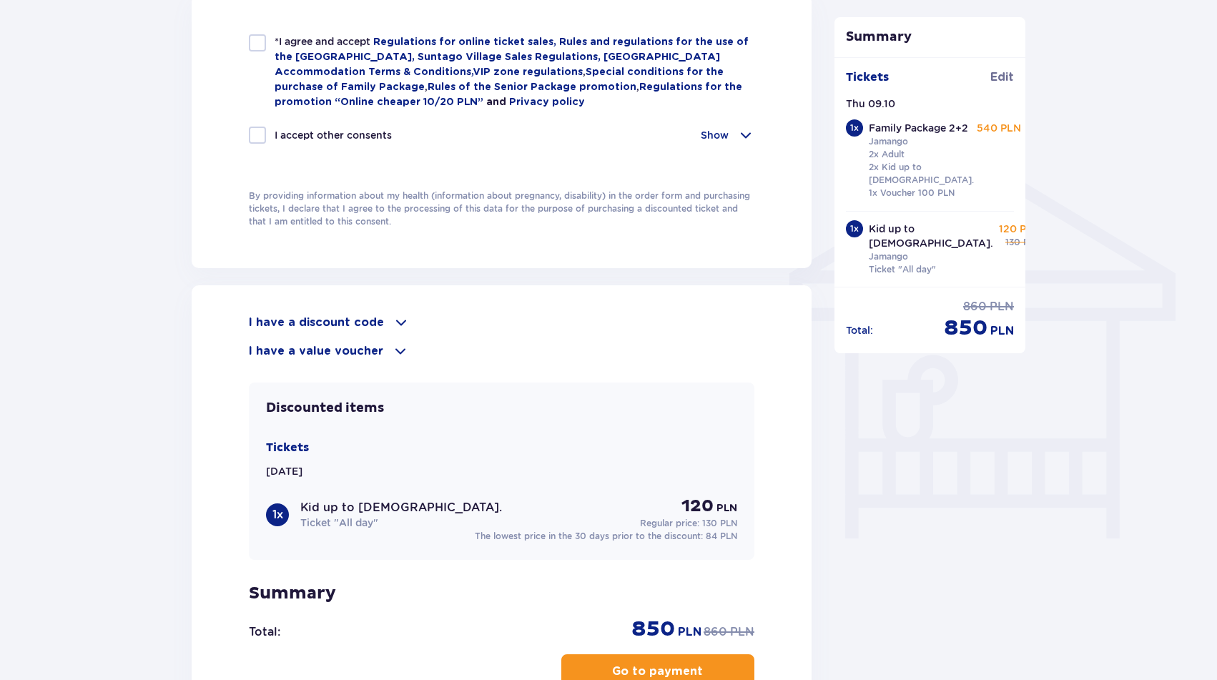
scroll to position [1019, 0]
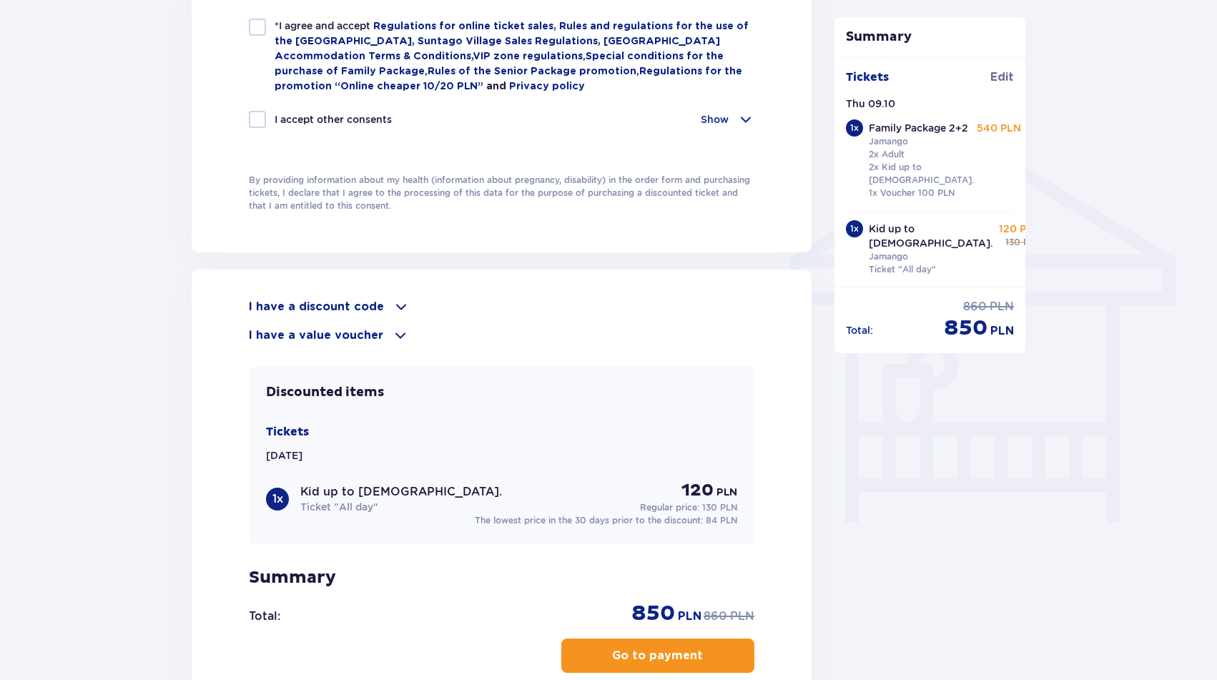
click at [392, 306] on span at bounding box center [400, 306] width 17 height 17
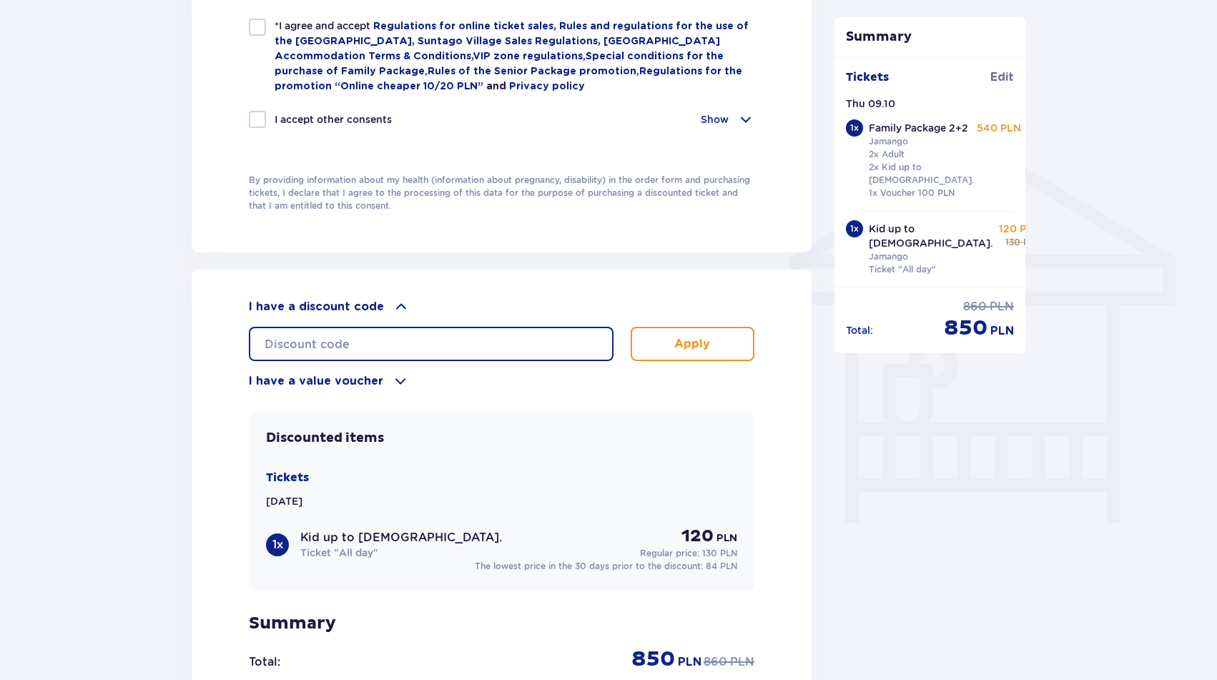
click at [371, 353] on input "text" at bounding box center [431, 344] width 365 height 34
paste input "DANIELA15"
type input "DANIELA15"
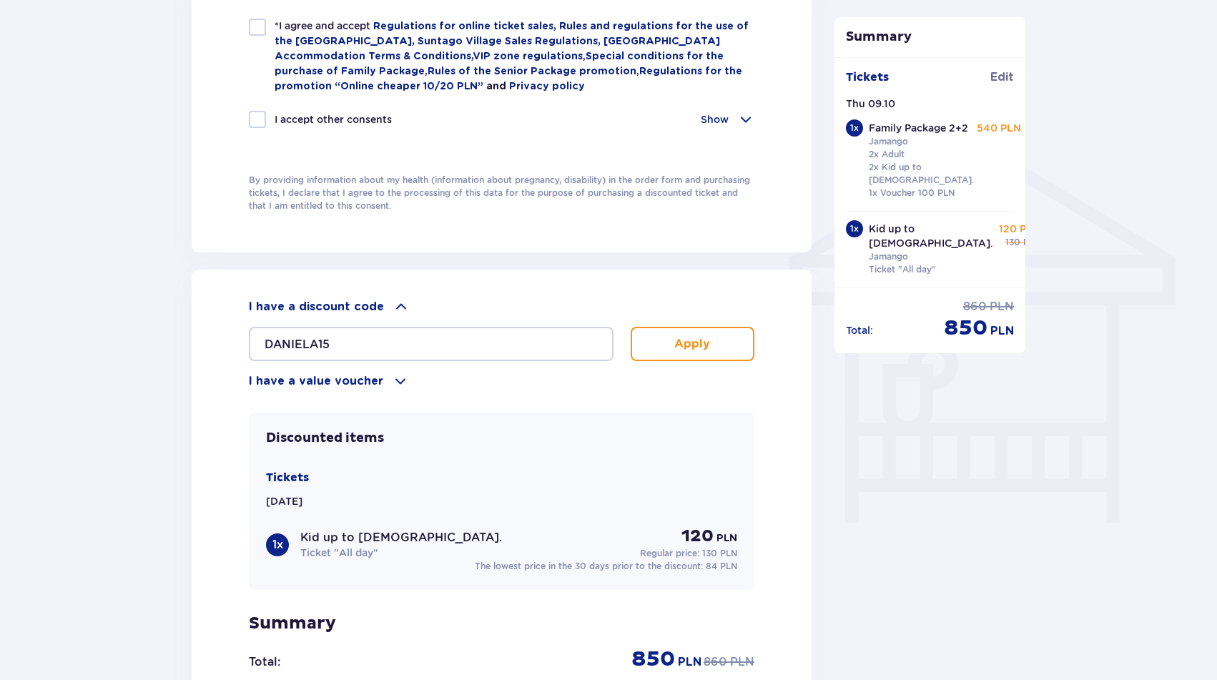
click at [671, 347] on button "Apply" at bounding box center [693, 344] width 124 height 34
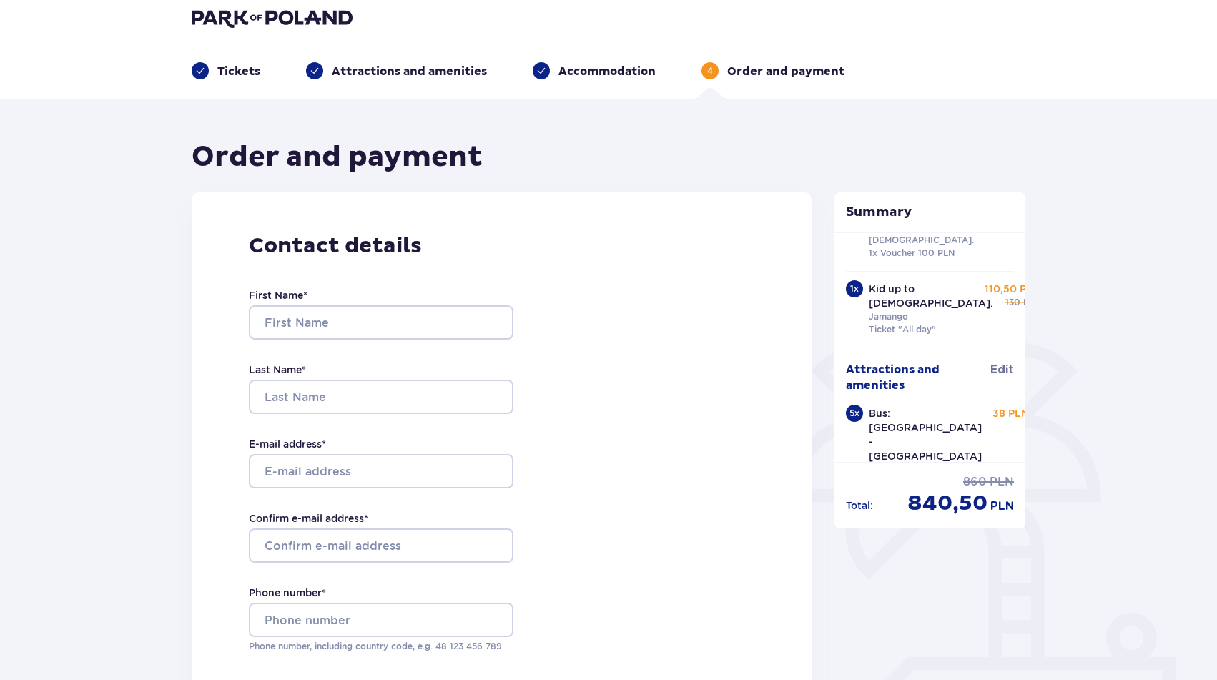
scroll to position [4, 0]
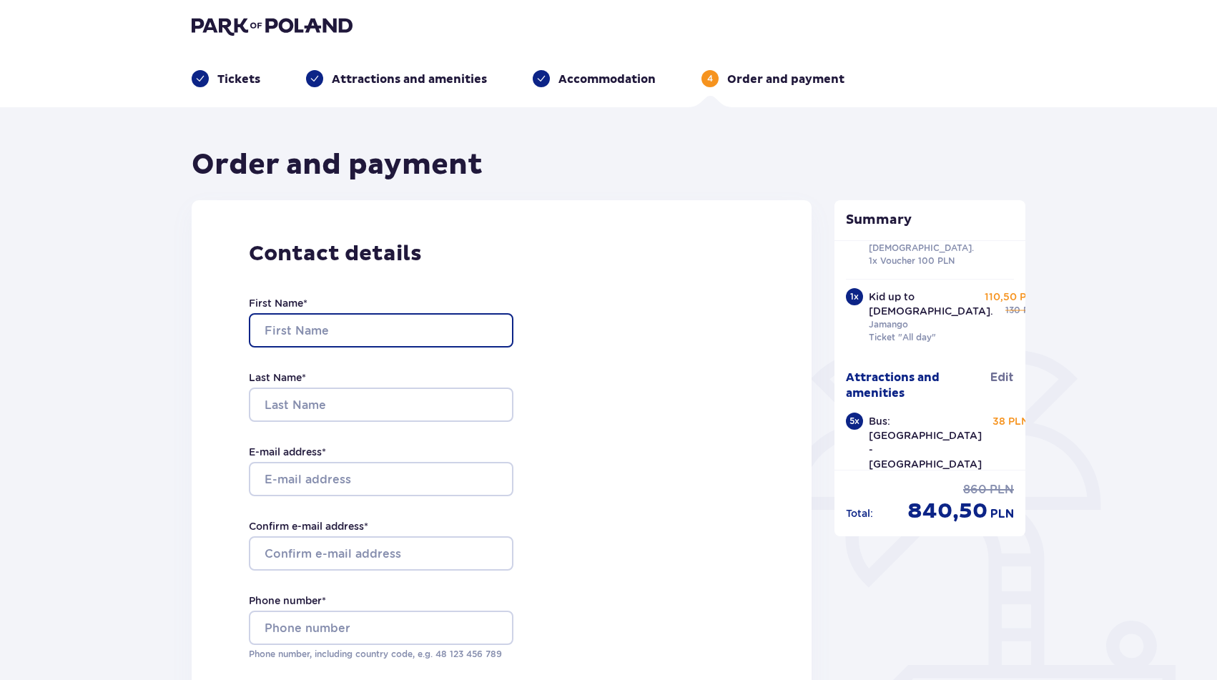
click at [401, 328] on input "First Name *" at bounding box center [381, 330] width 264 height 34
click at [363, 327] on input "First Name *" at bounding box center [381, 330] width 264 height 34
type input "Yair"
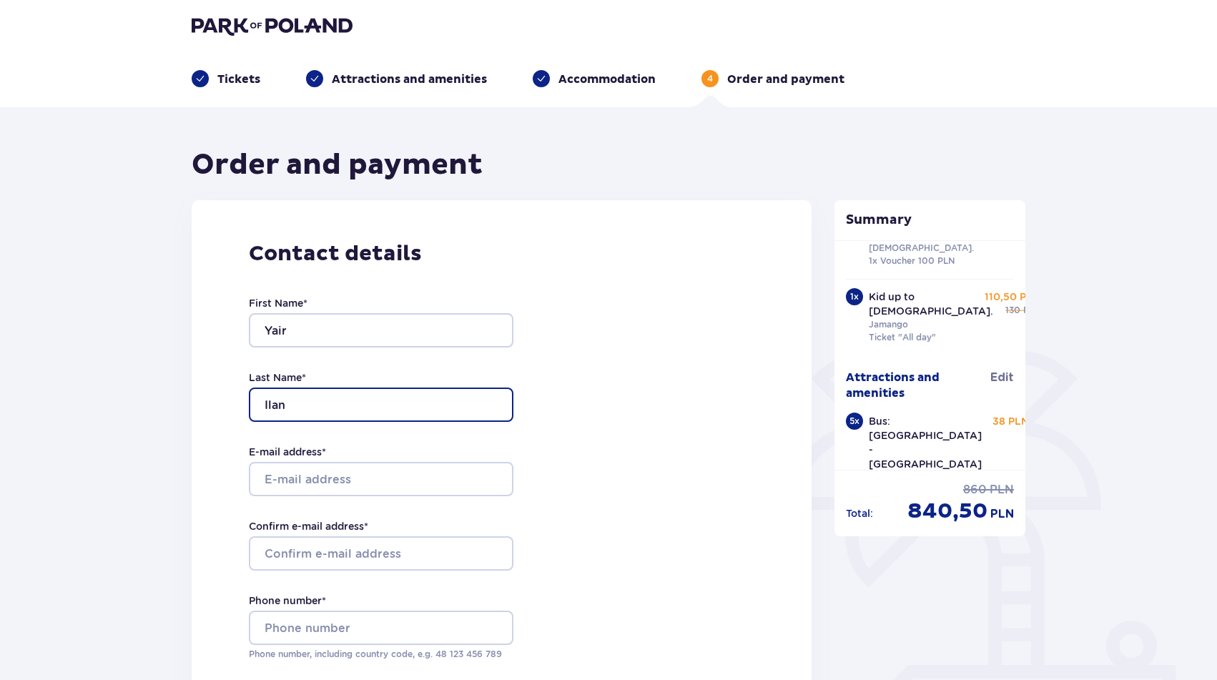
type input "Ilan"
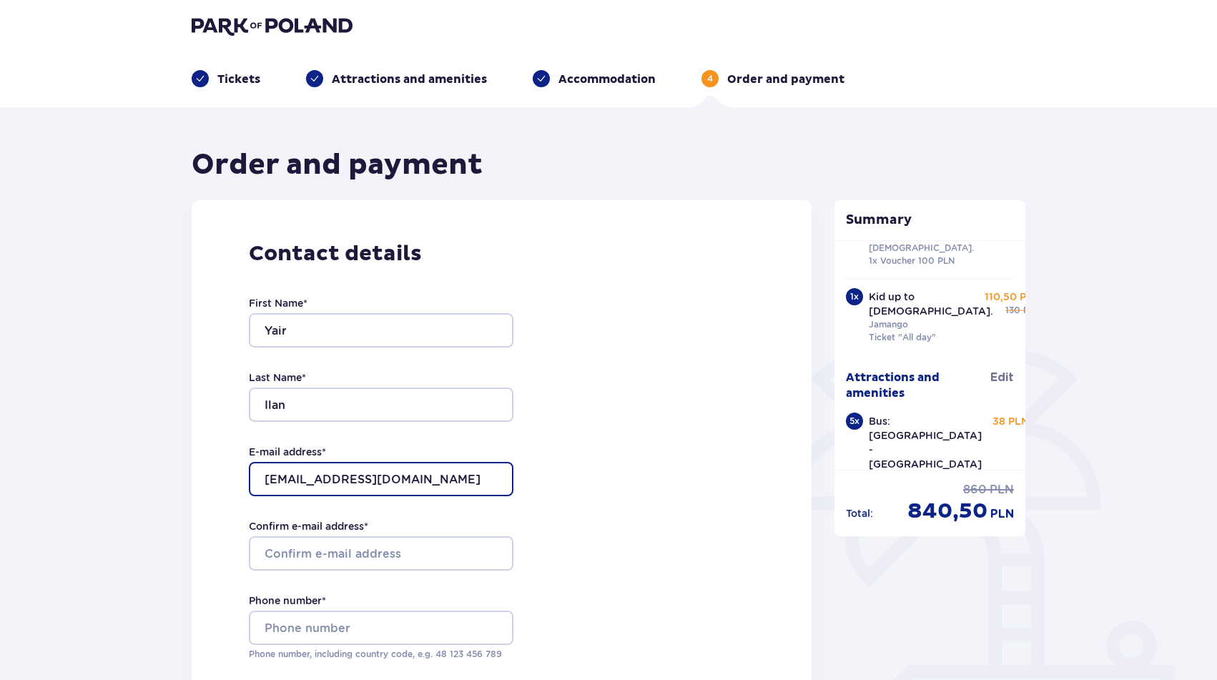
click at [327, 485] on input "[EMAIL_ADDRESS][DOMAIN_NAME]" at bounding box center [381, 479] width 264 height 34
type input "[EMAIL_ADDRESS][DOMAIN_NAME]"
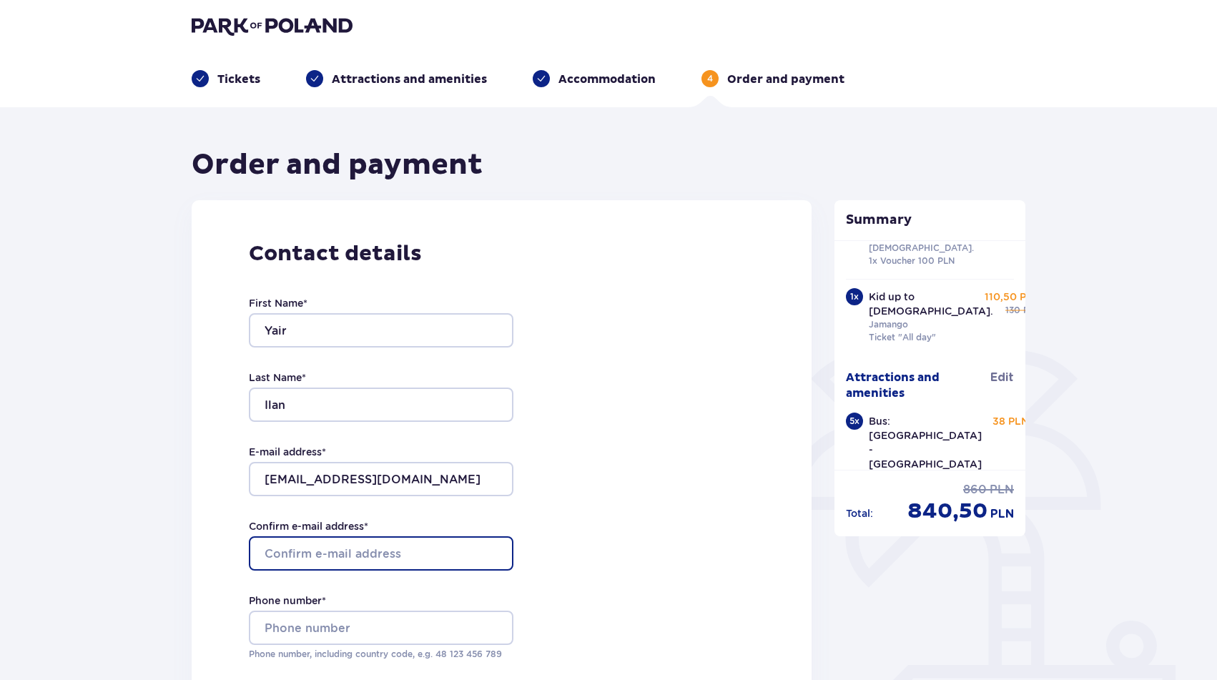
click at [320, 548] on input "Confirm e-mail address *" at bounding box center [381, 553] width 264 height 34
paste input "[EMAIL_ADDRESS][DOMAIN_NAME]"
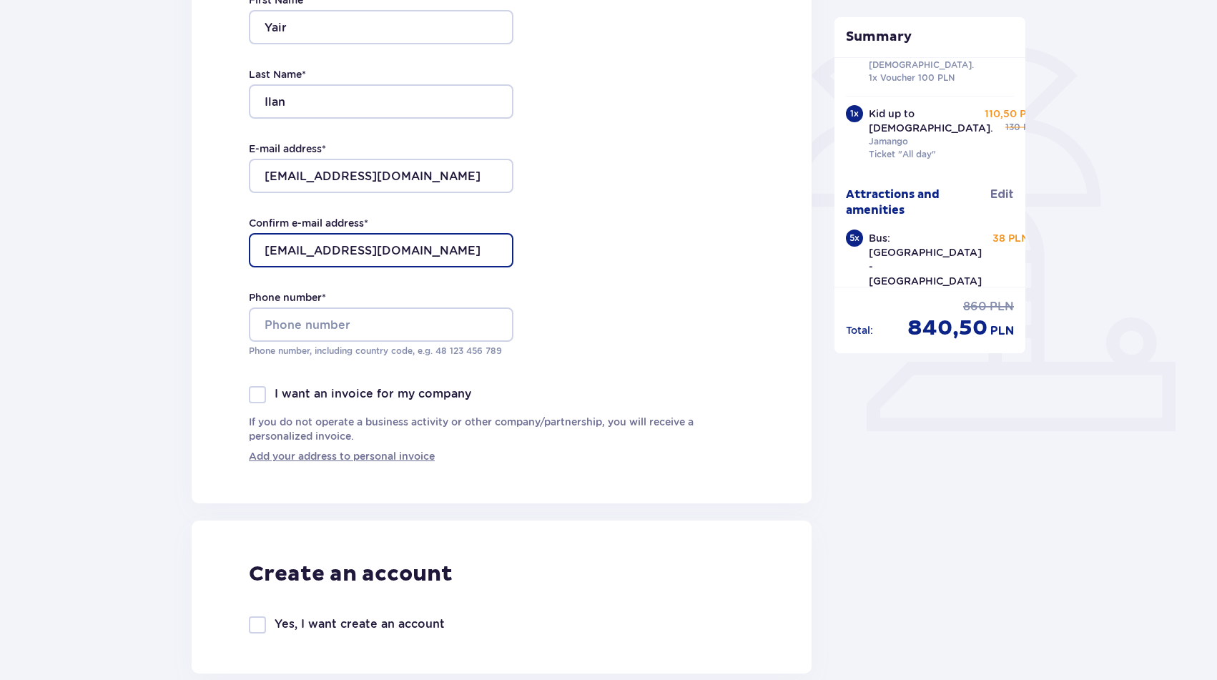
scroll to position [312, 0]
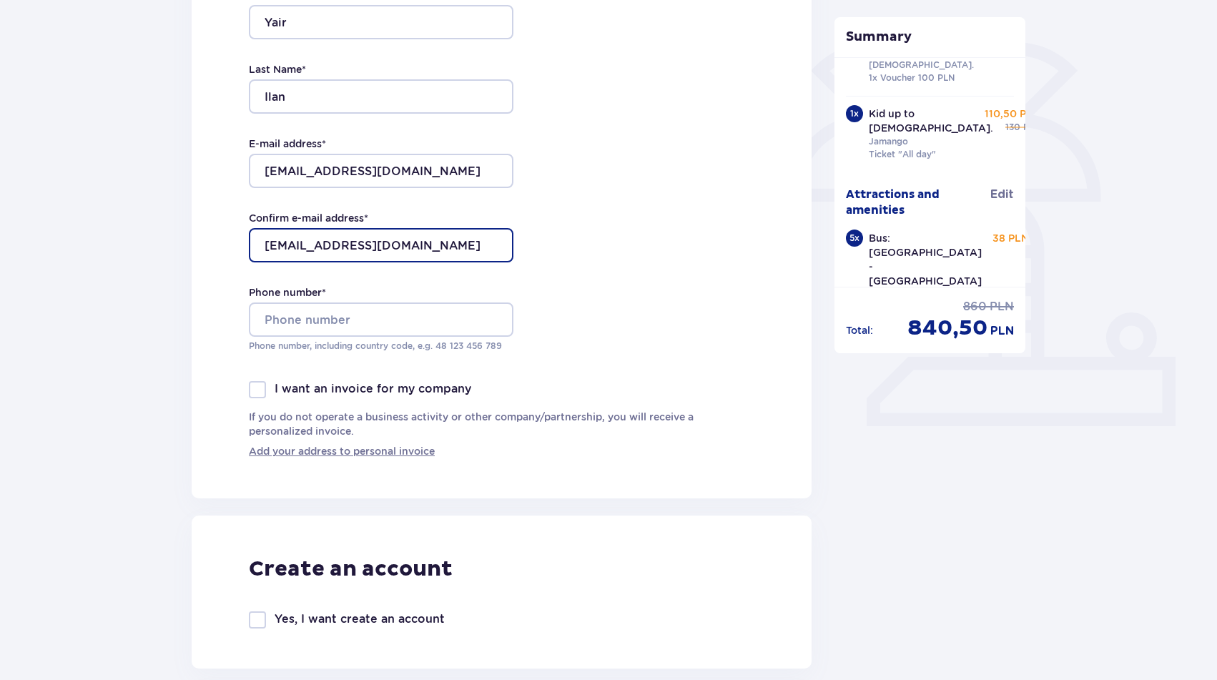
type input "[EMAIL_ADDRESS][DOMAIN_NAME]"
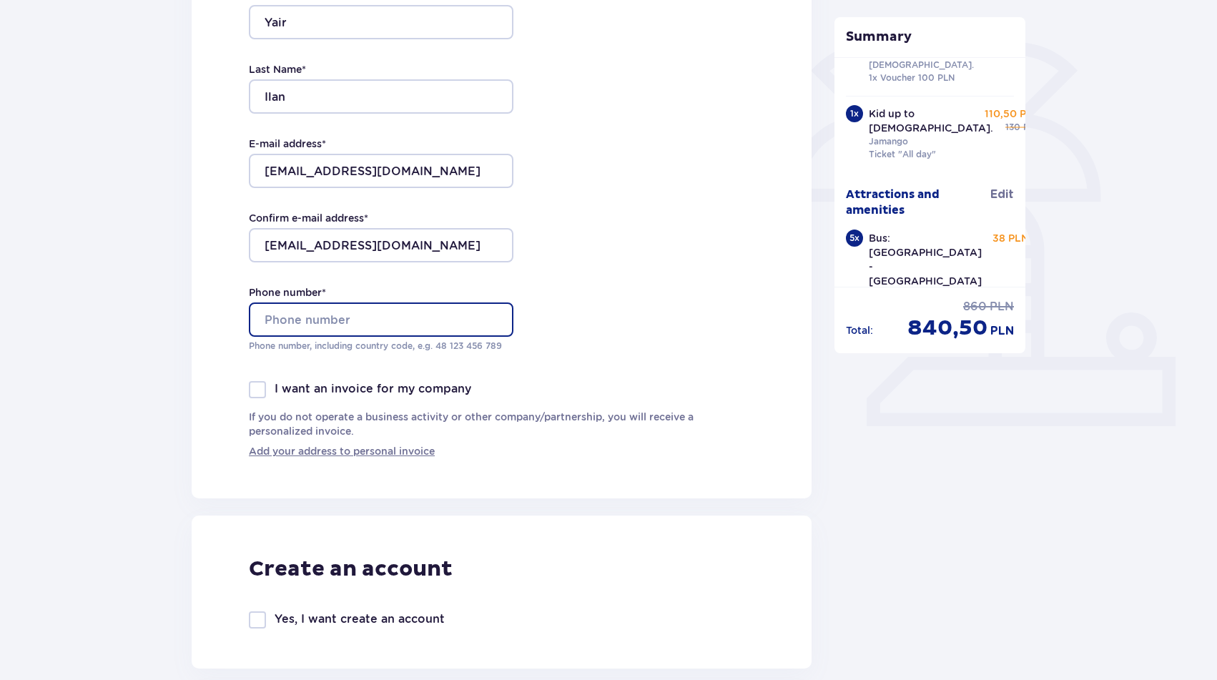
click at [387, 316] on input "Phone number *" at bounding box center [381, 319] width 264 height 34
type input "+972545585250"
click at [375, 377] on div "First Name * Yair Last Name * Ilan E-mail address * yair@riklama.co.il Confirm …" at bounding box center [381, 170] width 264 height 422
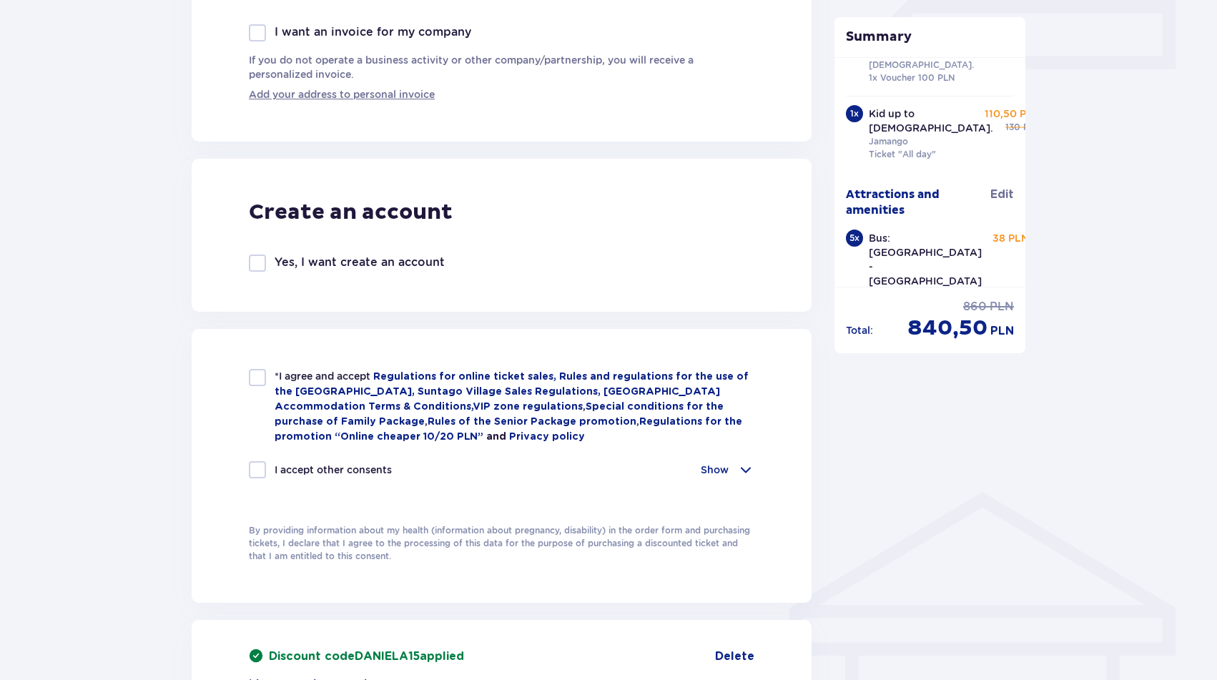
scroll to position [680, 0]
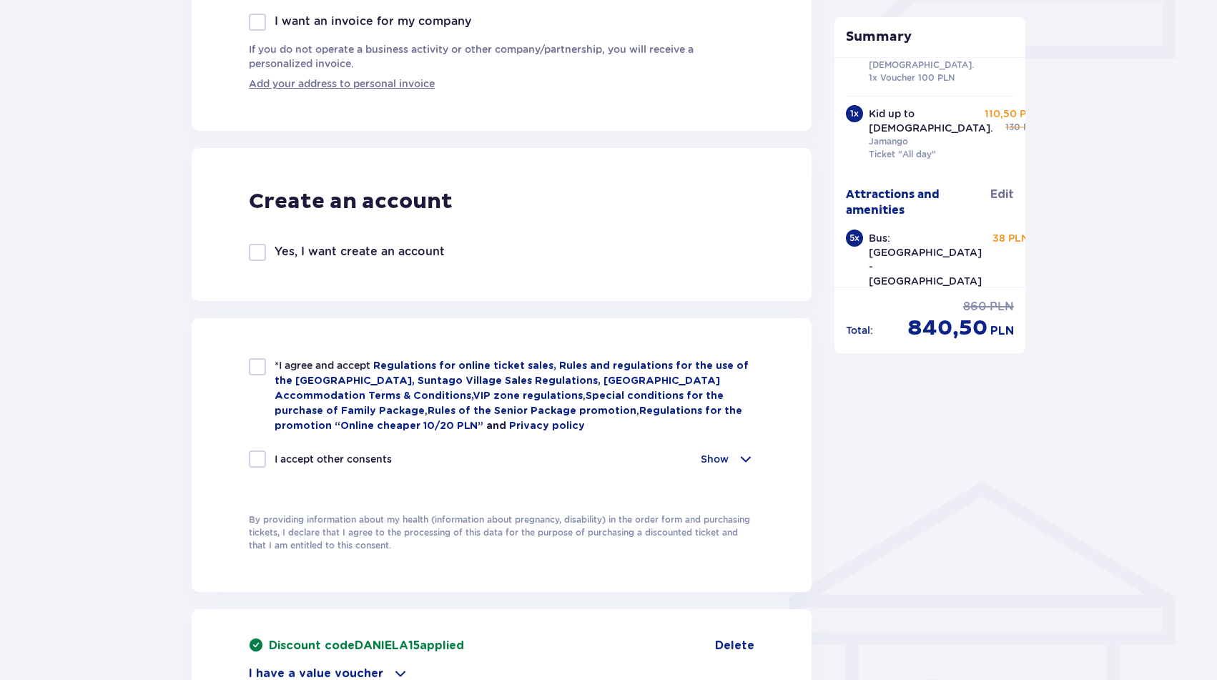
click at [259, 368] on div at bounding box center [257, 366] width 17 height 17
checkbox input "true"
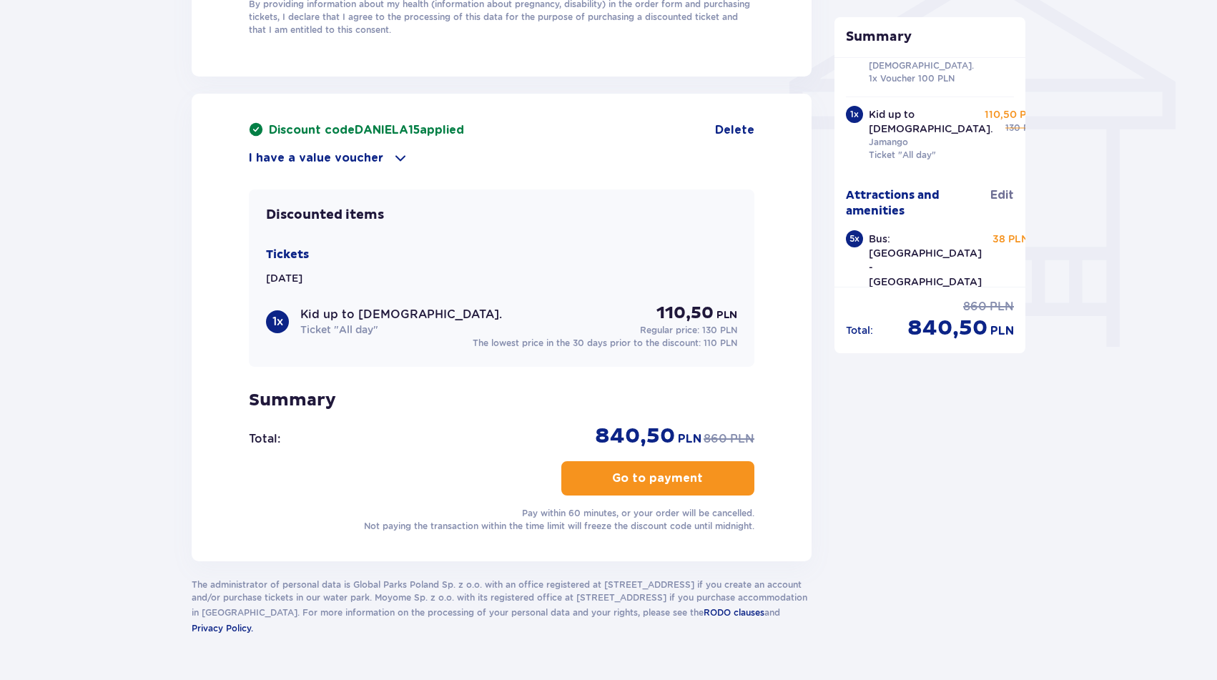
scroll to position [115, 0]
click at [663, 475] on p "Go to payment" at bounding box center [657, 478] width 91 height 16
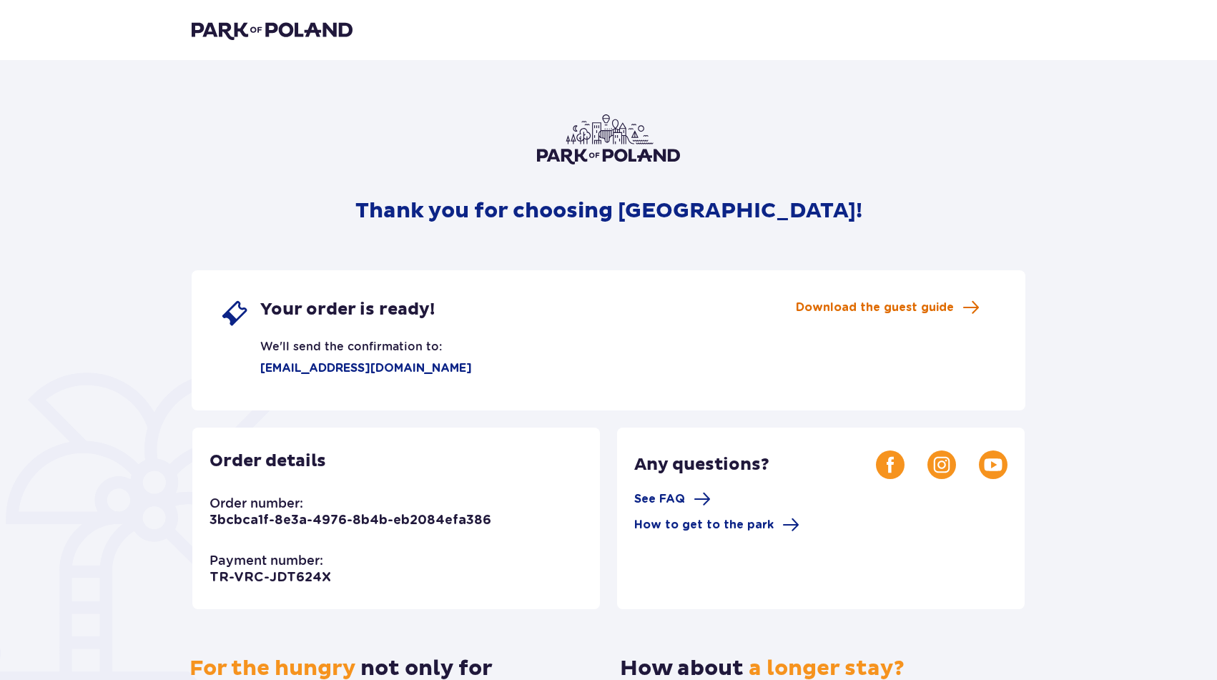
click at [844, 310] on span "Download the guest guide" at bounding box center [875, 308] width 158 height 16
